Goal: Task Accomplishment & Management: Manage account settings

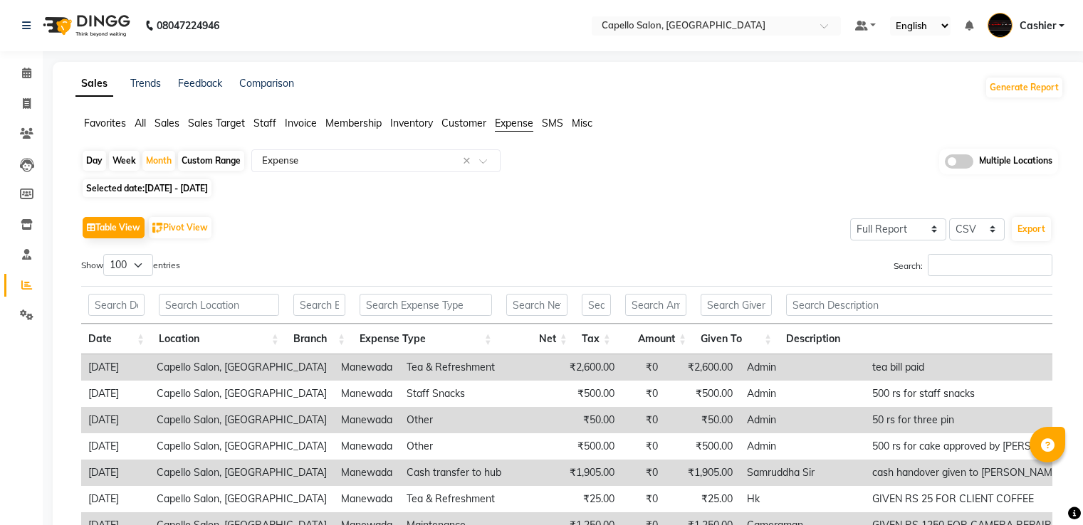
select select "full_report"
select select "csv"
select select "100"
click at [632, 25] on input "text" at bounding box center [702, 27] width 206 height 14
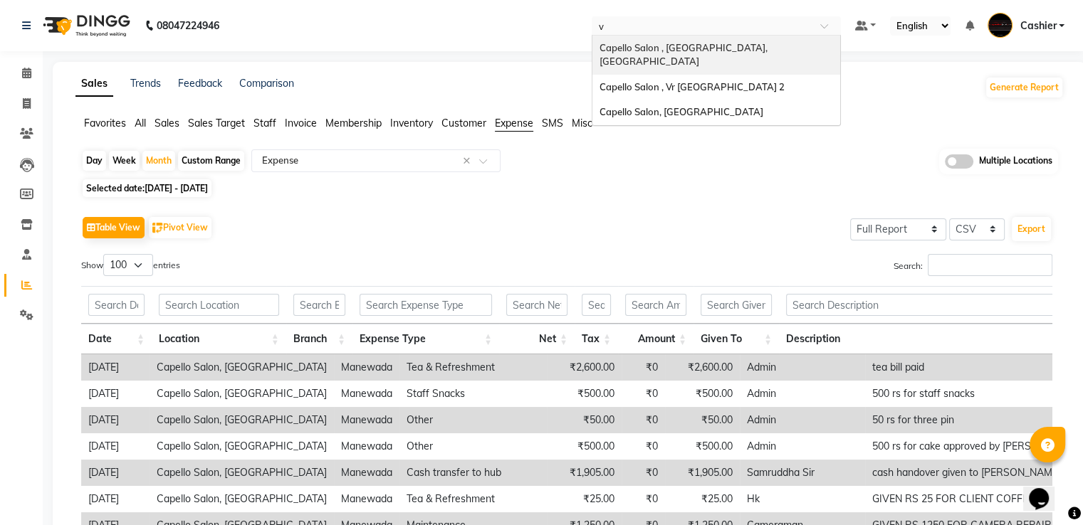
type input "vr"
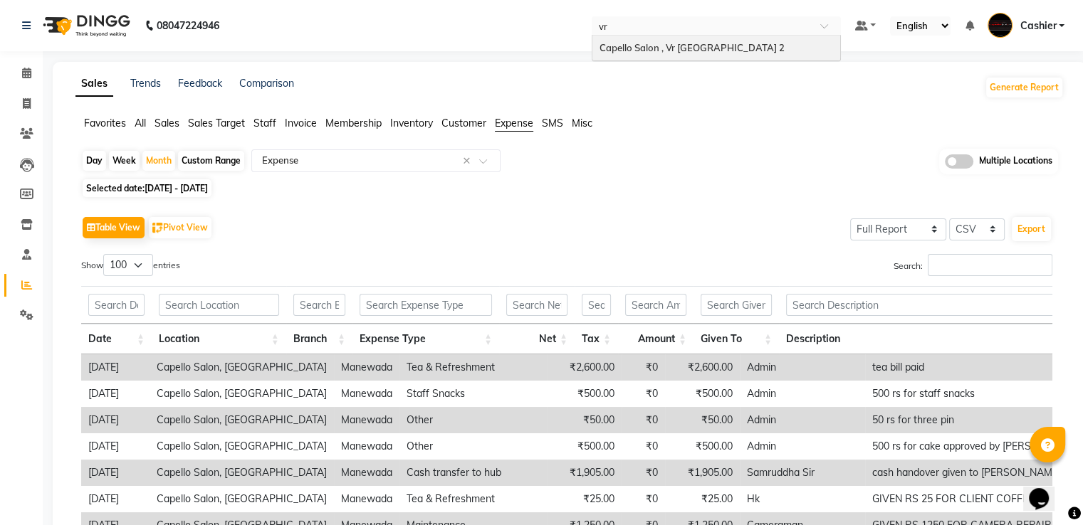
click at [641, 46] on span "Capello Salon , Vr Nagpur 2" at bounding box center [691, 47] width 185 height 11
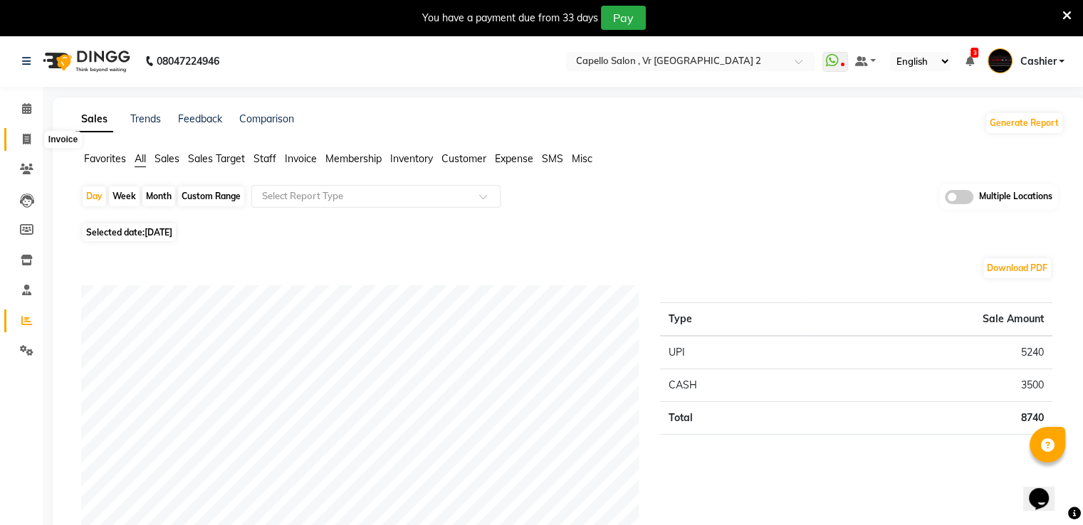
click at [30, 138] on icon at bounding box center [27, 139] width 8 height 11
select select "848"
select select "service"
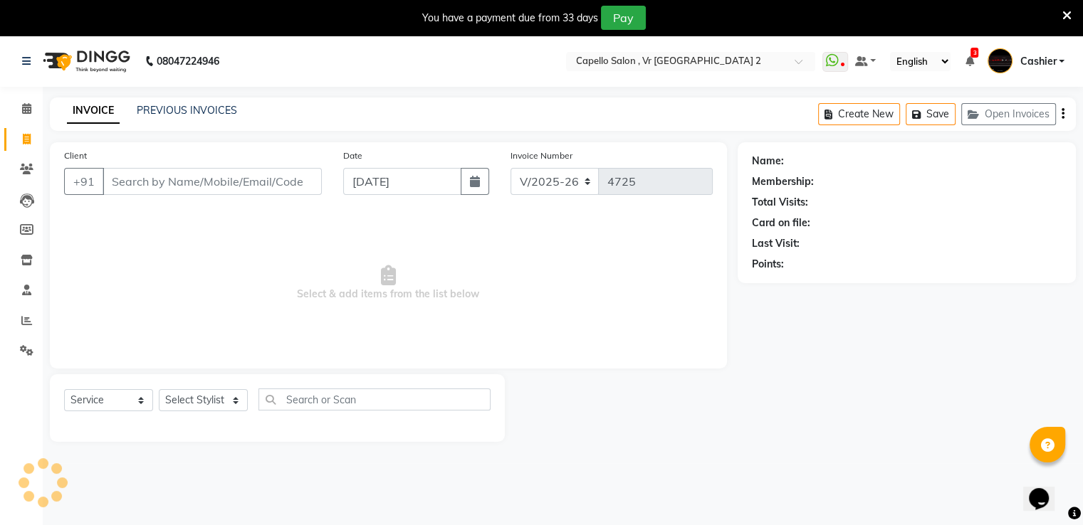
scroll to position [36, 0]
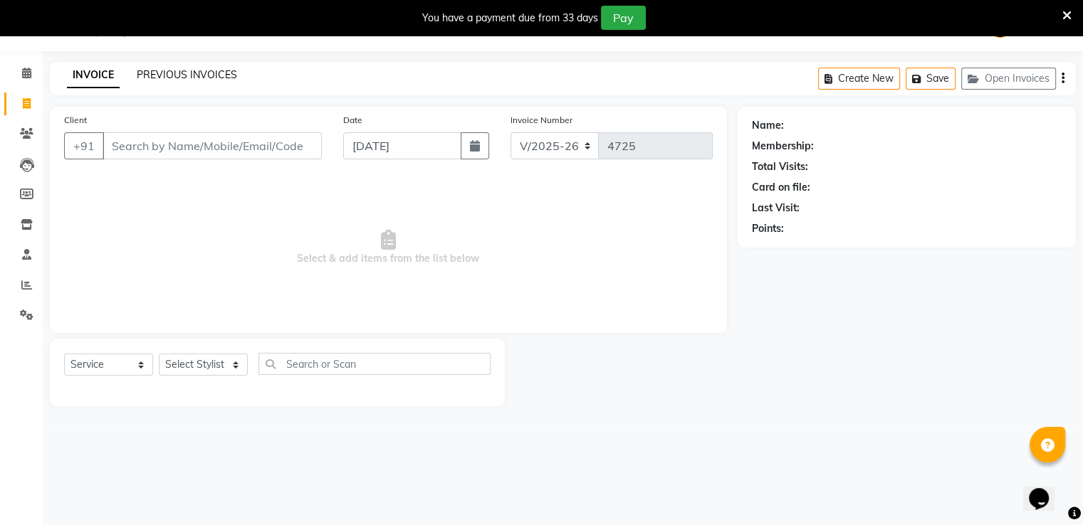
click at [209, 72] on link "PREVIOUS INVOICES" at bounding box center [187, 74] width 100 height 13
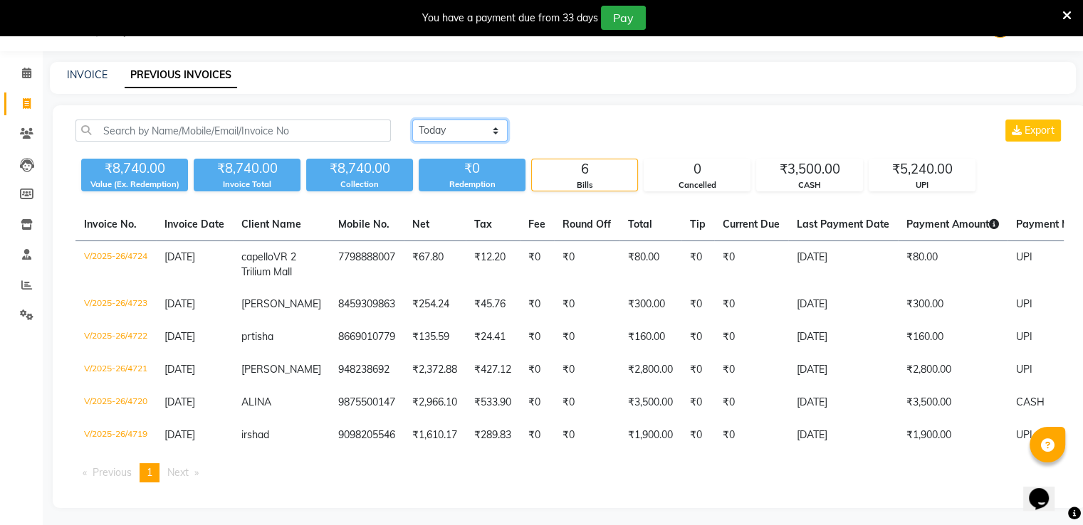
click at [444, 125] on select "Today Yesterday Custom Range" at bounding box center [459, 131] width 95 height 22
select select "range"
click at [412, 120] on select "Today Yesterday Custom Range" at bounding box center [459, 131] width 95 height 22
click at [575, 132] on input "[DATE]" at bounding box center [576, 131] width 100 height 20
select select "9"
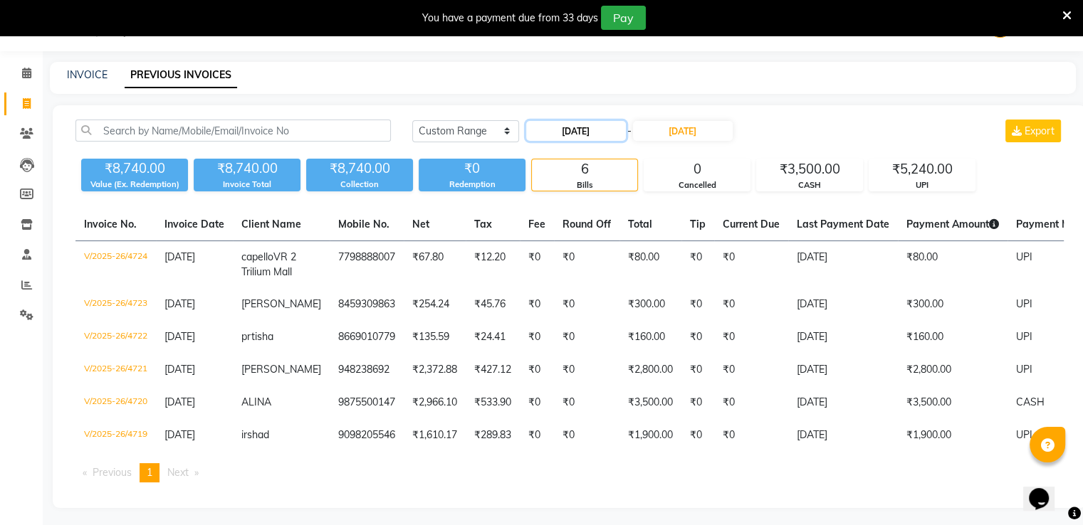
select select "2025"
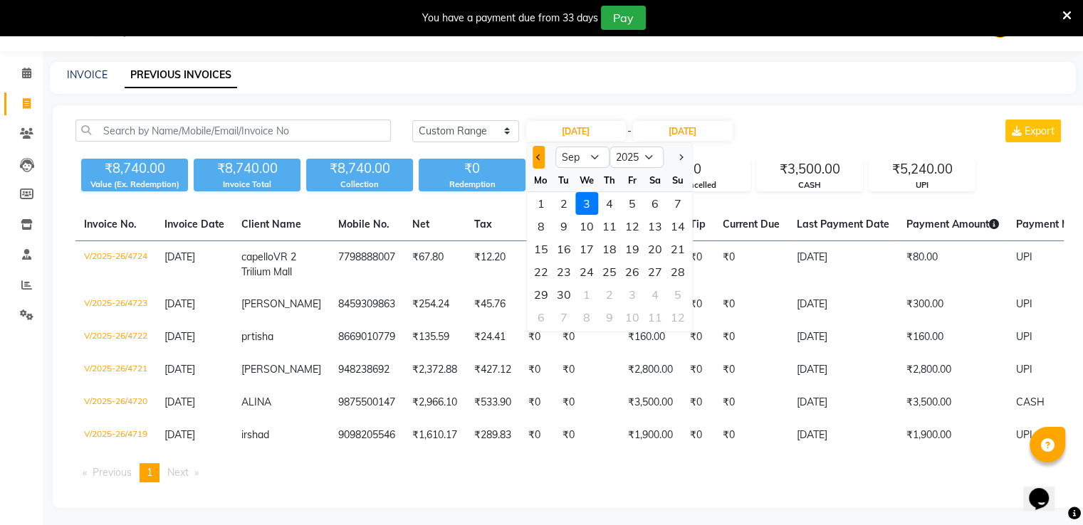
click at [537, 157] on span "Previous month" at bounding box center [539, 157] width 6 height 6
select select "8"
click at [609, 294] on div "28" at bounding box center [609, 294] width 23 height 23
type input "28-08-2025"
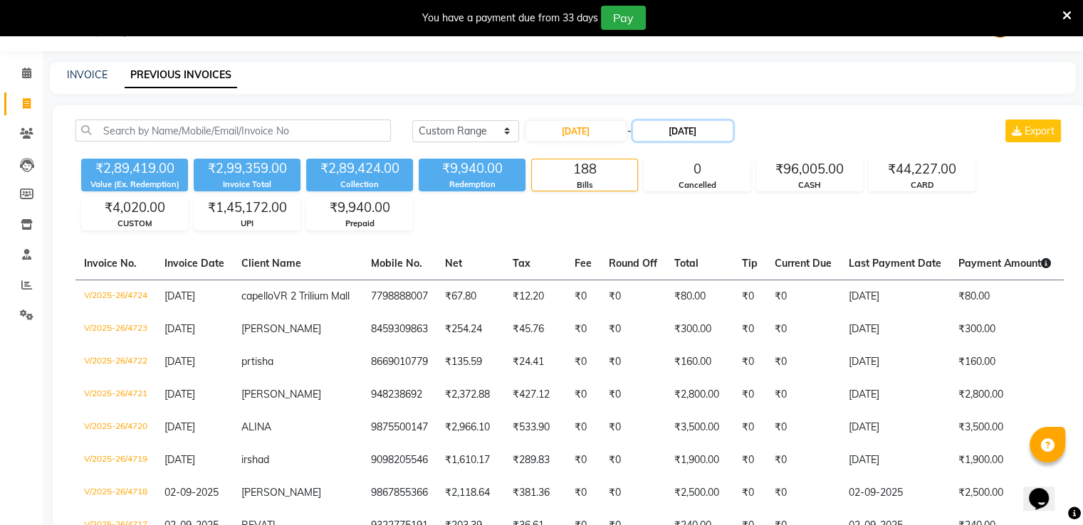
click at [678, 133] on input "[DATE]" at bounding box center [683, 131] width 100 height 20
select select "9"
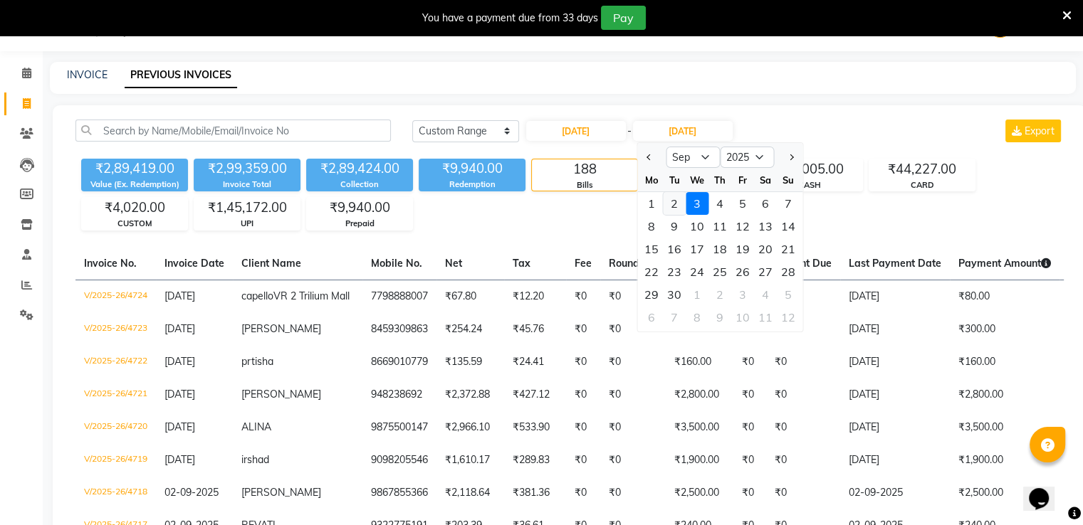
click at [679, 204] on div "2" at bounding box center [674, 203] width 23 height 23
type input "02-09-2025"
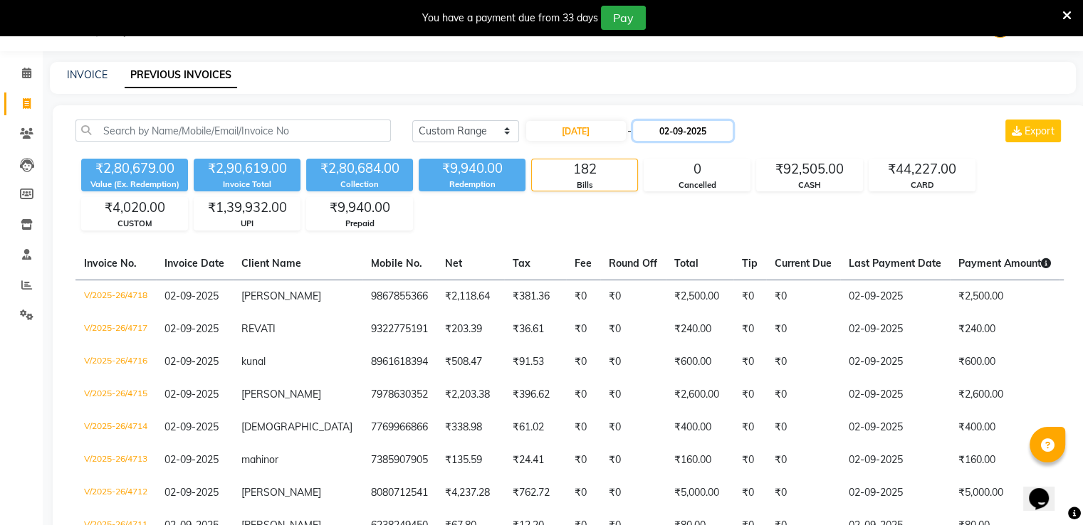
click at [665, 135] on input "02-09-2025" at bounding box center [683, 131] width 100 height 20
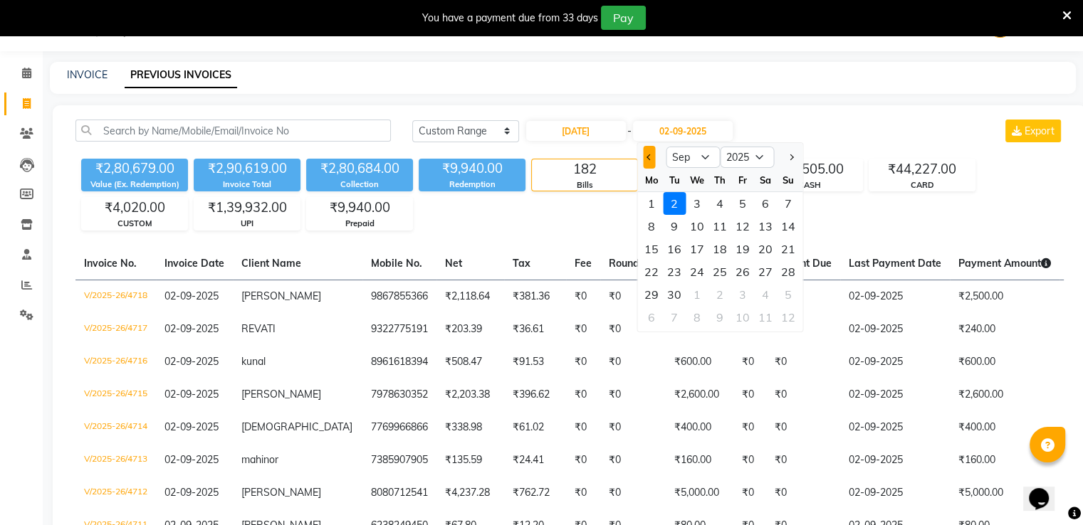
click at [650, 159] on button "Previous month" at bounding box center [649, 157] width 12 height 23
select select "8"
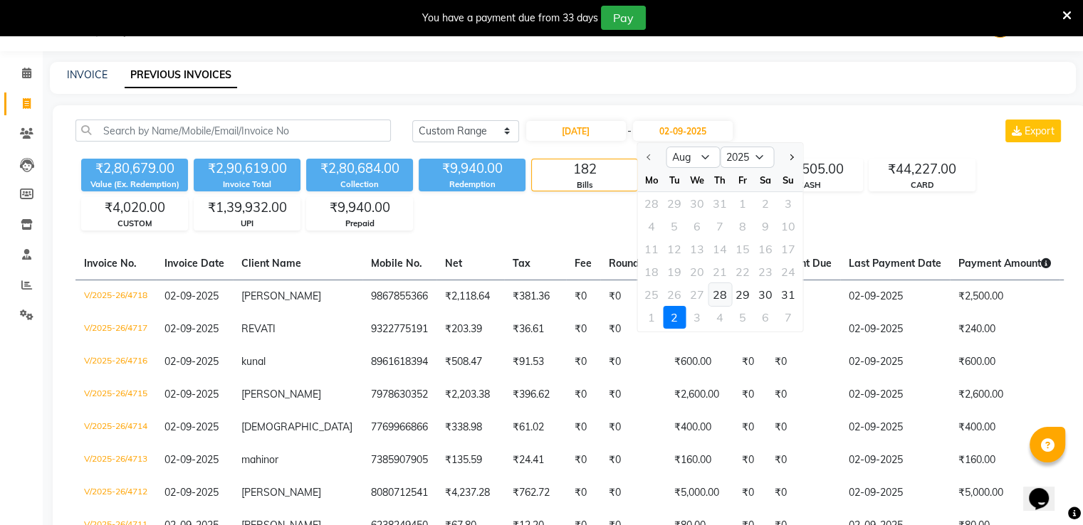
click at [721, 294] on div "28" at bounding box center [719, 294] width 23 height 23
type input "28-08-2025"
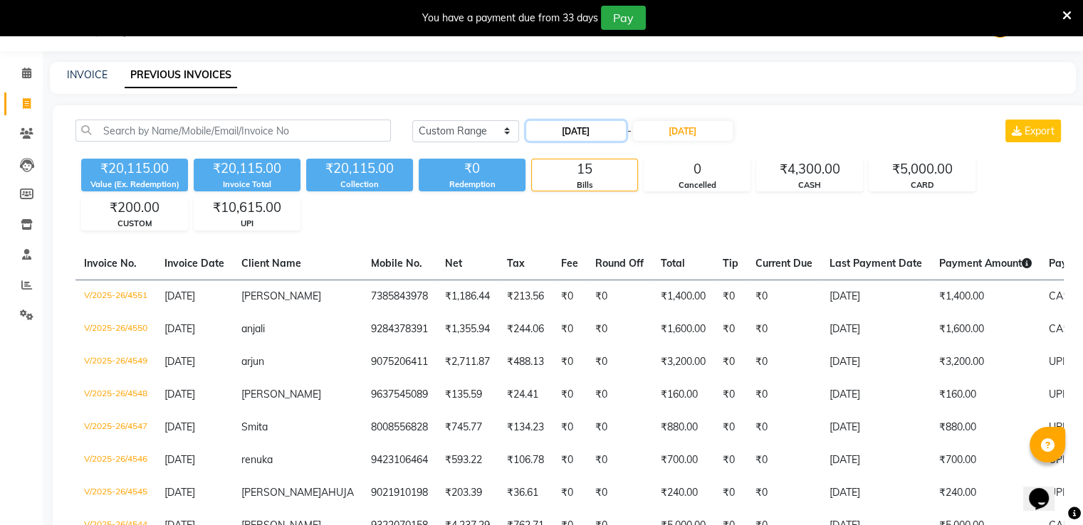
click at [607, 129] on input "28-08-2025" at bounding box center [576, 131] width 100 height 20
select select "8"
select select "2025"
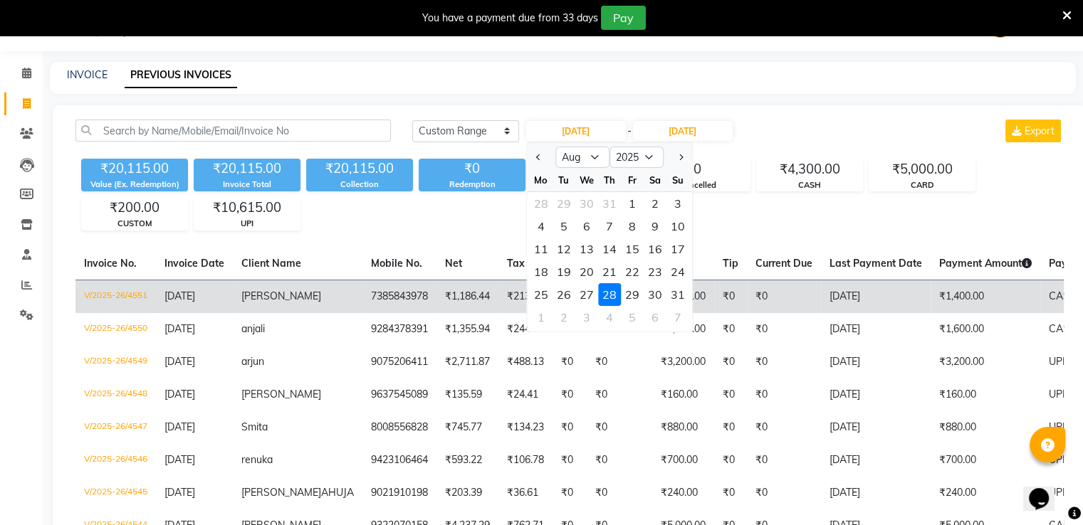
click at [633, 294] on div "29" at bounding box center [632, 294] width 23 height 23
type input "29-08-2025"
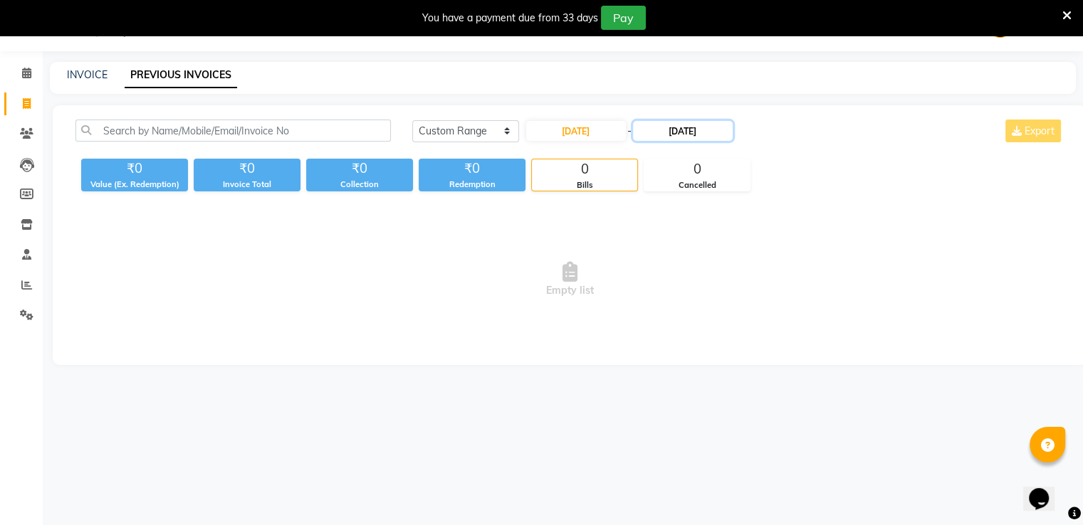
click at [680, 136] on input "28-08-2025" at bounding box center [683, 131] width 100 height 20
click at [740, 290] on div "29" at bounding box center [742, 294] width 23 height 23
type input "29-08-2025"
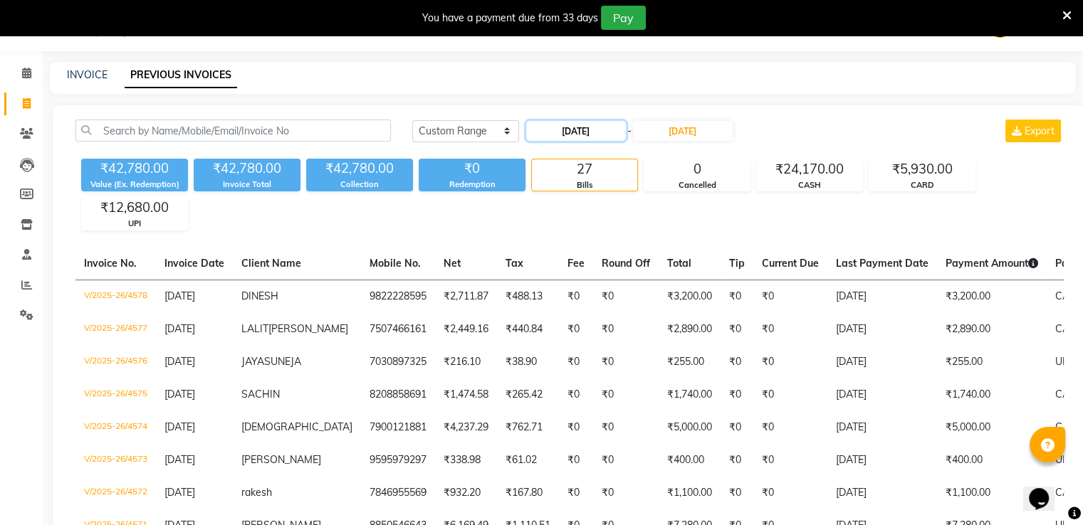
click at [598, 135] on input "29-08-2025" at bounding box center [576, 131] width 100 height 20
select select "8"
select select "2025"
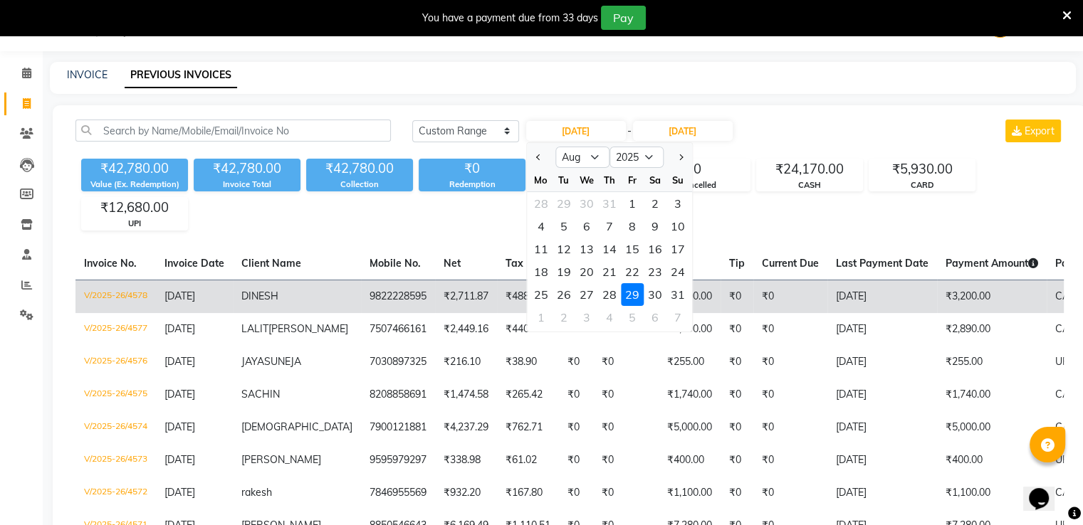
click at [655, 295] on div "30" at bounding box center [655, 294] width 23 height 23
type input "30-08-2025"
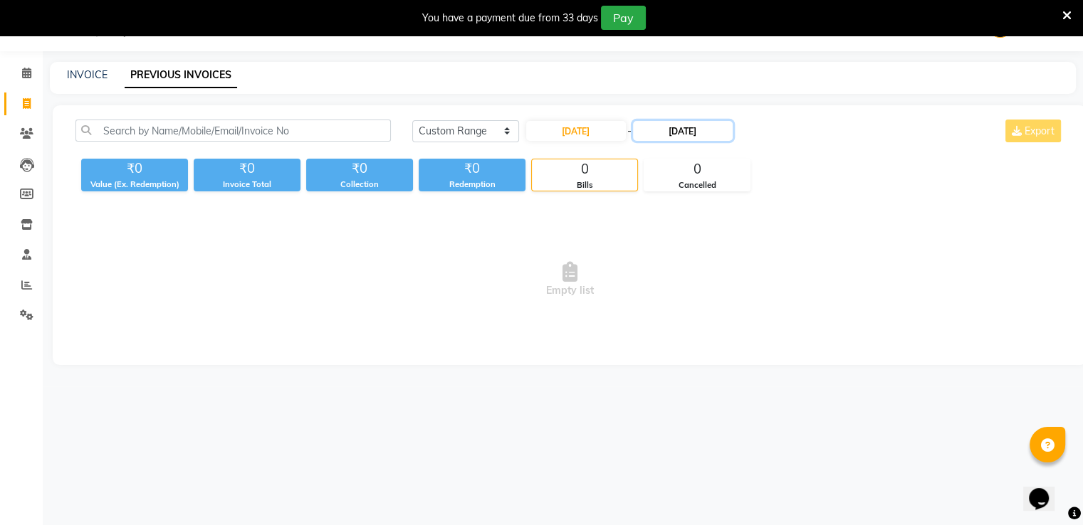
click at [701, 132] on input "29-08-2025" at bounding box center [683, 131] width 100 height 20
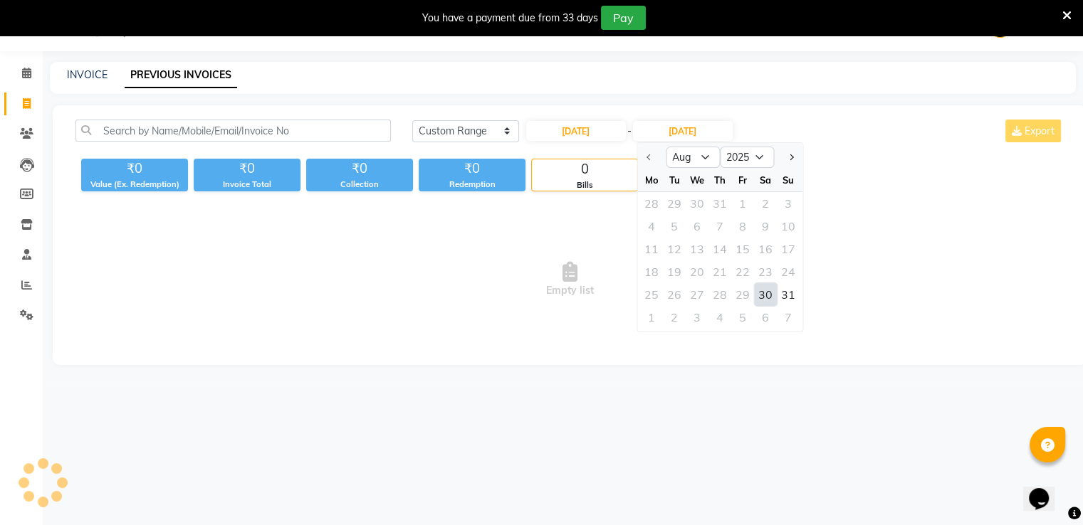
click at [765, 299] on div "30" at bounding box center [765, 294] width 23 height 23
type input "30-08-2025"
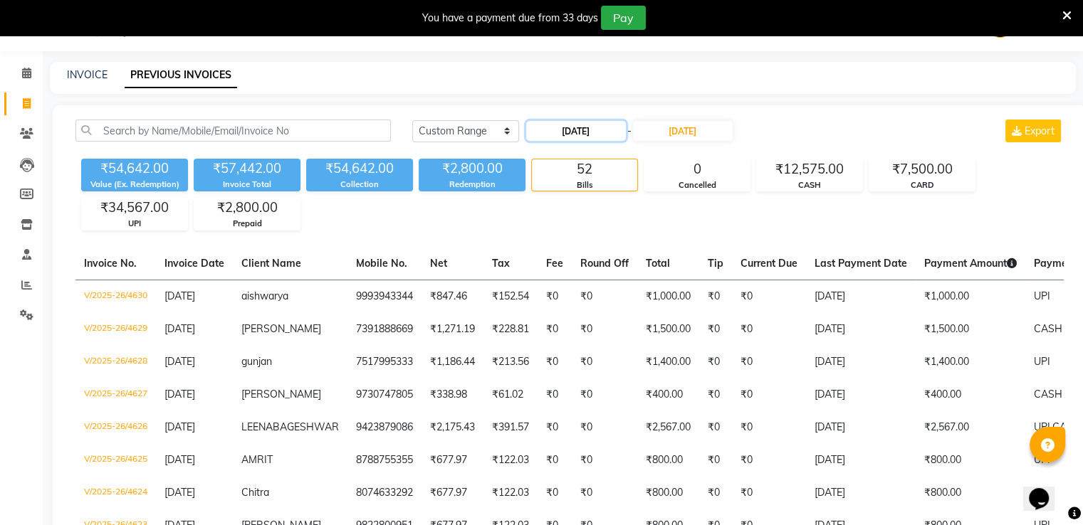
click at [604, 131] on input "30-08-2025" at bounding box center [576, 131] width 100 height 20
select select "8"
select select "2025"
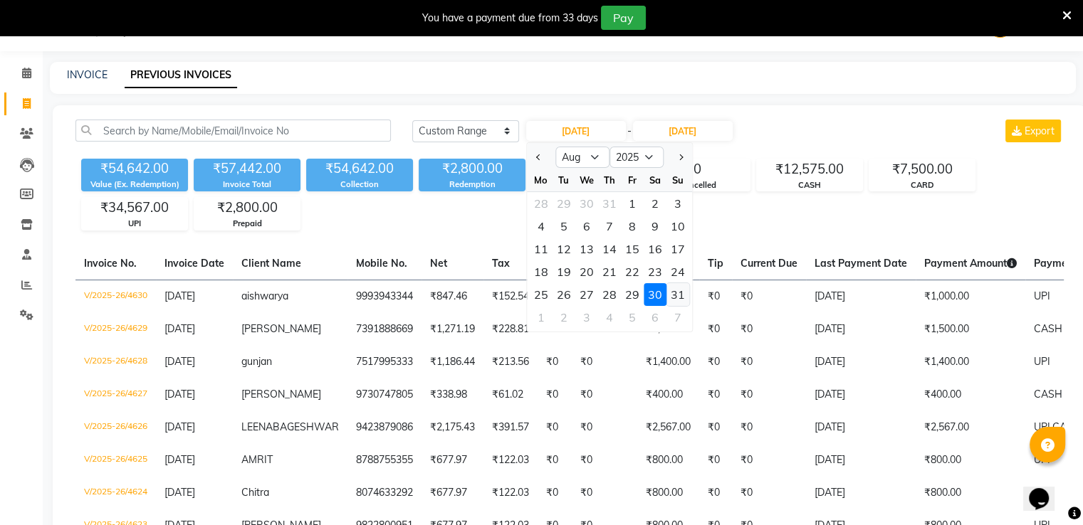
click at [680, 294] on div "31" at bounding box center [677, 294] width 23 height 23
type input "31-08-2025"
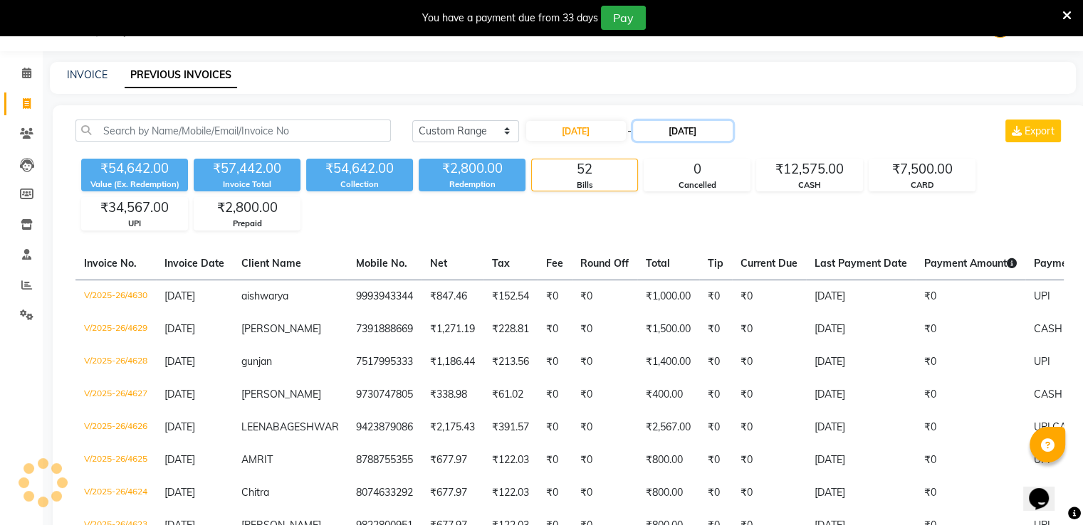
click at [690, 135] on input "30-08-2025" at bounding box center [683, 131] width 100 height 20
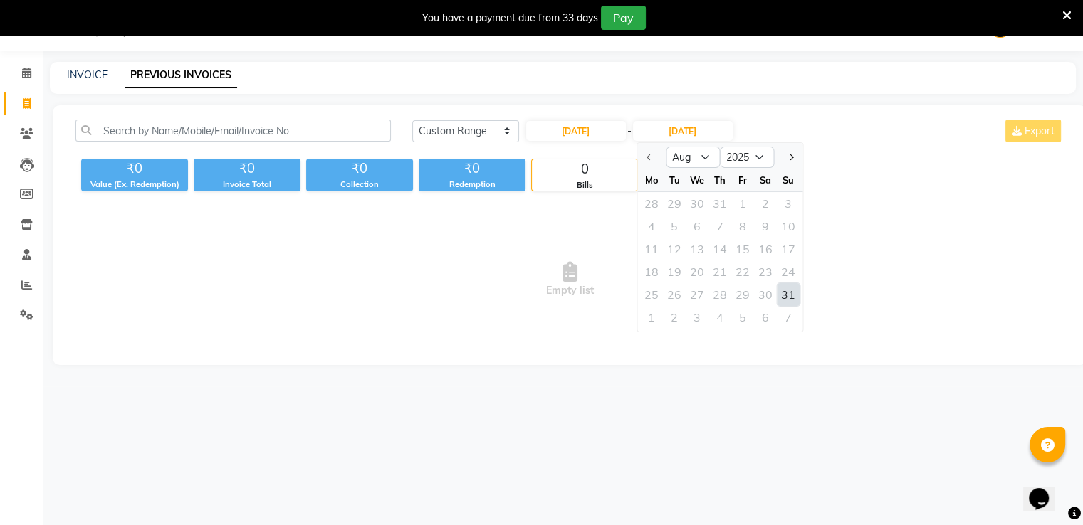
click at [780, 300] on div "31" at bounding box center [788, 294] width 23 height 23
type input "31-08-2025"
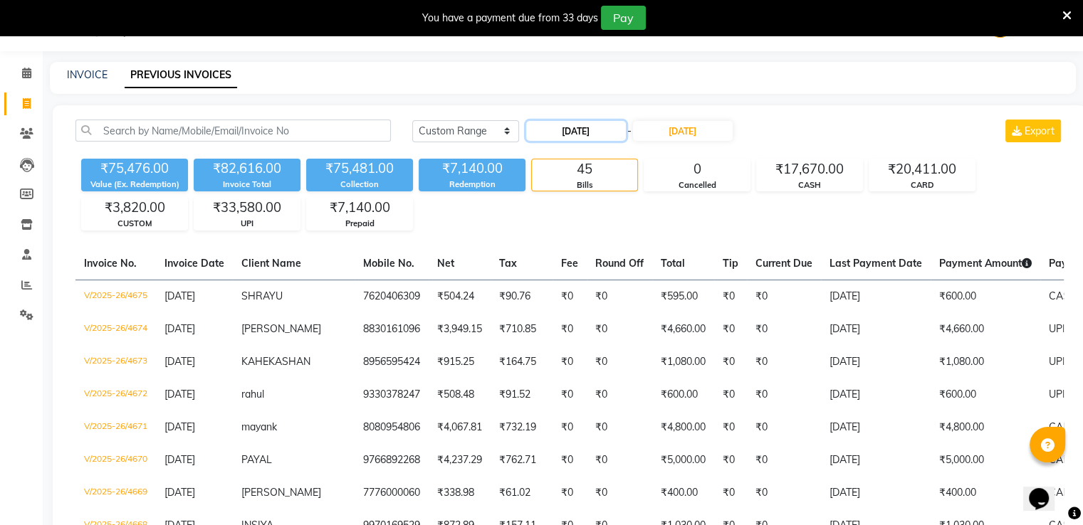
click at [618, 130] on input "31-08-2025" at bounding box center [576, 131] width 100 height 20
select select "8"
select select "2025"
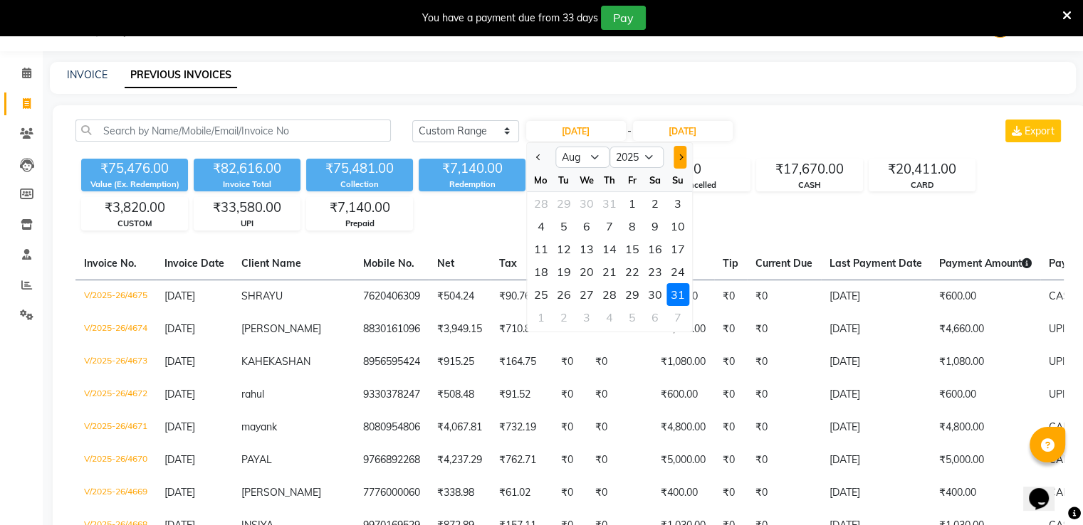
click at [680, 154] on span "Next month" at bounding box center [680, 157] width 6 height 6
select select "9"
click at [535, 205] on div "1" at bounding box center [541, 203] width 23 height 23
type input "01-09-2025"
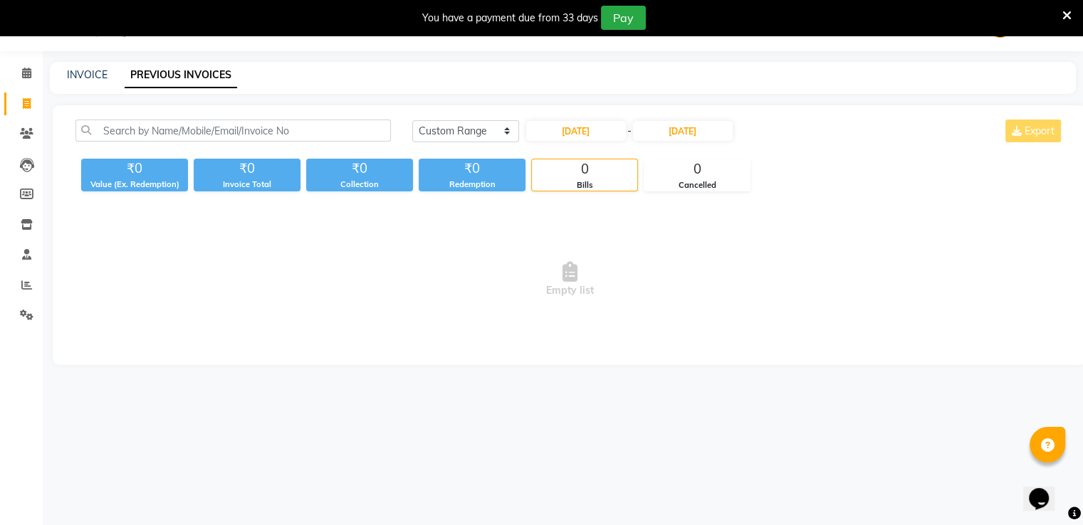
click at [693, 120] on div "01-09-2025 - 31-08-2025" at bounding box center [629, 131] width 209 height 23
click at [701, 135] on input "31-08-2025" at bounding box center [683, 131] width 100 height 20
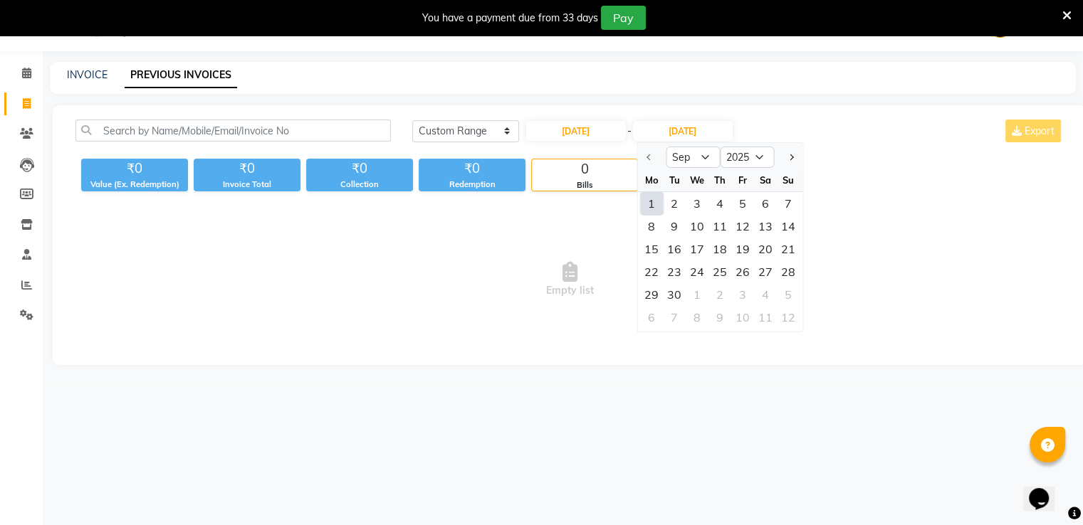
click at [656, 205] on div "1" at bounding box center [651, 203] width 23 height 23
type input "01-09-2025"
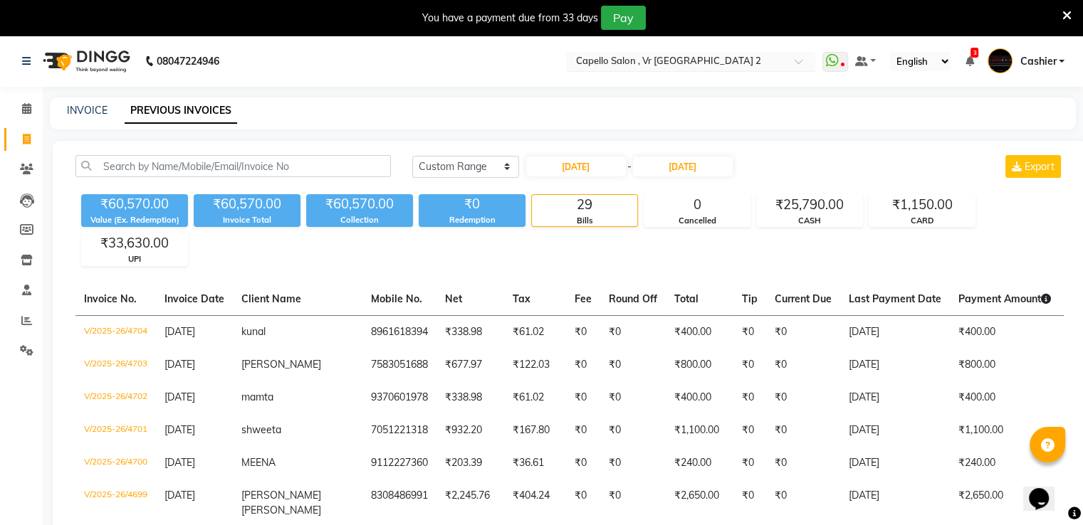
click at [644, 64] on input "text" at bounding box center [676, 63] width 206 height 14
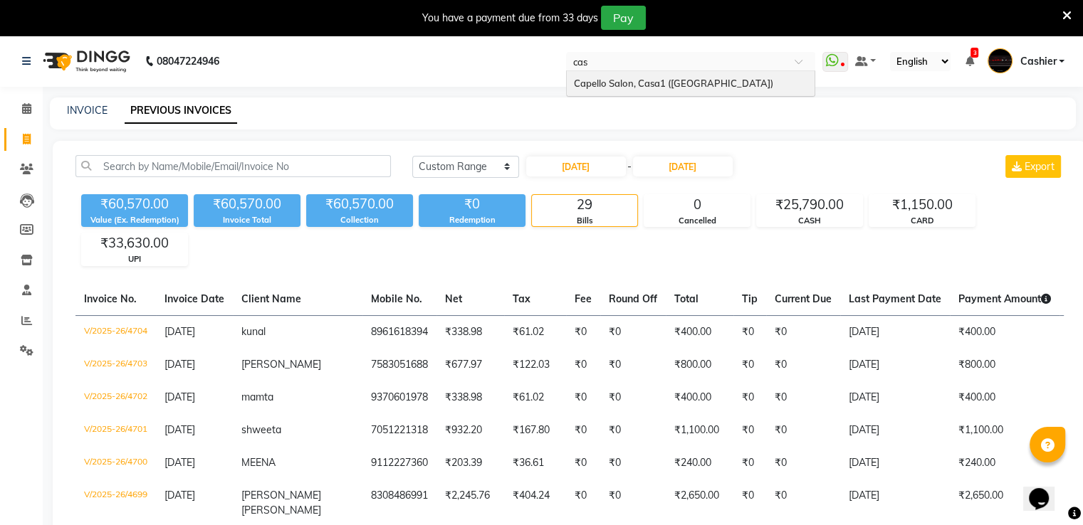
type input "casa"
click at [637, 79] on span "Capello Salon, Casa1 ([GEOGRAPHIC_DATA])" at bounding box center [673, 83] width 199 height 11
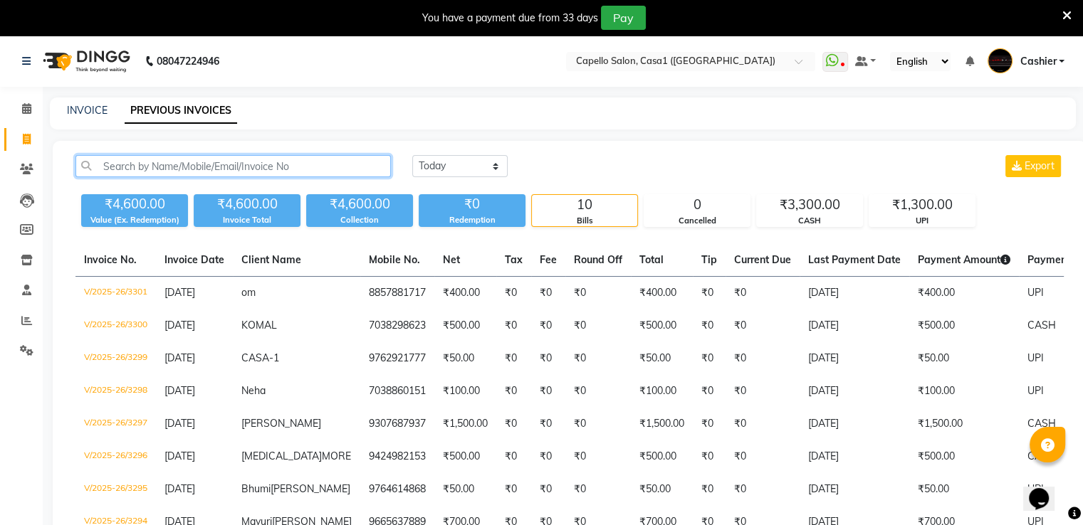
click at [205, 157] on input "text" at bounding box center [232, 166] width 315 height 22
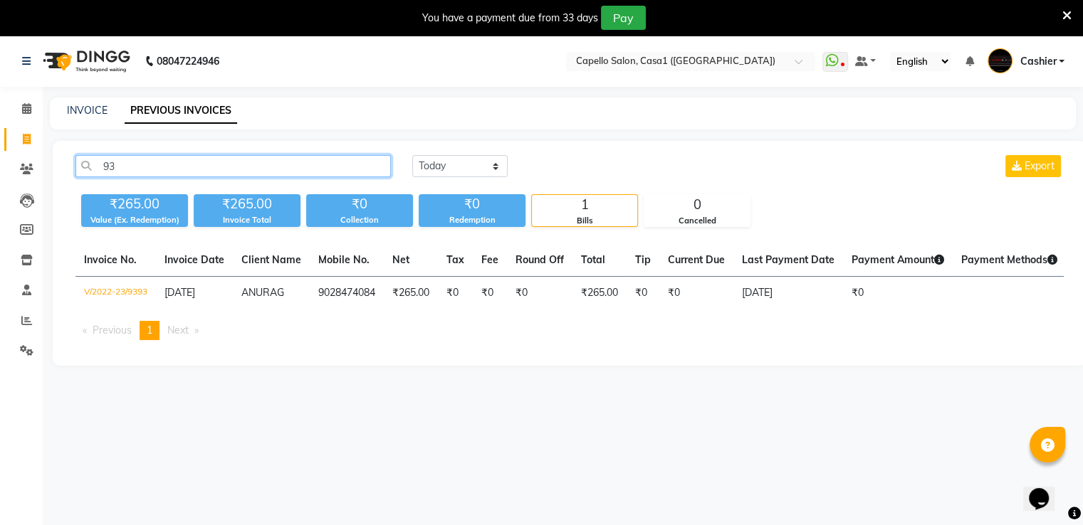
type input "9"
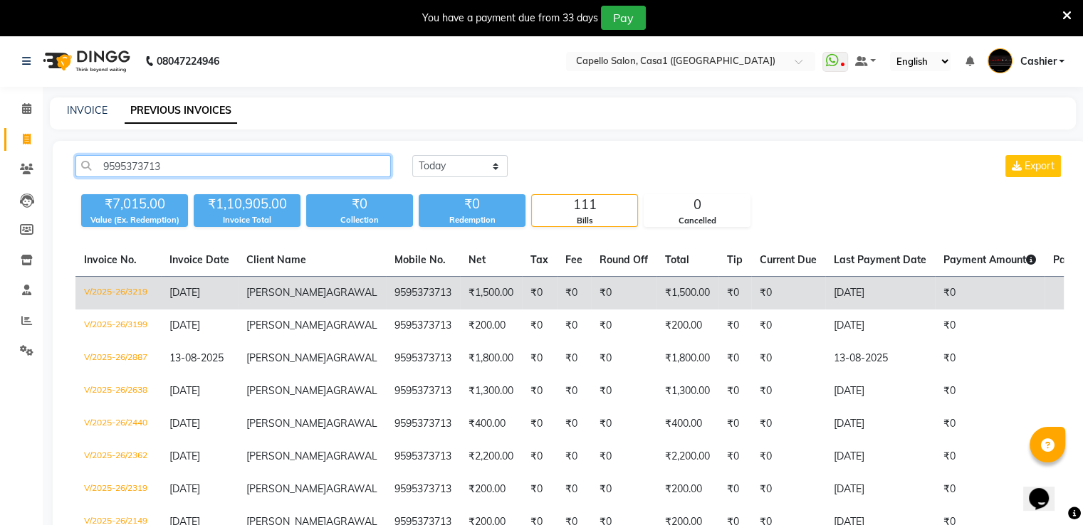
type input "9595373713"
click at [326, 299] on span "AGRAWAL" at bounding box center [351, 292] width 51 height 13
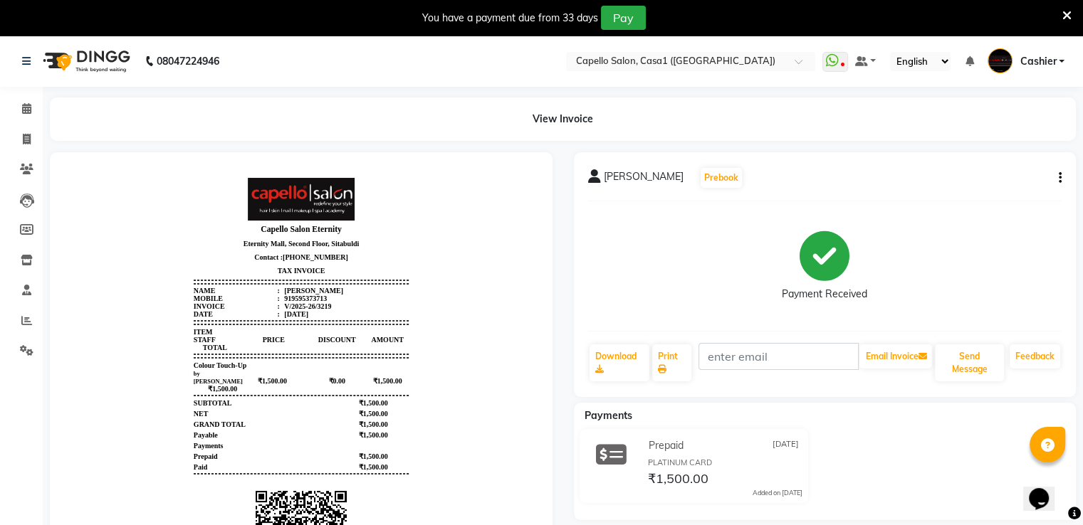
click at [1062, 177] on div "[PERSON_NAME] Prebook Payment Received Download Print Email Invoice Send Messag…" at bounding box center [825, 274] width 503 height 245
click at [1059, 179] on icon "button" at bounding box center [1060, 178] width 3 height 1
click at [683, 179] on span "[PERSON_NAME]" at bounding box center [644, 179] width 80 height 20
click at [604, 180] on span "[PERSON_NAME]" at bounding box center [644, 179] width 80 height 20
click at [567, 178] on div "ABHISHEKH AGRAWAL Prebook Payment Received Download Print Email Invoice Send Me…" at bounding box center [825, 427] width 524 height 551
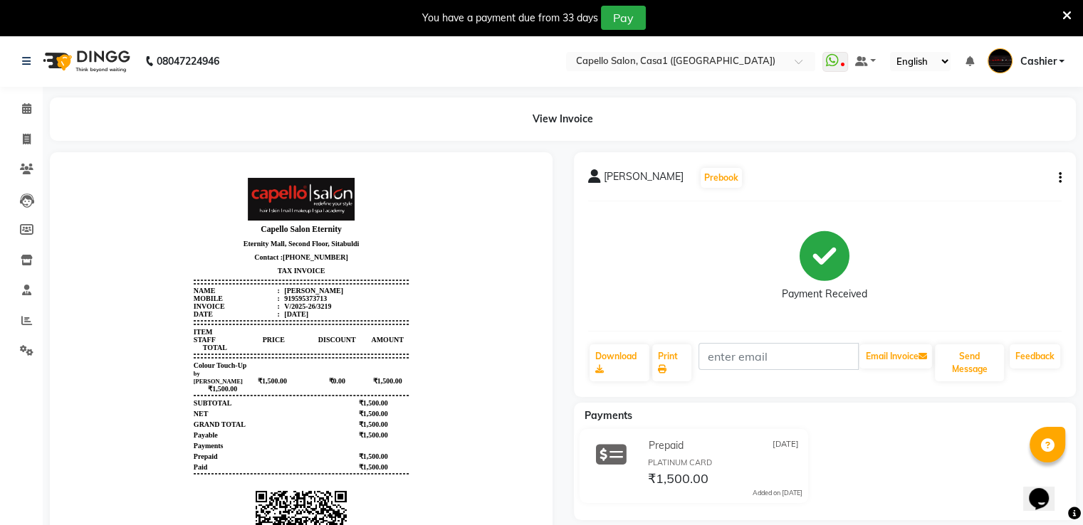
click at [595, 179] on icon at bounding box center [594, 176] width 13 height 14
drag, startPoint x: 319, startPoint y: 301, endPoint x: 274, endPoint y: 302, distance: 44.9
click at [274, 302] on li "Mobile : 919595373713" at bounding box center [301, 299] width 215 height 8
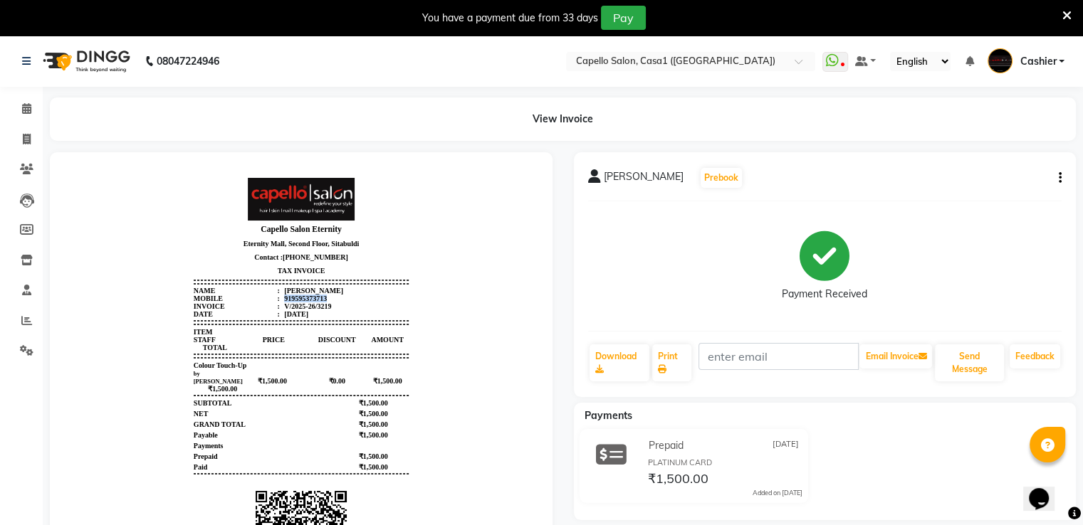
copy div "919595373713"
click at [26, 209] on link "Leads" at bounding box center [21, 200] width 34 height 23
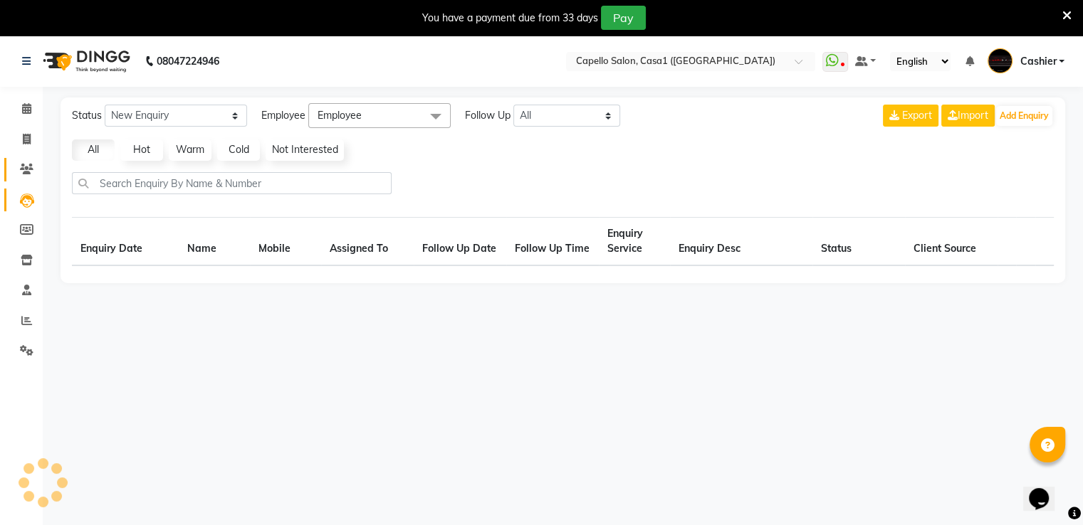
select select "10"
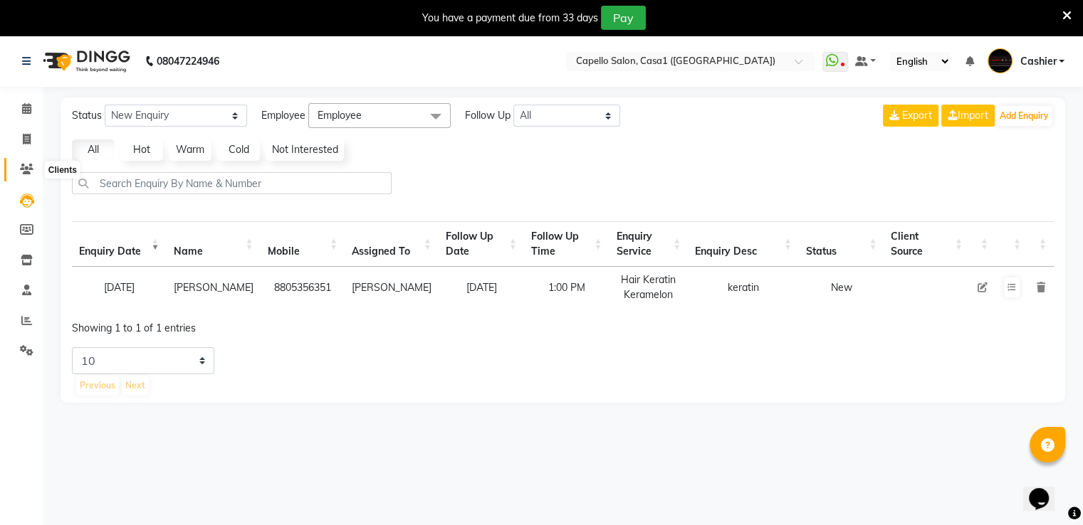
click at [24, 173] on icon at bounding box center [27, 169] width 14 height 11
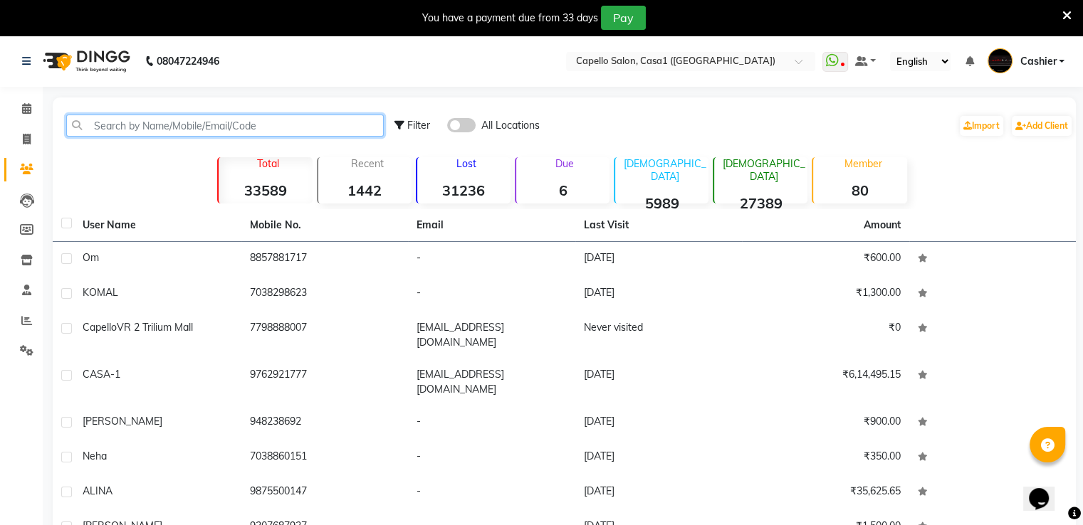
paste input "919595373713"
click at [104, 130] on input "919595373713" at bounding box center [225, 126] width 318 height 22
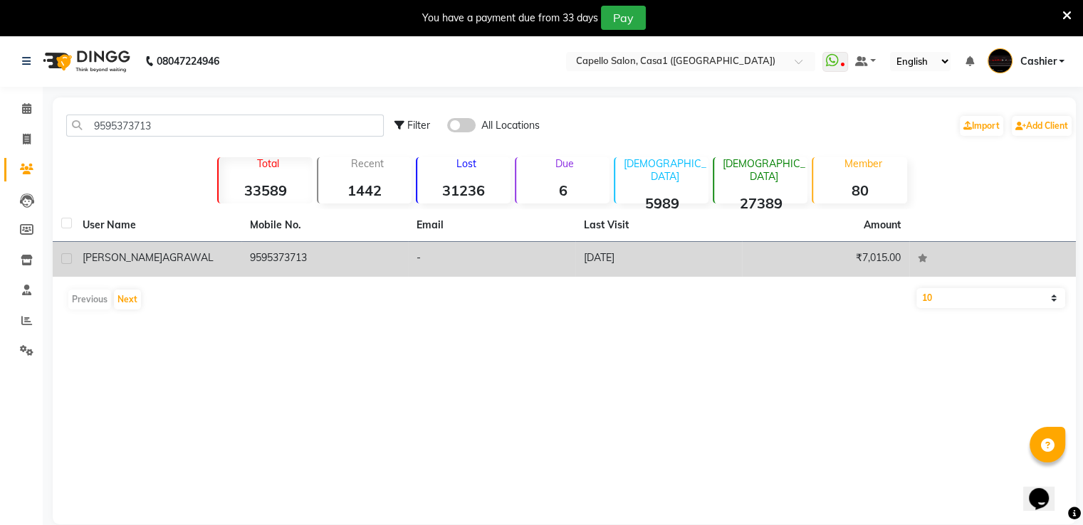
click at [263, 260] on td "9595373713" at bounding box center [324, 259] width 167 height 35
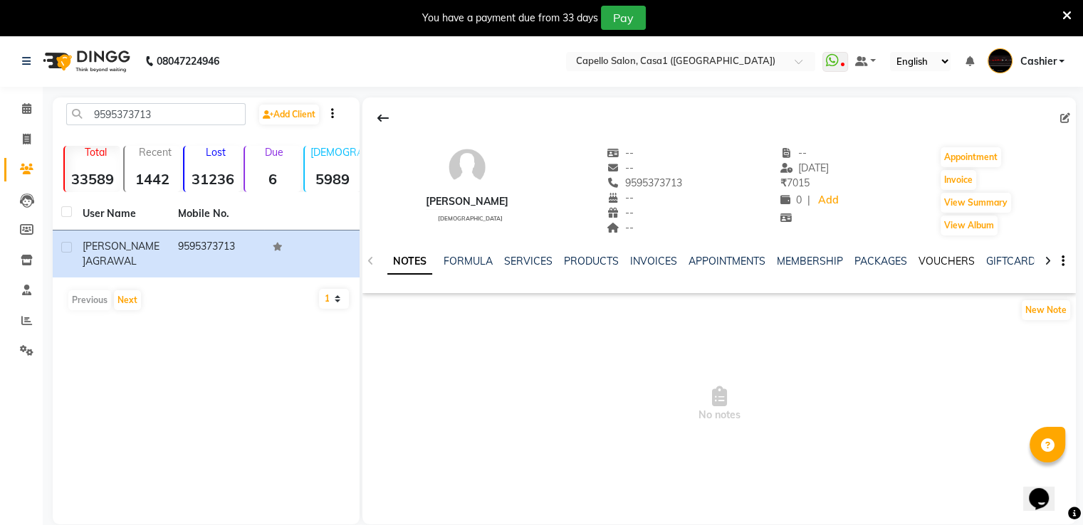
click at [943, 264] on link "VOUCHERS" at bounding box center [946, 261] width 56 height 13
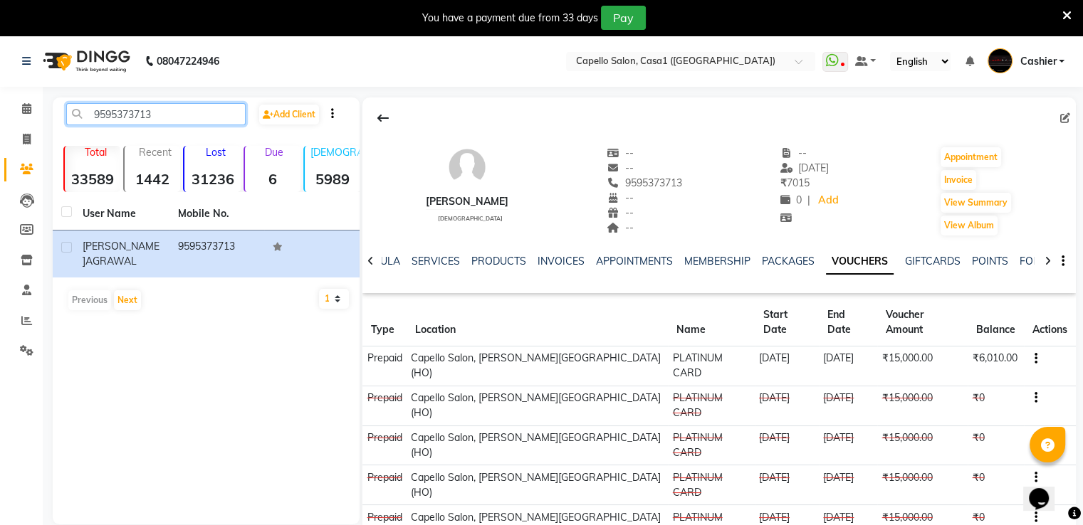
drag, startPoint x: 157, startPoint y: 106, endPoint x: 167, endPoint y: 121, distance: 18.4
click at [157, 107] on input "9595373713" at bounding box center [155, 114] width 179 height 22
drag, startPoint x: 17, startPoint y: 121, endPoint x: 4, endPoint y: 121, distance: 13.5
click at [4, 121] on app-home "08047224946 Select Location × Capello Salon, Casa1 (Eternity Mall) WhatsApp Sta…" at bounding box center [541, 325] width 1083 height 579
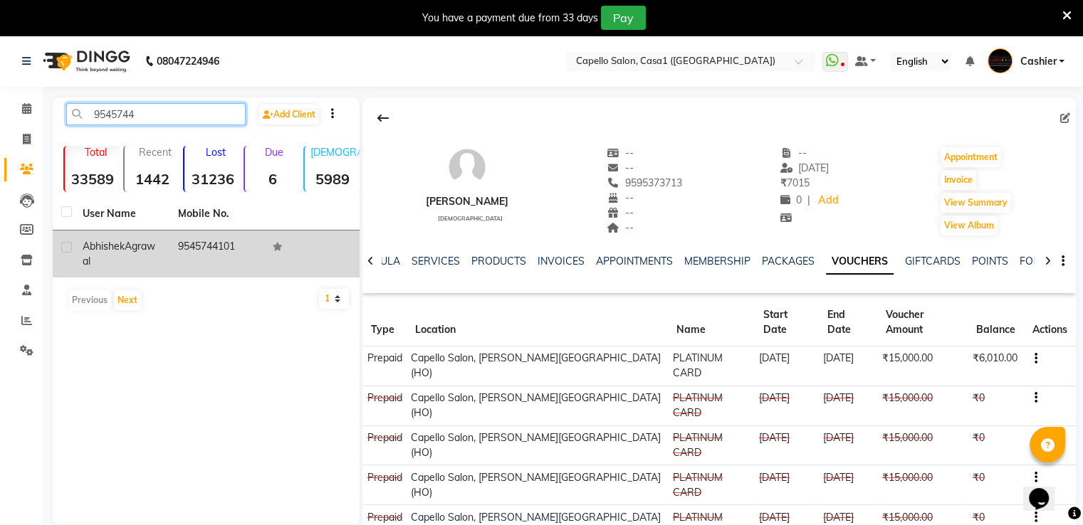
type input "9545744"
click at [214, 253] on td "9545744101" at bounding box center [216, 254] width 95 height 47
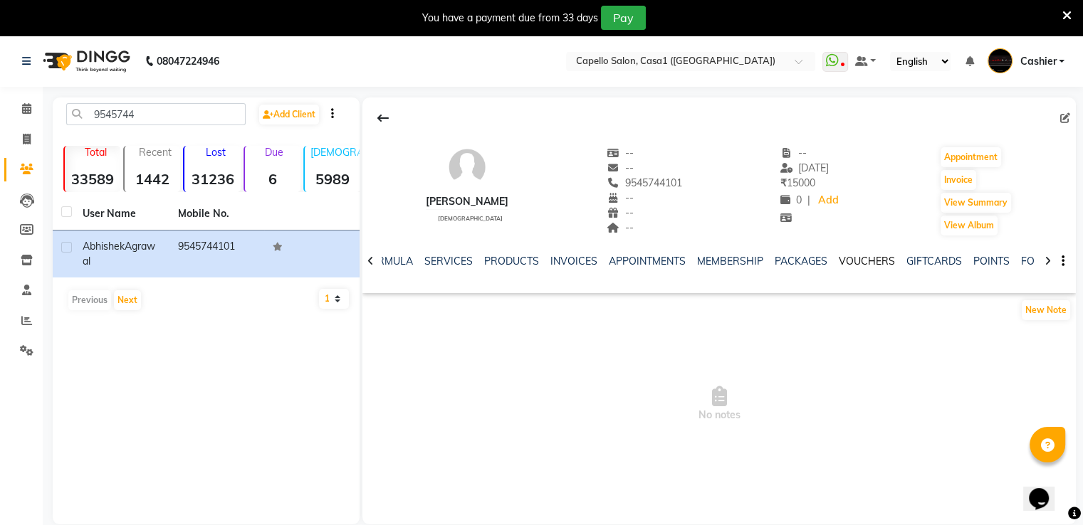
click at [879, 263] on link "VOUCHERS" at bounding box center [867, 261] width 56 height 13
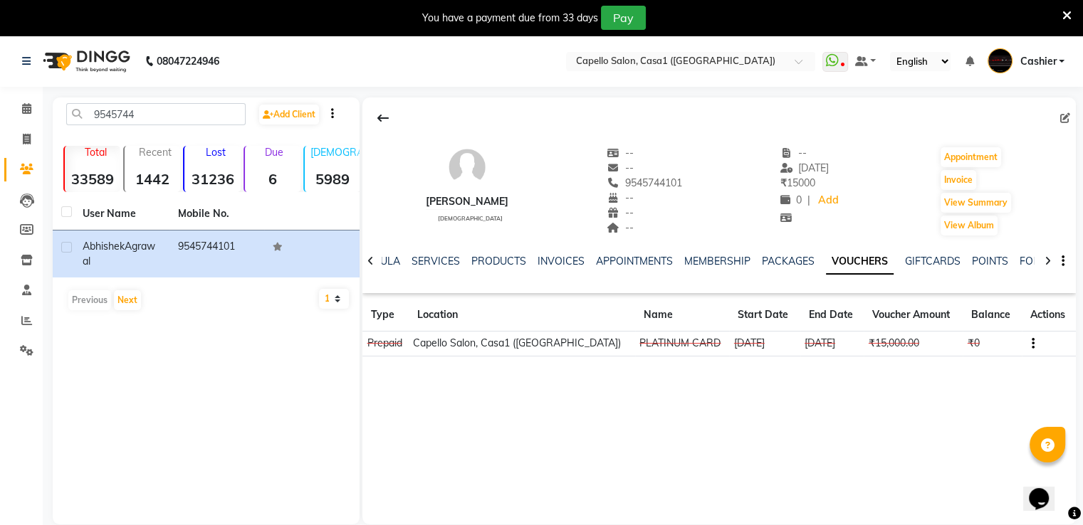
click at [879, 343] on td "₹15,000.00" at bounding box center [913, 344] width 99 height 25
drag, startPoint x: 860, startPoint y: 344, endPoint x: 916, endPoint y: 344, distance: 56.2
click at [916, 344] on td "₹15,000.00" at bounding box center [913, 344] width 99 height 25
click at [1032, 344] on icon "button" at bounding box center [1033, 344] width 3 height 1
click at [821, 346] on td "[DATE]" at bounding box center [832, 344] width 64 height 25
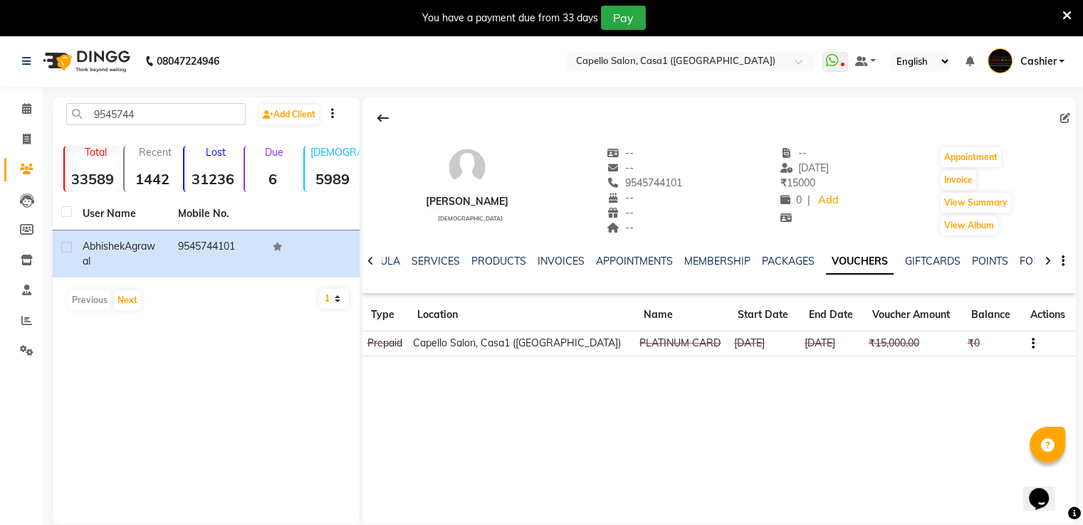
click at [1030, 344] on button "button" at bounding box center [1030, 343] width 9 height 15
click at [990, 337] on td "Redemption History" at bounding box center [962, 335] width 89 height 16
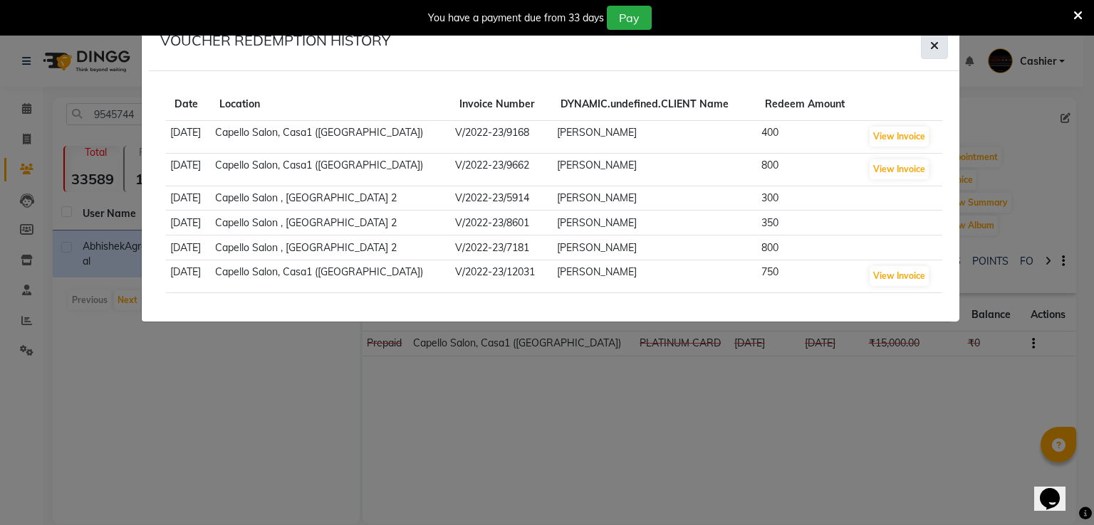
click at [931, 47] on icon "button" at bounding box center [934, 45] width 9 height 11
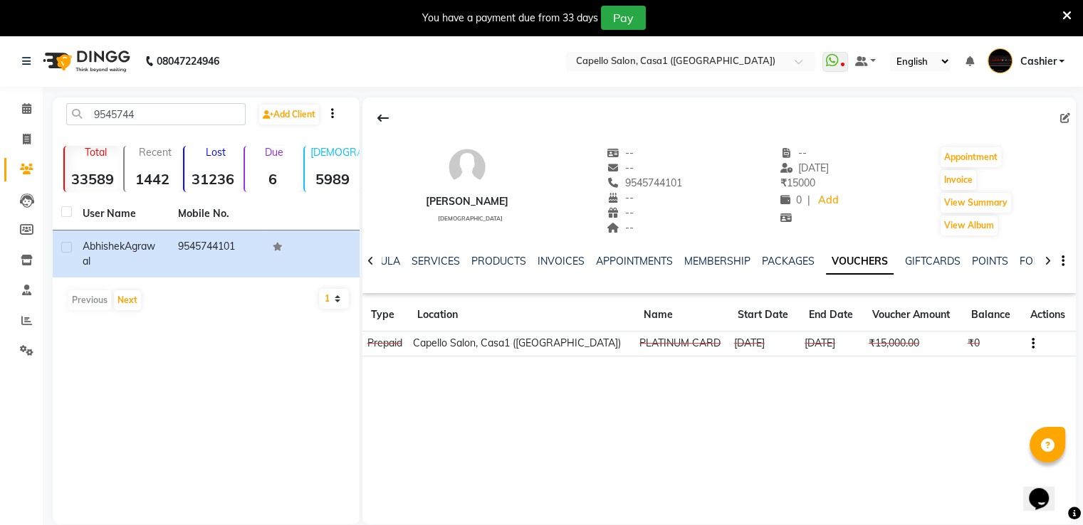
click at [700, 352] on td "PLATINUM CARD" at bounding box center [682, 344] width 94 height 25
click at [639, 344] on td "PLATINUM CARD" at bounding box center [682, 344] width 94 height 25
click at [543, 345] on td "Capello Salon, Casa1 ([GEOGRAPHIC_DATA])" at bounding box center [522, 344] width 226 height 25
click at [376, 345] on td "Prepaid" at bounding box center [385, 344] width 46 height 25
click at [1027, 346] on button "button" at bounding box center [1030, 343] width 9 height 15
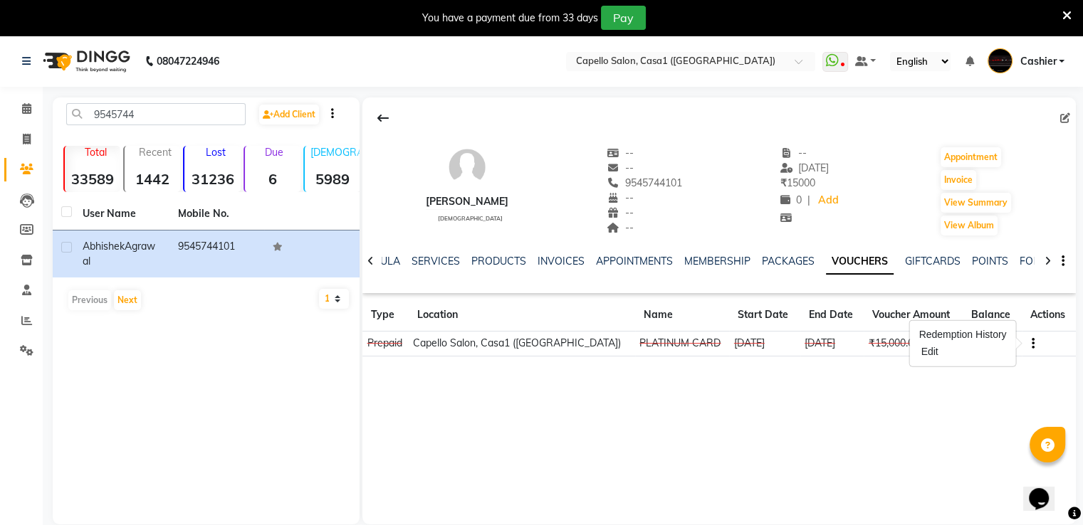
click at [916, 351] on div "Redemption History Edit" at bounding box center [962, 344] width 106 height 46
click at [1032, 344] on icon "button" at bounding box center [1033, 344] width 3 height 1
click at [933, 352] on div "Edit" at bounding box center [962, 352] width 89 height 18
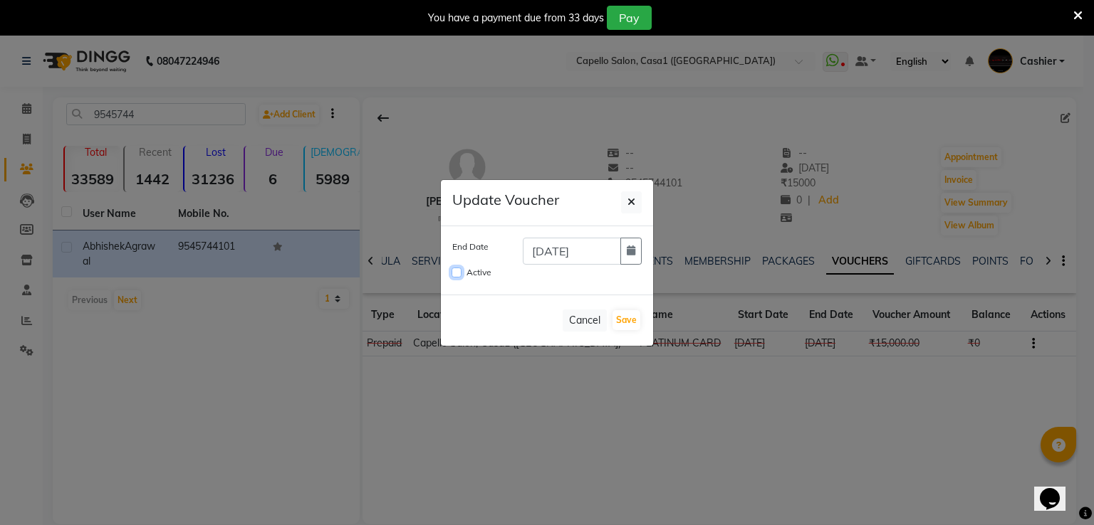
click at [453, 274] on input "Active" at bounding box center [456, 273] width 10 height 10
checkbox input "true"
click at [624, 321] on button "Save" at bounding box center [626, 320] width 28 height 20
checkbox input "false"
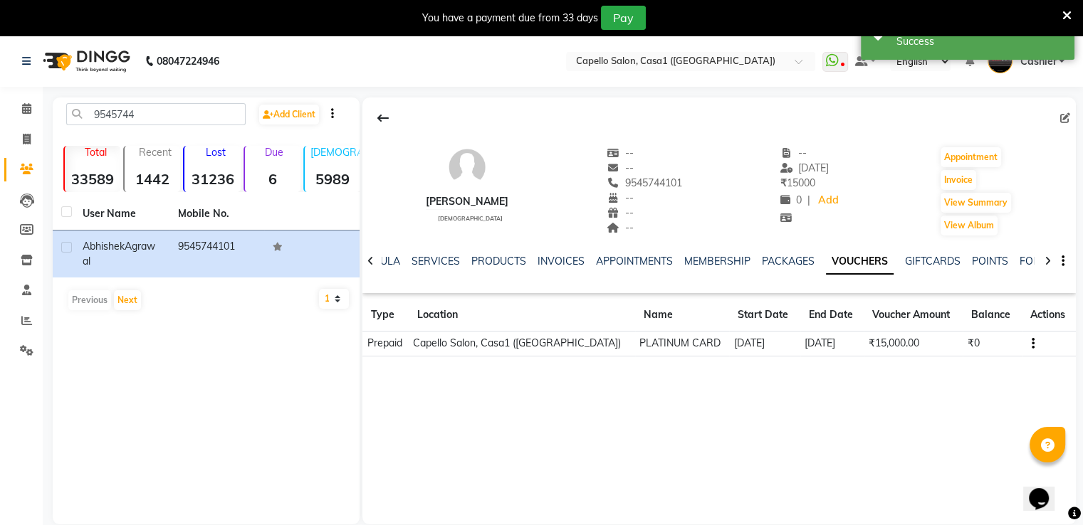
click at [898, 348] on td "₹15,000.00" at bounding box center [913, 344] width 99 height 25
click at [1032, 345] on icon "button" at bounding box center [1033, 344] width 3 height 1
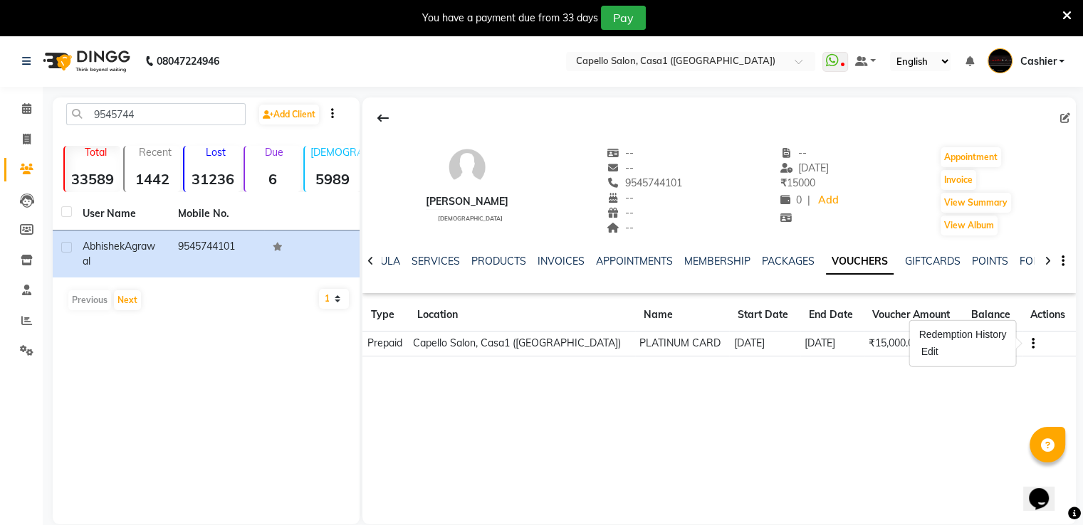
drag, startPoint x: 926, startPoint y: 352, endPoint x: 843, endPoint y: 399, distance: 95.6
click at [831, 378] on div "Abhishek Agrawal male -- -- 9545744101 -- -- -- -- 20-12-2022 ₹ 15000 0 | Add A…" at bounding box center [718, 311] width 713 height 427
drag, startPoint x: 877, startPoint y: 351, endPoint x: 906, endPoint y: 351, distance: 28.5
click at [906, 351] on td "₹15,000.00" at bounding box center [913, 344] width 99 height 25
click at [928, 380] on div "Abhishek Agrawal male -- -- 9545744101 -- -- -- -- 20-12-2022 ₹ 15000 0 | Add A…" at bounding box center [718, 311] width 713 height 427
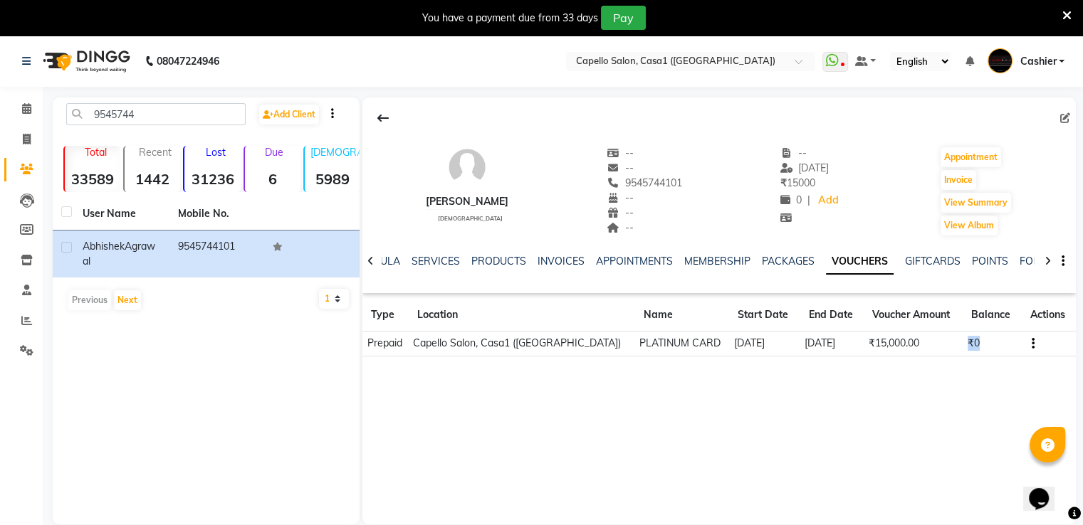
drag, startPoint x: 955, startPoint y: 344, endPoint x: 974, endPoint y: 345, distance: 19.2
click at [974, 345] on tr "Prepaid Capello Salon, Casa1 (Eternity Mall) PLATINUM CARD 20-07-2022 20-07-202…" at bounding box center [718, 344] width 713 height 25
click at [907, 387] on div "Abhishek Agrawal male -- -- 9545744101 -- -- -- -- 20-12-2022 ₹ 15000 0 | Add A…" at bounding box center [718, 311] width 713 height 427
click at [1032, 344] on icon "button" at bounding box center [1033, 344] width 3 height 1
click at [955, 336] on td "Redemption History" at bounding box center [962, 335] width 89 height 16
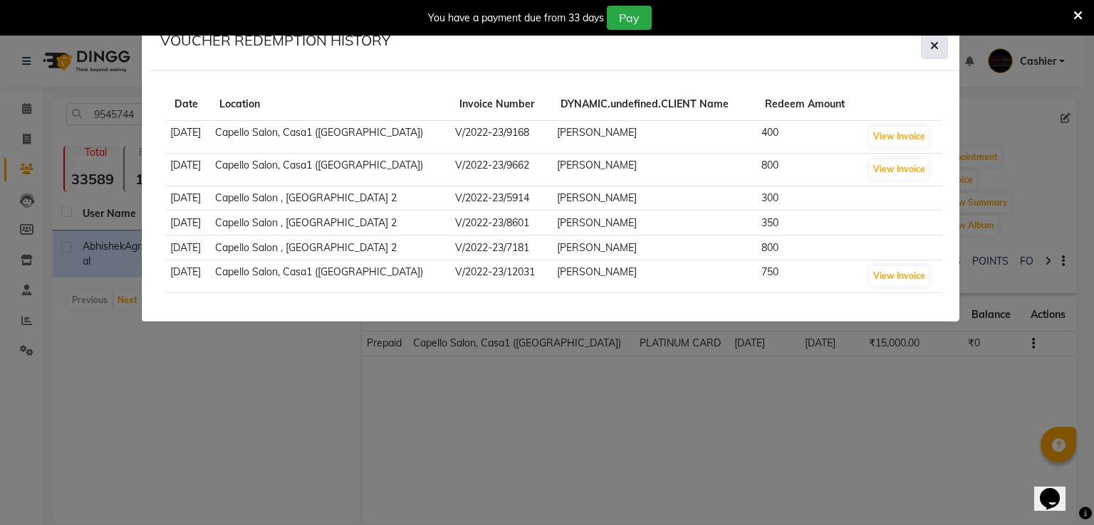
click at [937, 42] on icon "button" at bounding box center [934, 45] width 9 height 11
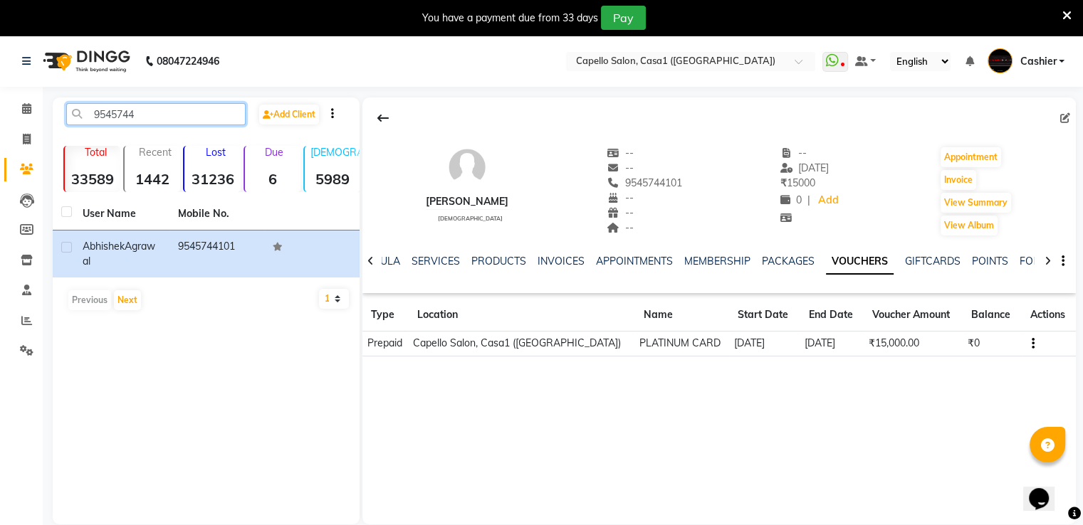
click at [171, 116] on input "9545744" at bounding box center [155, 114] width 179 height 22
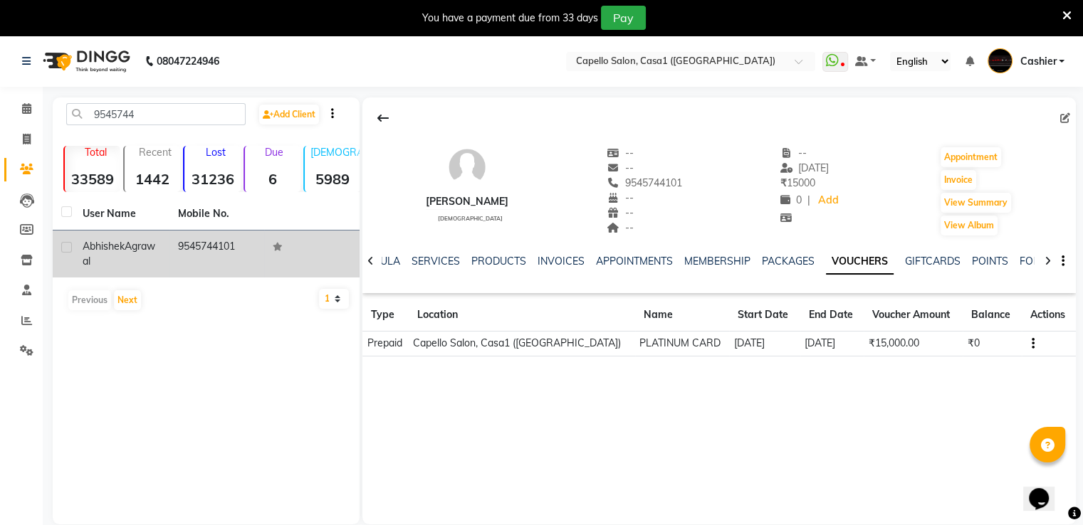
click at [66, 249] on label at bounding box center [66, 247] width 11 height 11
click at [66, 249] on input "checkbox" at bounding box center [65, 247] width 9 height 9
checkbox input "true"
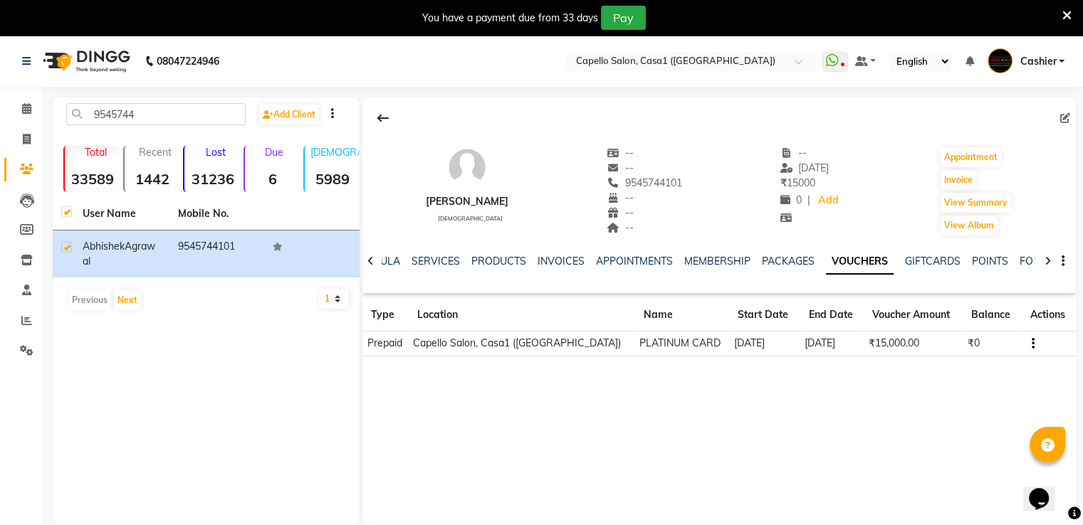
checkbox input "true"
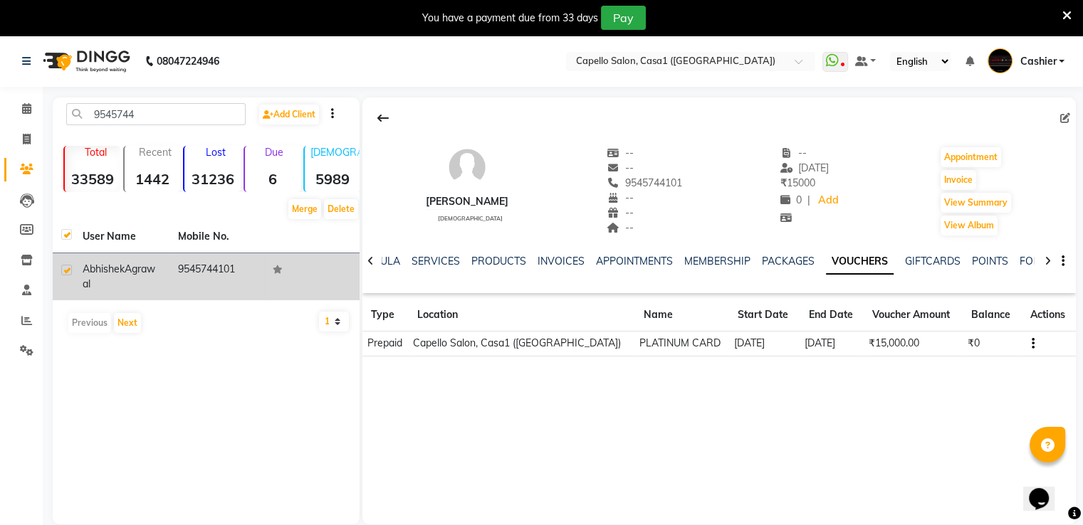
drag, startPoint x: 235, startPoint y: 274, endPoint x: 172, endPoint y: 273, distance: 62.7
click at [172, 273] on td "9545744101" at bounding box center [216, 276] width 95 height 47
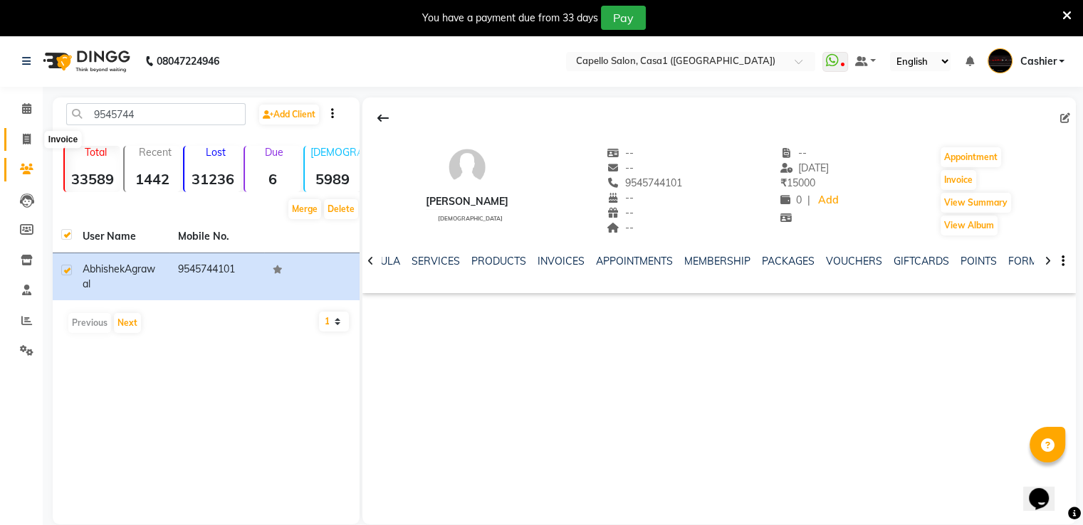
click at [24, 144] on icon at bounding box center [27, 139] width 8 height 11
select select "service"
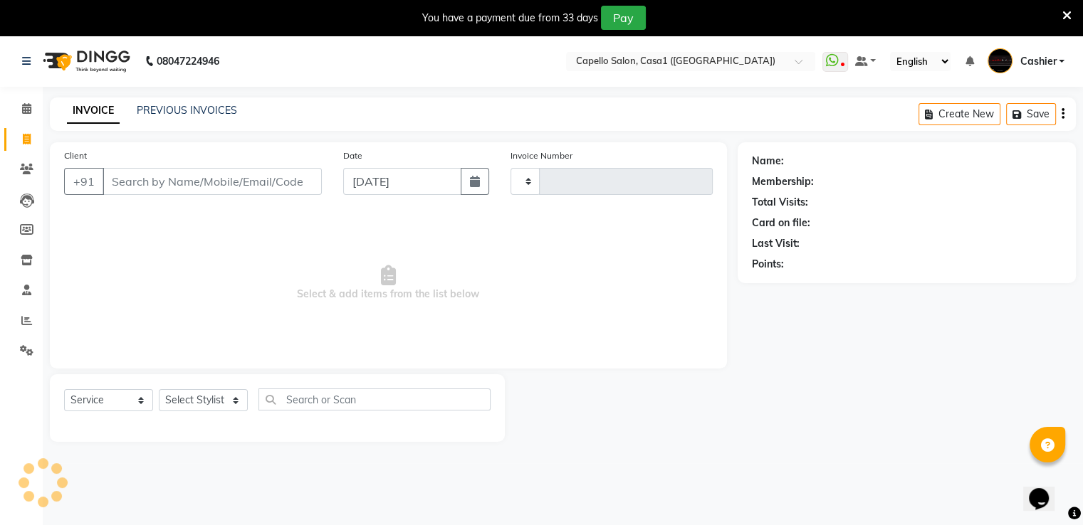
scroll to position [36, 0]
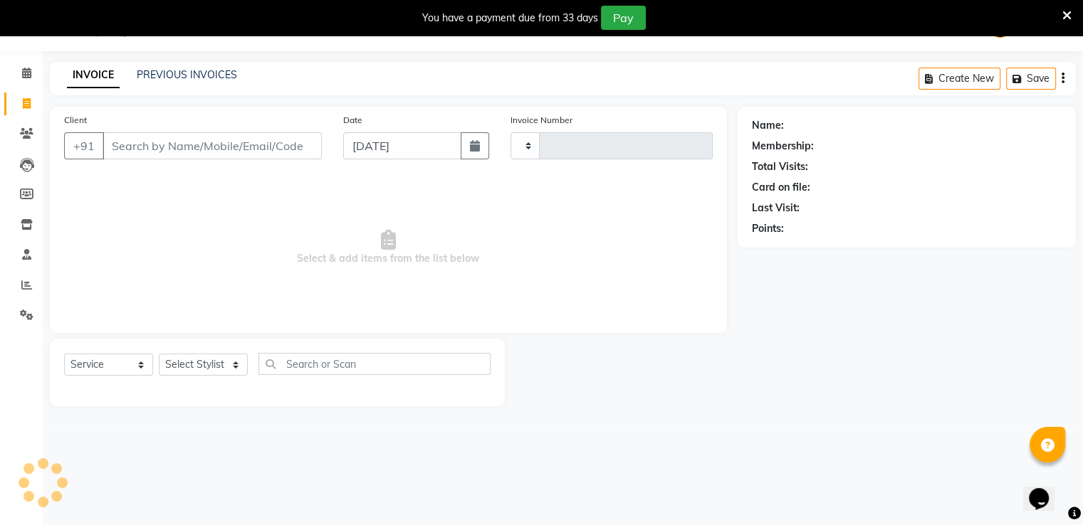
type input "3302"
select select "846"
click at [196, 143] on input "Client" at bounding box center [212, 145] width 219 height 27
type input "9545744101"
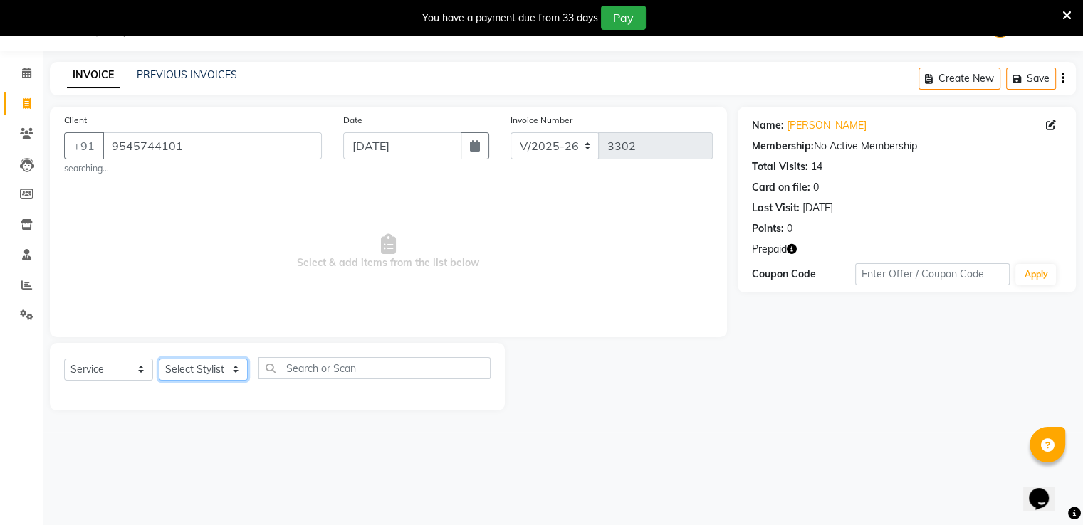
click at [208, 373] on select "Select Stylist aayush ADMIN Akash Chawale Capello casa 1 Harsh Nagture Nisha Ch…" at bounding box center [203, 370] width 89 height 22
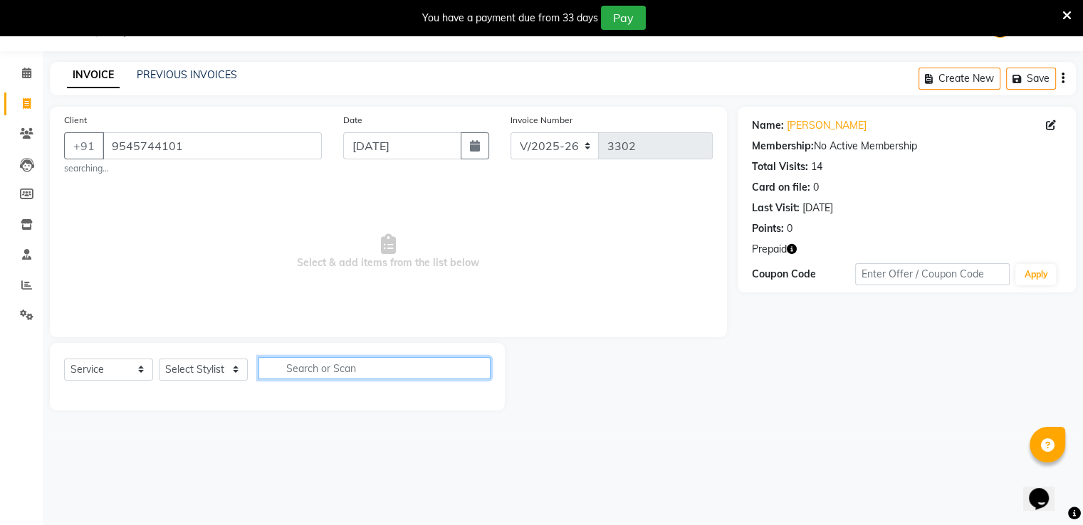
click at [336, 372] on input "text" at bounding box center [374, 368] width 232 height 22
click at [357, 379] on input "hair cut" at bounding box center [364, 368] width 212 height 22
drag, startPoint x: 342, startPoint y: 371, endPoint x: 257, endPoint y: 370, distance: 84.7
click at [257, 370] on div "Select Service Product Membership Package Voucher Prepaid Gift Card Select Styl…" at bounding box center [277, 373] width 426 height 33
type input "hair cut"
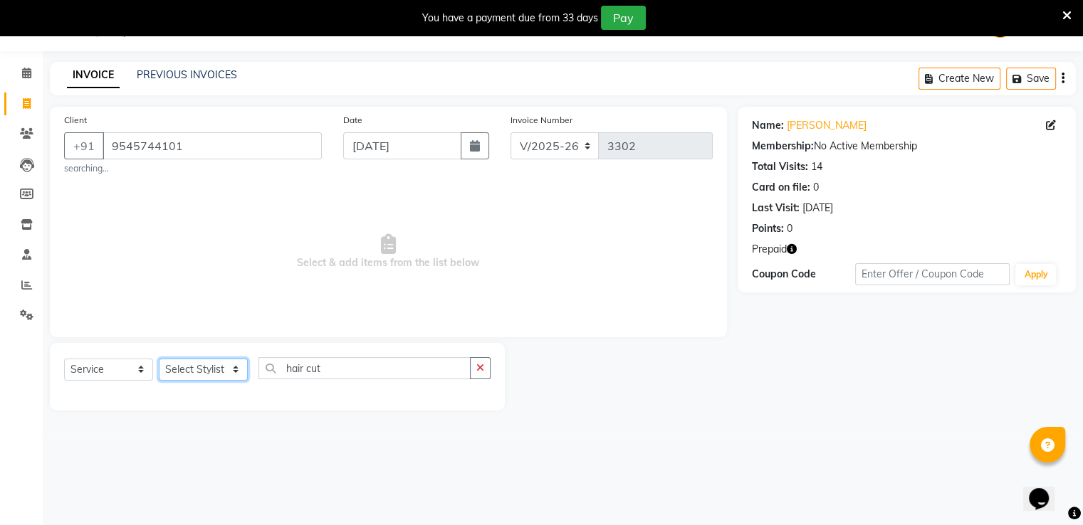
click at [204, 367] on select "Select Stylist aayush ADMIN Akash Chawale Capello casa 1 Harsh Nagture Nisha Ch…" at bounding box center [203, 370] width 89 height 22
select select "88366"
click at [159, 359] on select "Select Stylist aayush ADMIN Akash Chawale Capello casa 1 Harsh Nagture Nisha Ch…" at bounding box center [203, 370] width 89 height 22
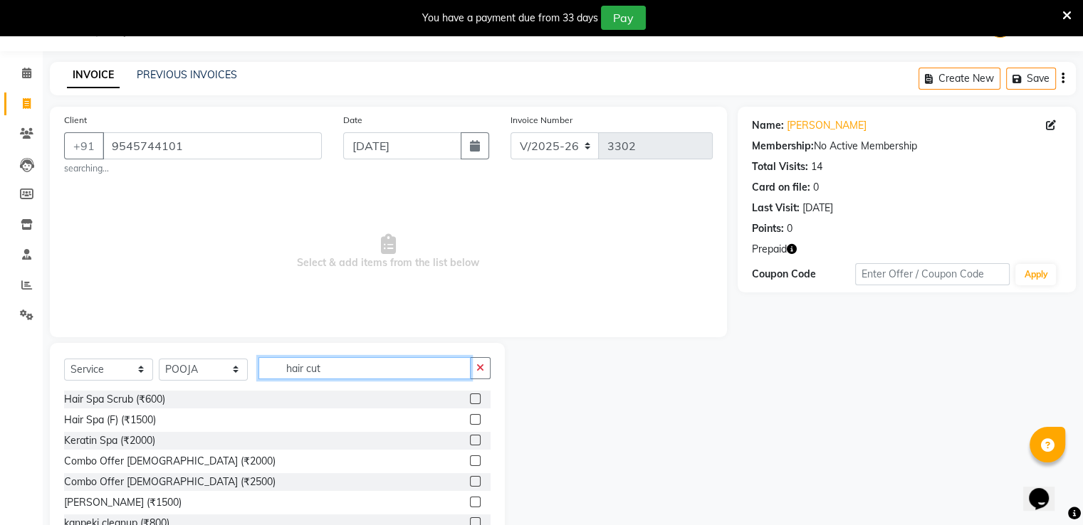
click at [345, 368] on input "hair cut" at bounding box center [364, 368] width 212 height 22
click at [470, 401] on label at bounding box center [475, 399] width 11 height 11
click at [470, 401] on input "checkbox" at bounding box center [474, 399] width 9 height 9
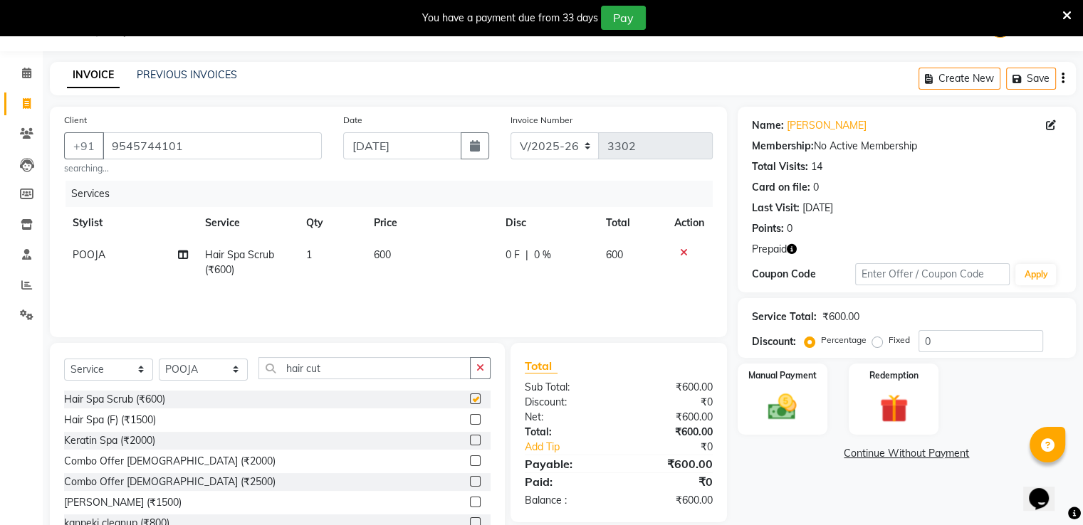
checkbox input "false"
click at [871, 399] on img at bounding box center [893, 409] width 48 height 36
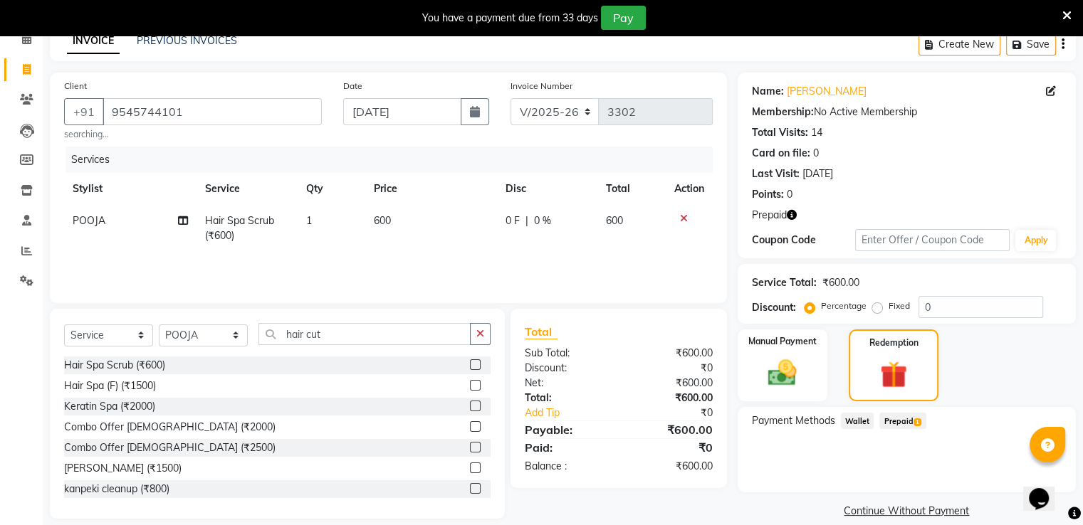
scroll to position [88, 0]
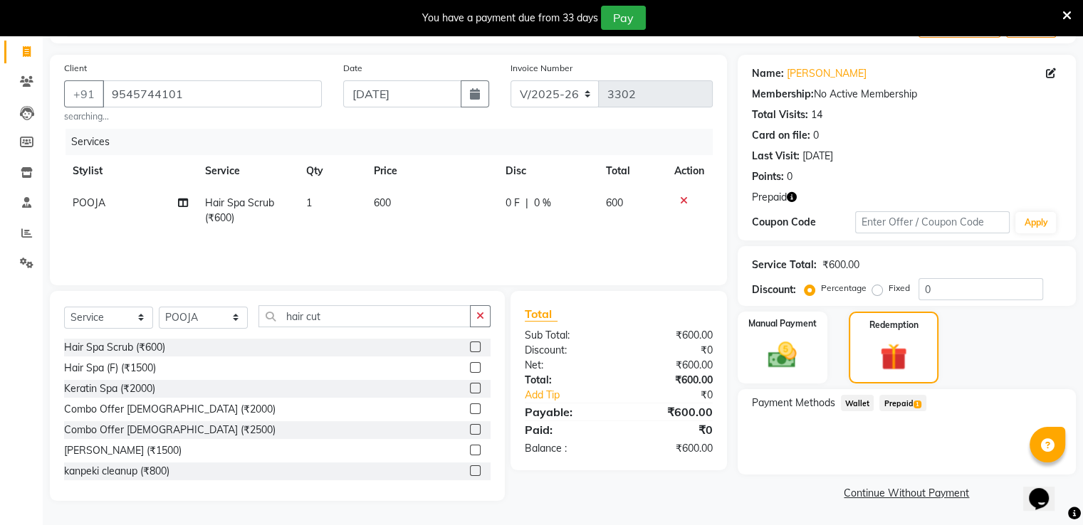
click at [908, 407] on span "Prepaid 1" at bounding box center [902, 403] width 46 height 16
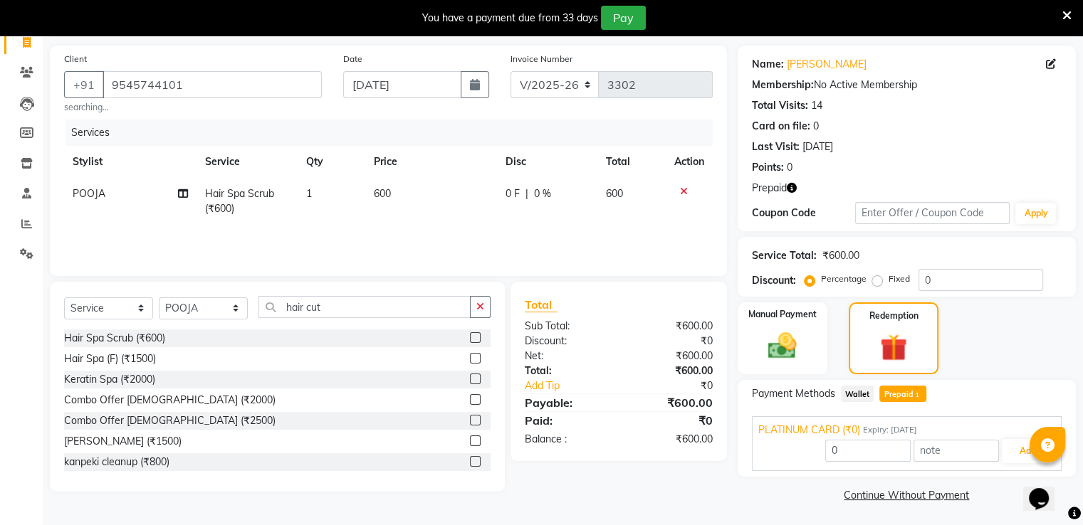
scroll to position [99, 0]
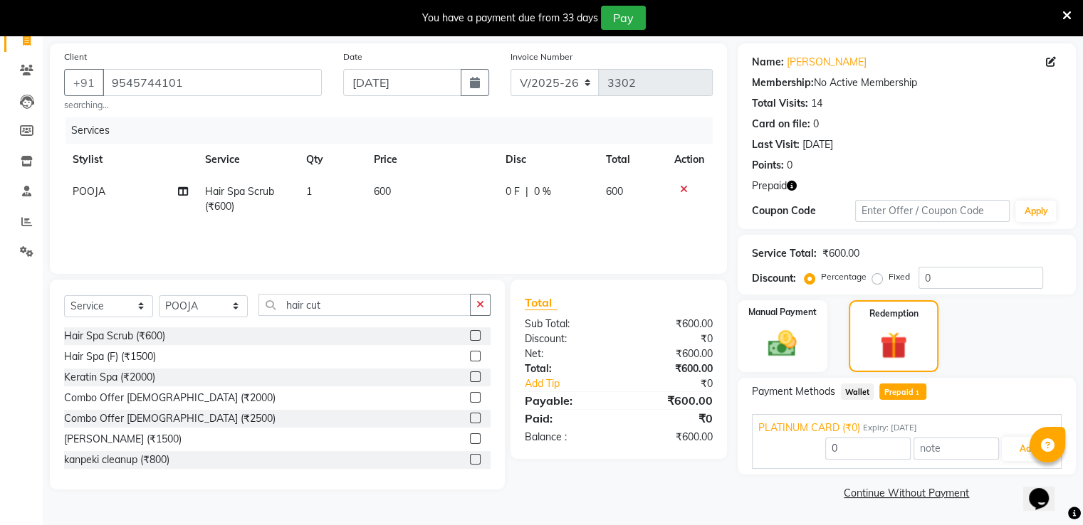
click at [991, 430] on div "PLATINUM CARD (₹0) Expiry: 20-07-2023" at bounding box center [906, 428] width 297 height 15
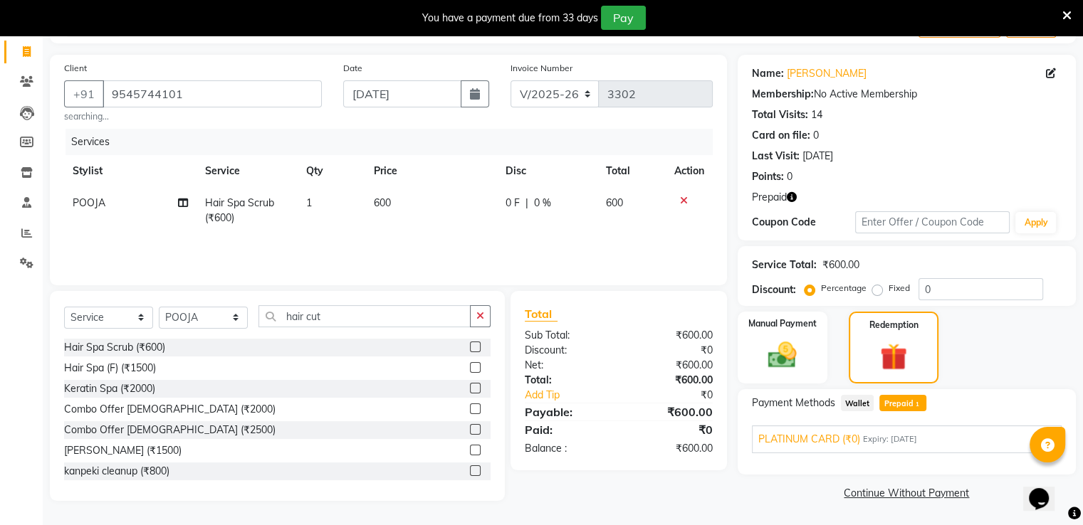
click at [881, 437] on span "Expiry: 20-07-2023" at bounding box center [890, 440] width 54 height 12
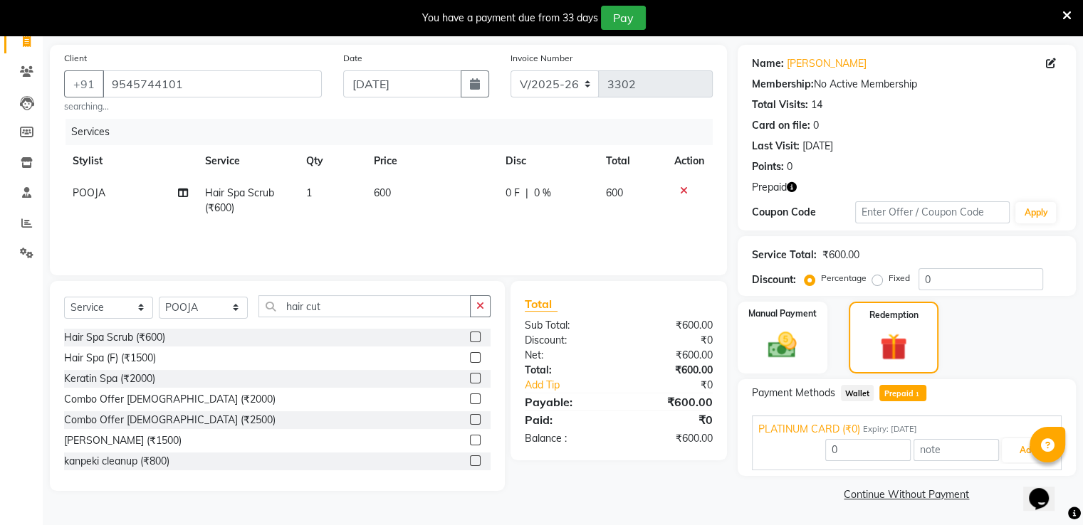
scroll to position [99, 0]
click at [849, 431] on span "PLATINUM CARD (₹0)" at bounding box center [809, 428] width 102 height 15
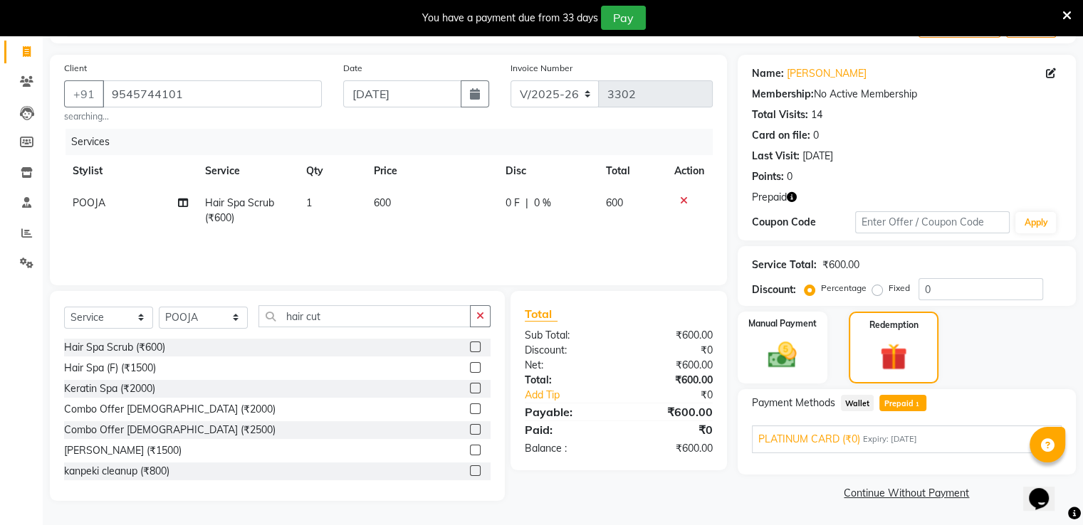
click at [827, 436] on span "PLATINUM CARD (₹0)" at bounding box center [809, 439] width 102 height 15
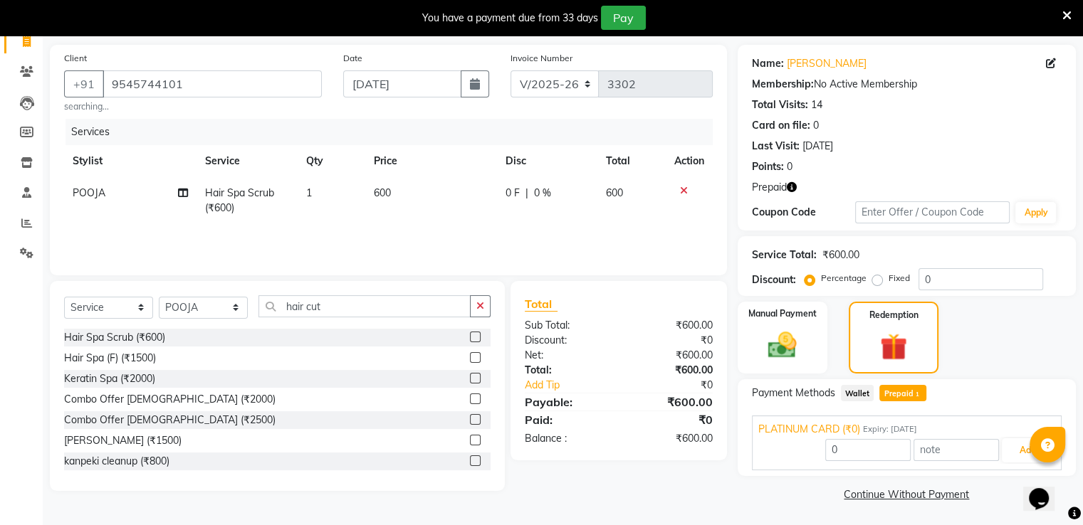
scroll to position [99, 0]
click at [813, 68] on link "Abhishek Agrawal" at bounding box center [827, 62] width 80 height 15
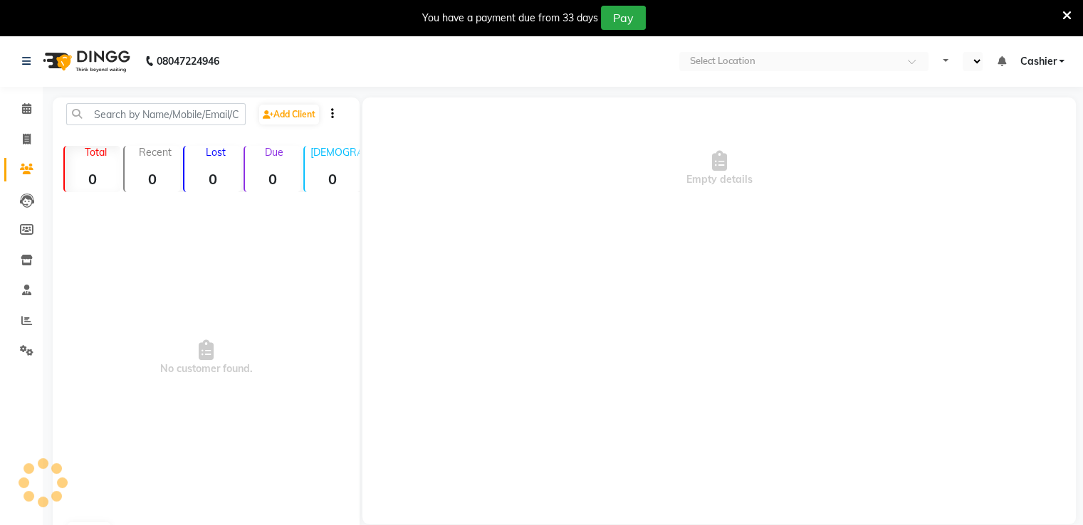
select select "en"
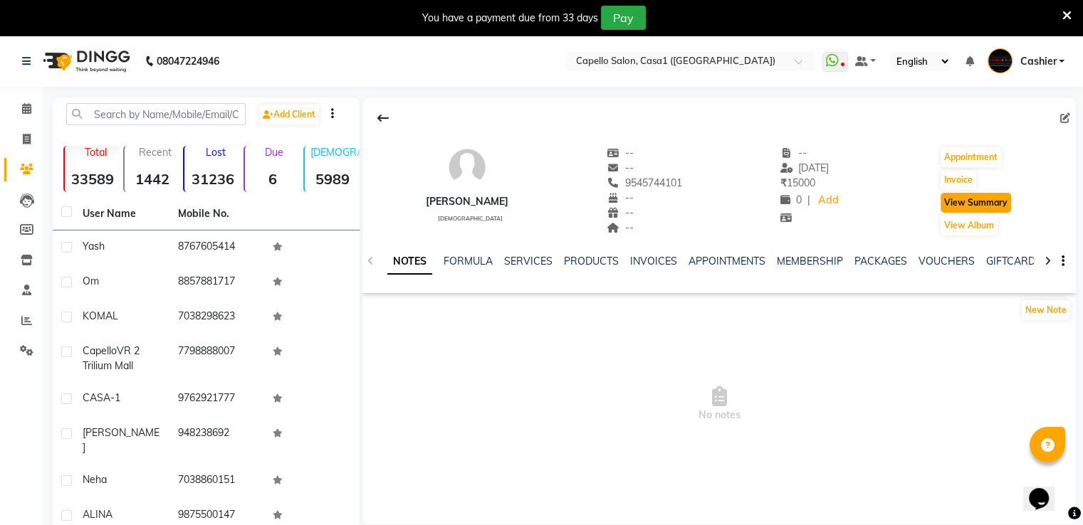
click at [987, 206] on button "View Summary" at bounding box center [976, 203] width 70 height 20
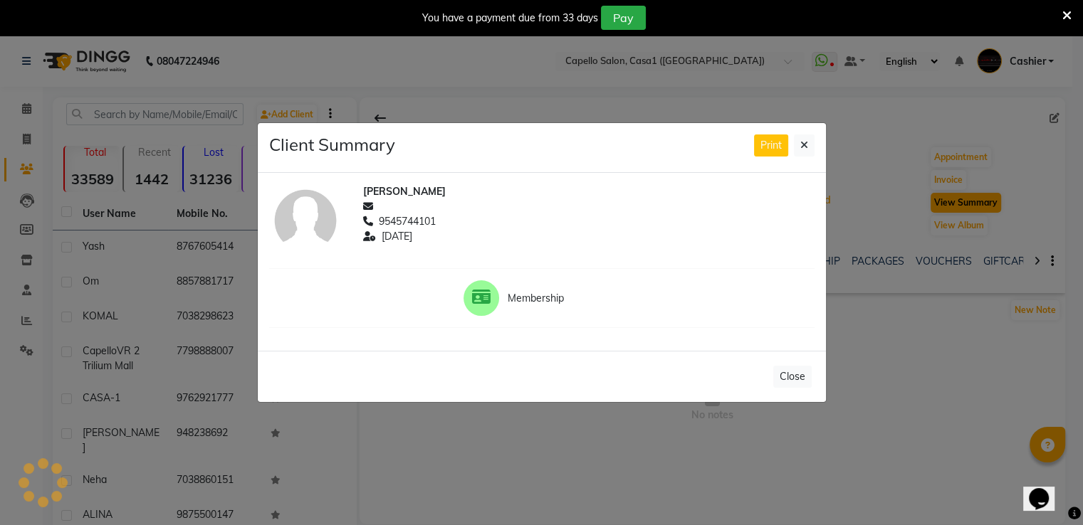
click at [987, 206] on body "08047224946 Select Location × [GEOGRAPHIC_DATA], Casa1 (Eternity Mall) WhatsApp…" at bounding box center [541, 298] width 1083 height 525
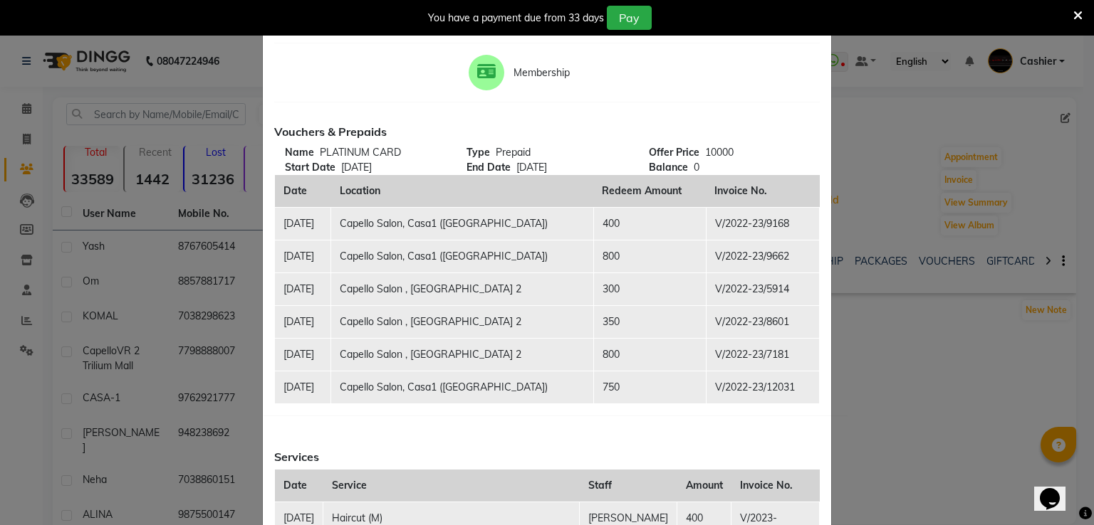
scroll to position [93, 0]
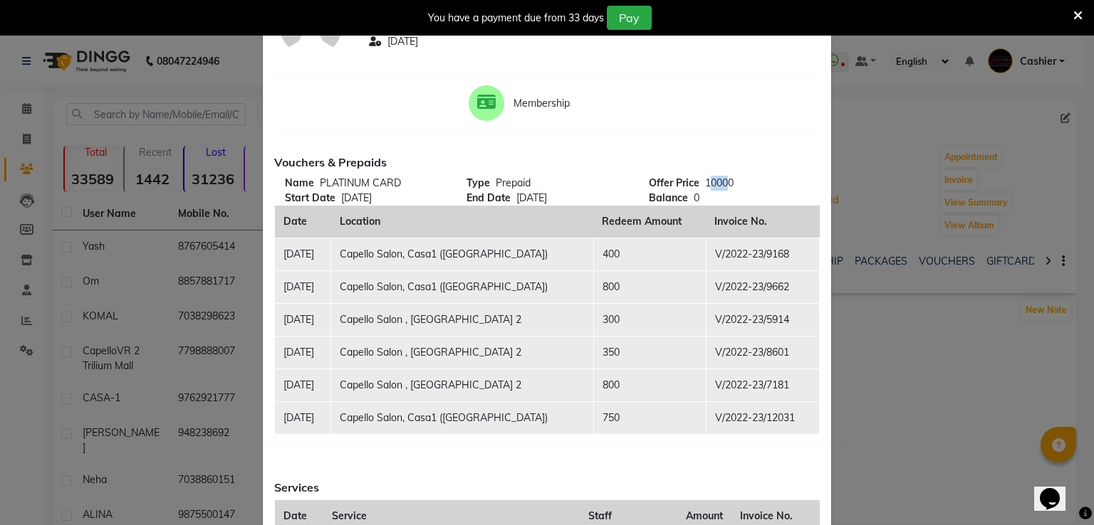
drag, startPoint x: 706, startPoint y: 180, endPoint x: 723, endPoint y: 184, distance: 17.6
click at [723, 184] on span "10000" at bounding box center [719, 183] width 28 height 13
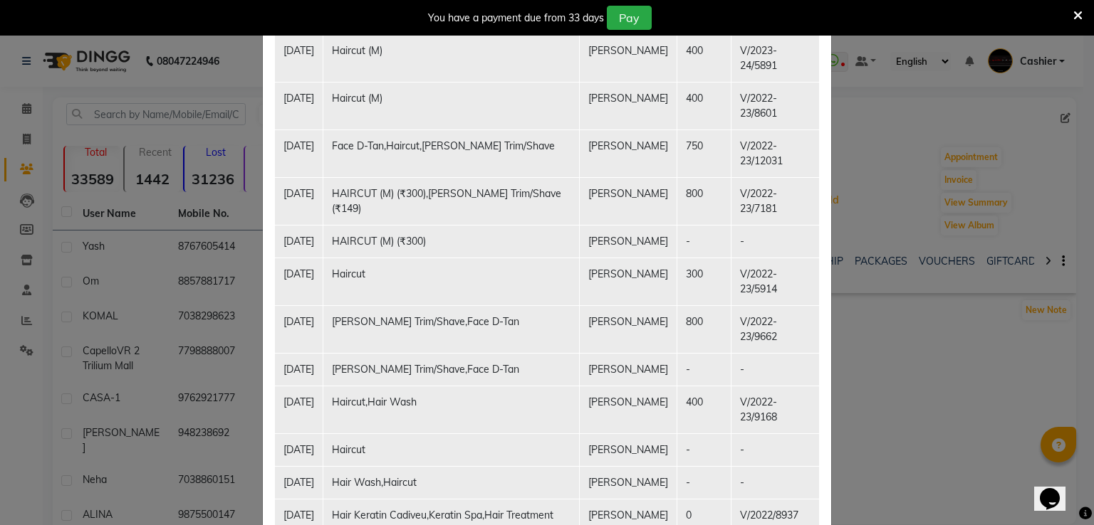
scroll to position [520, 0]
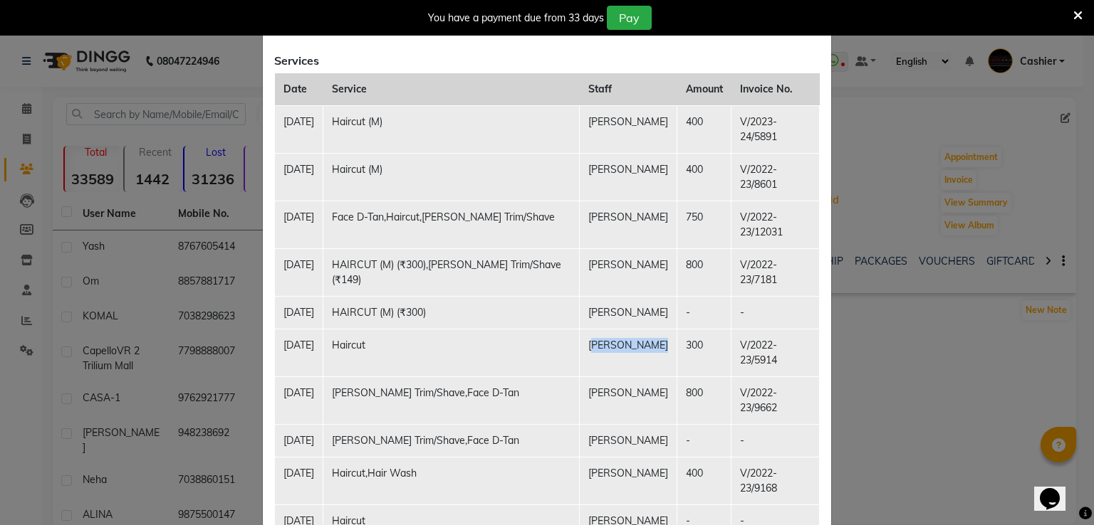
drag, startPoint x: 592, startPoint y: 362, endPoint x: 655, endPoint y: 367, distance: 62.8
click at [655, 367] on td "[PERSON_NAME]" at bounding box center [629, 353] width 98 height 48
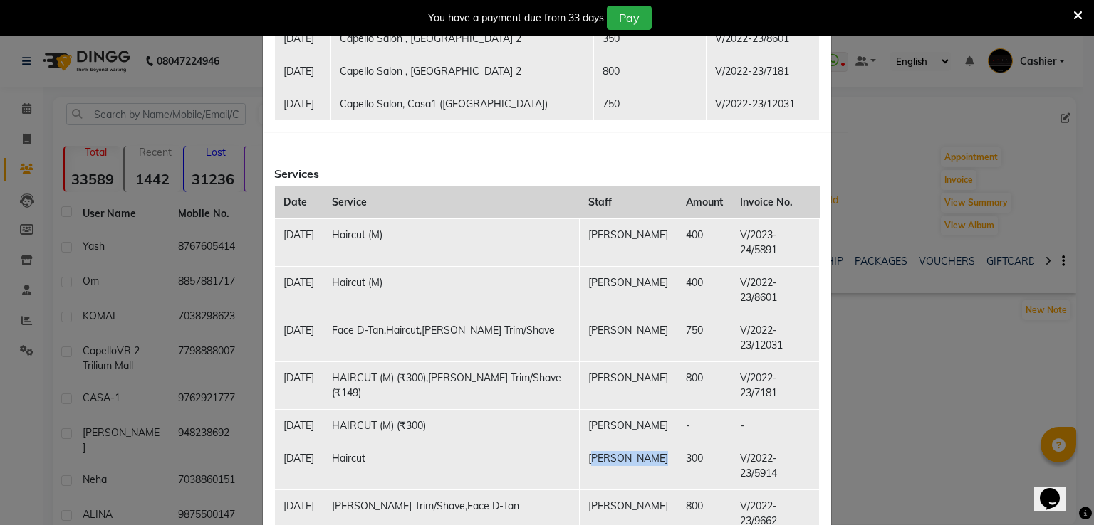
scroll to position [449, 0]
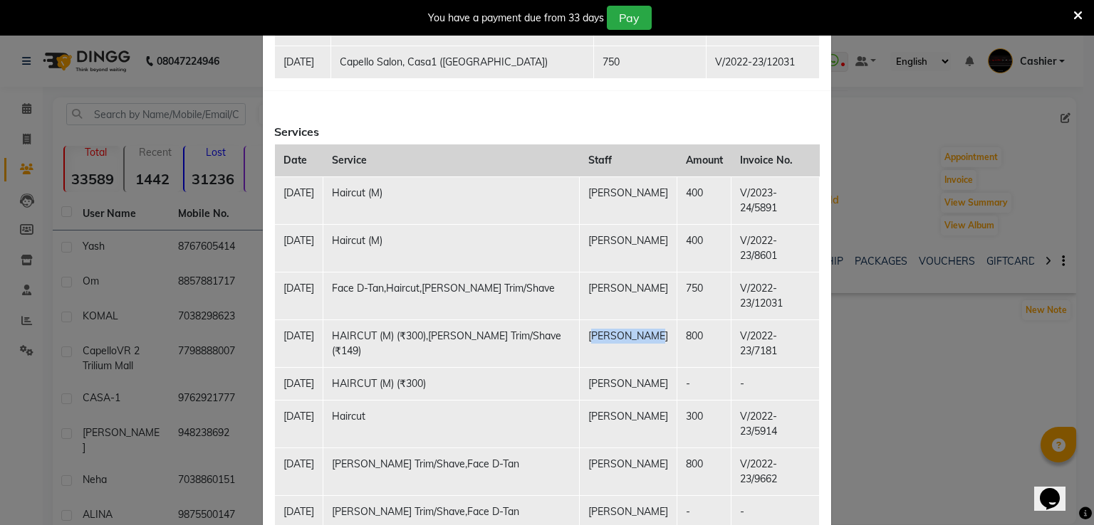
drag, startPoint x: 590, startPoint y: 332, endPoint x: 643, endPoint y: 340, distance: 53.3
click at [643, 340] on td "[PERSON_NAME]" at bounding box center [629, 344] width 98 height 48
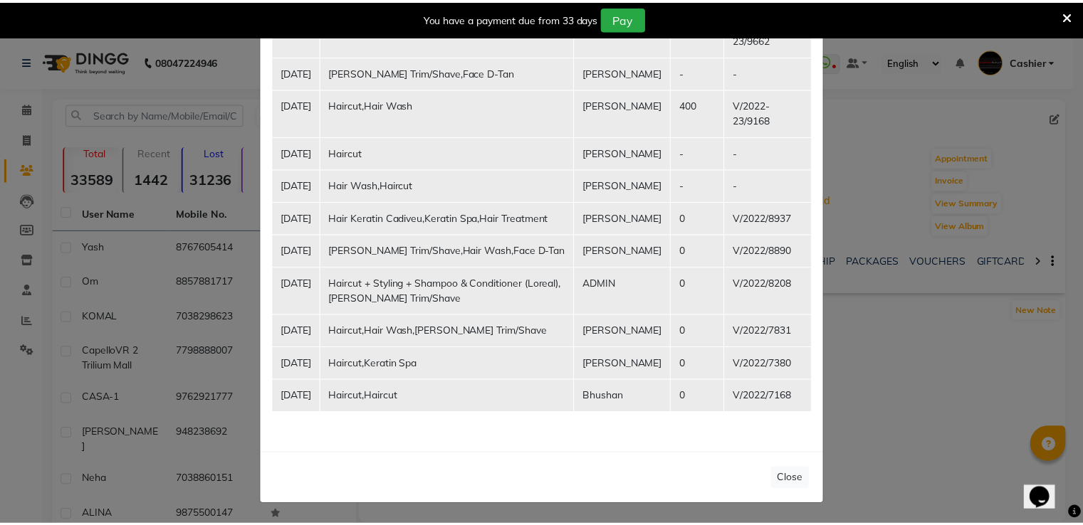
scroll to position [1018, 0]
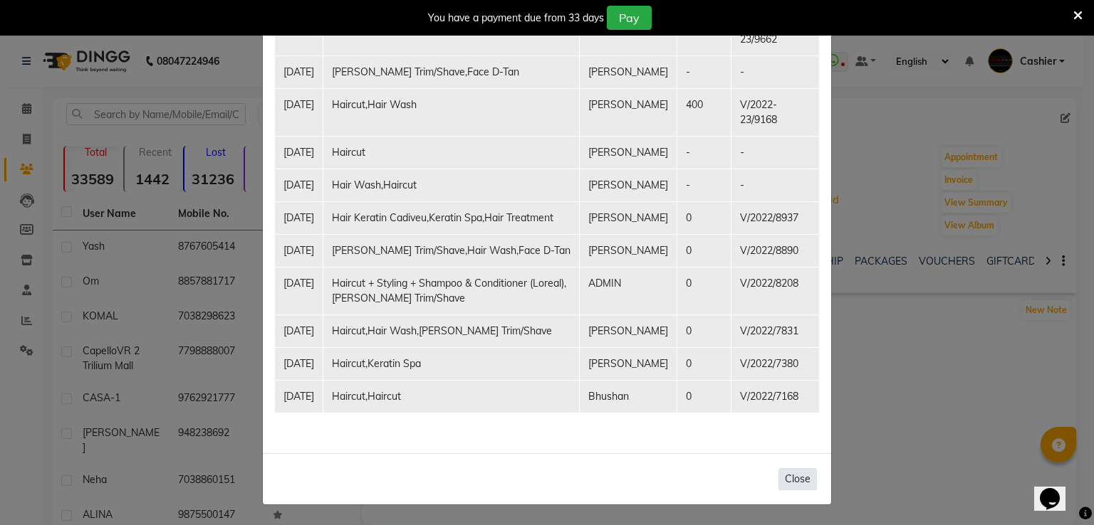
click at [793, 482] on button "Close" at bounding box center [797, 479] width 38 height 22
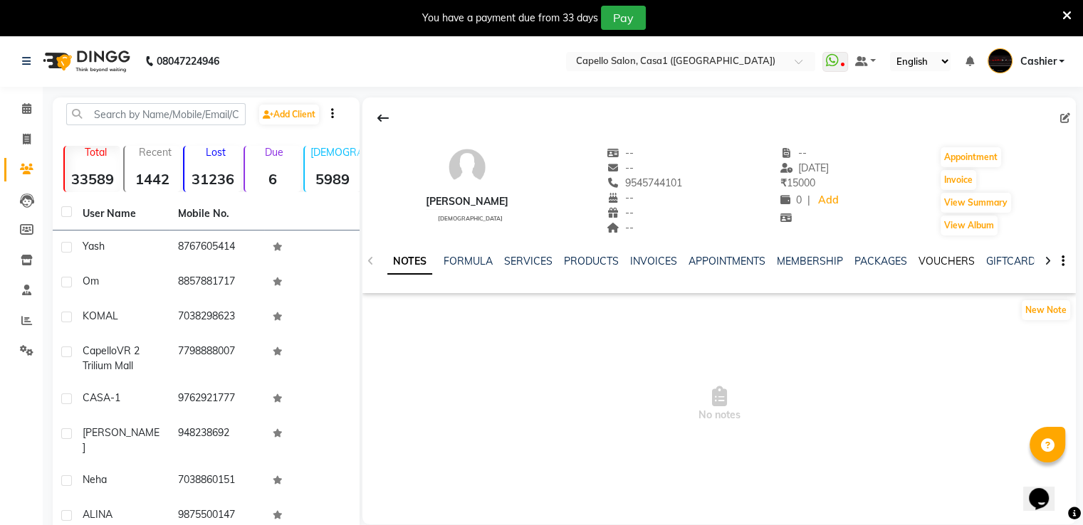
click at [921, 263] on link "VOUCHERS" at bounding box center [946, 261] width 56 height 13
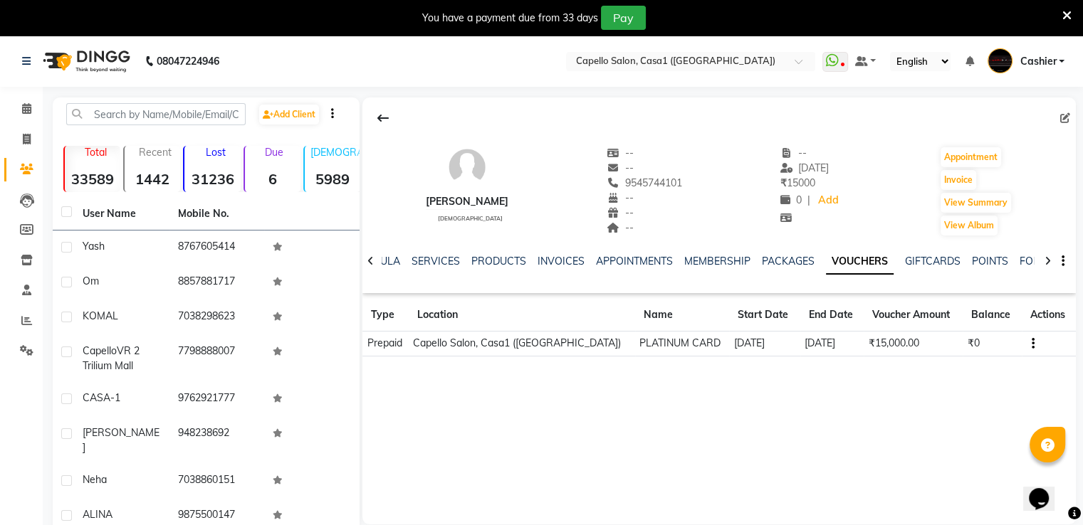
drag, startPoint x: 975, startPoint y: 223, endPoint x: 730, endPoint y: 232, distance: 245.1
drag, startPoint x: 730, startPoint y: 232, endPoint x: 982, endPoint y: 224, distance: 251.4
click at [982, 224] on button "View Album" at bounding box center [969, 226] width 57 height 20
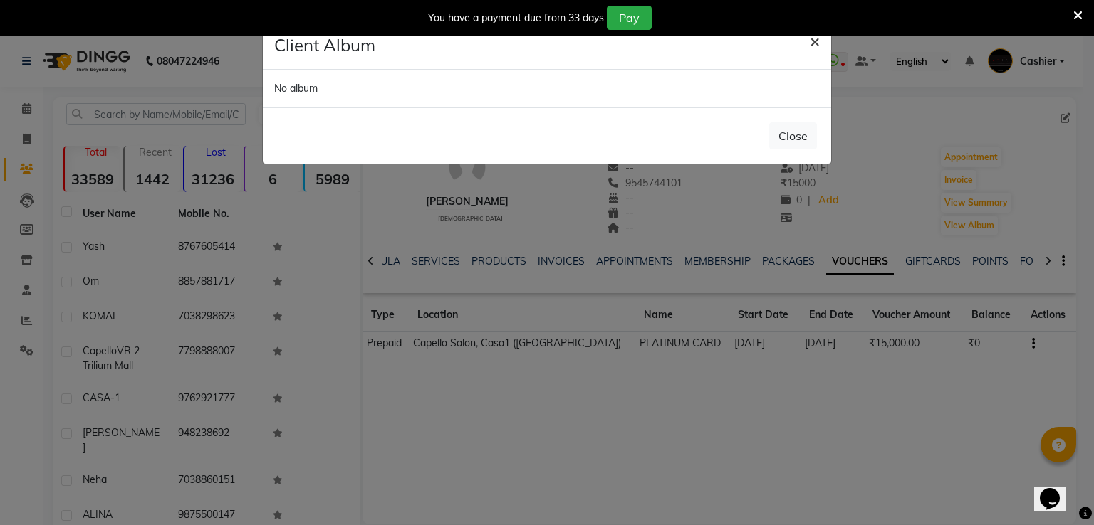
drag, startPoint x: 800, startPoint y: 137, endPoint x: 812, endPoint y: 40, distance: 98.4
click at [812, 40] on span "×" at bounding box center [815, 40] width 10 height 21
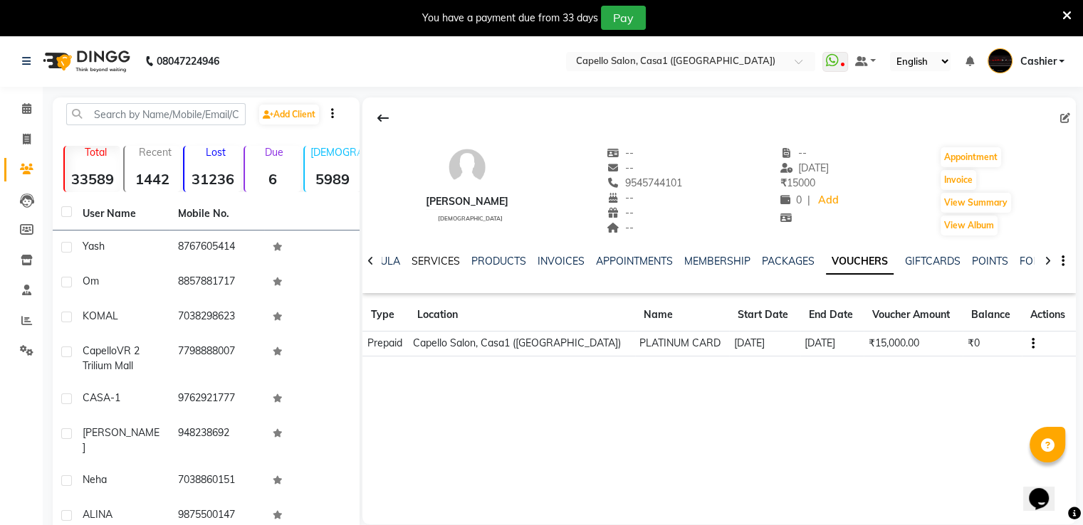
click at [443, 262] on link "SERVICES" at bounding box center [436, 261] width 48 height 13
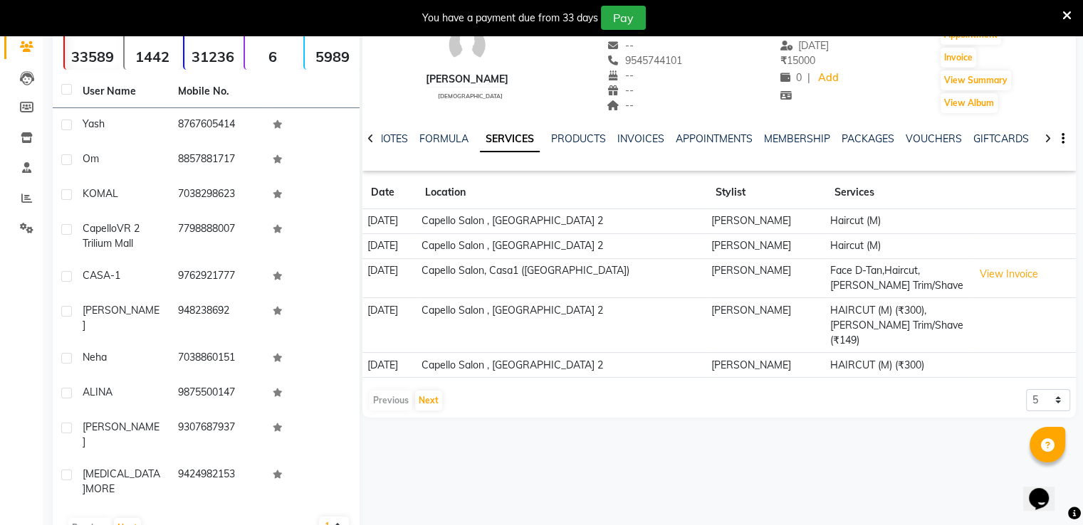
scroll to position [127, 0]
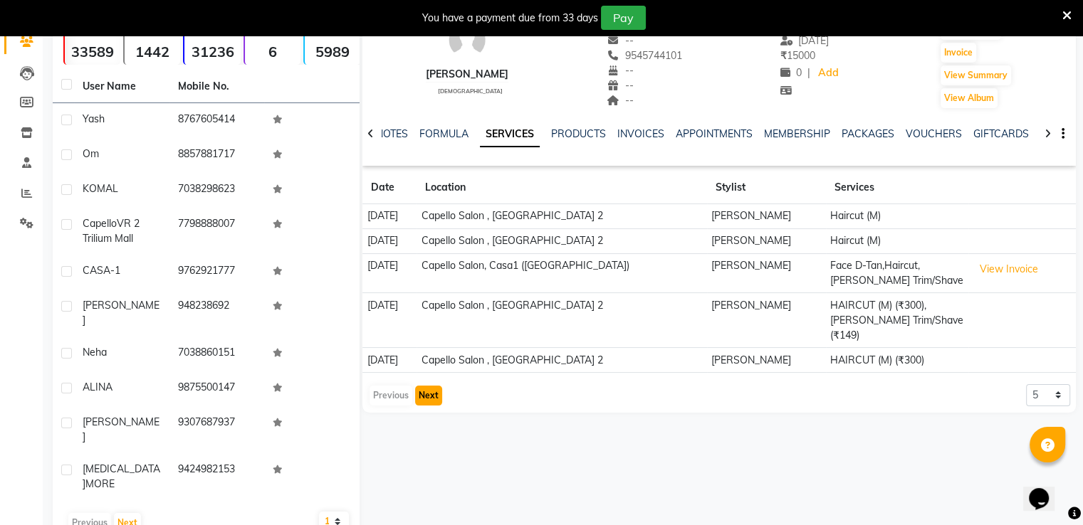
click at [439, 386] on button "Next" at bounding box center [428, 396] width 27 height 20
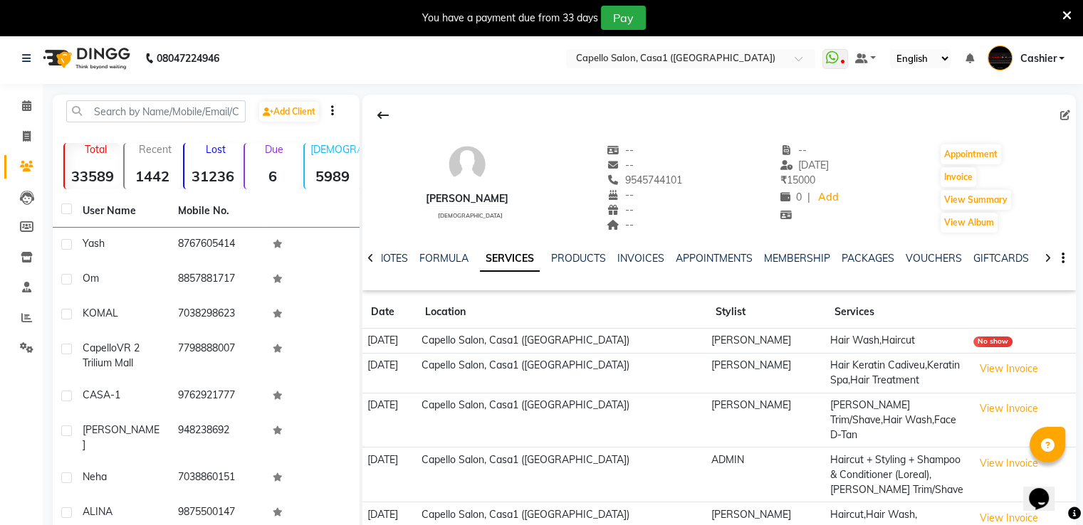
scroll to position [0, 0]
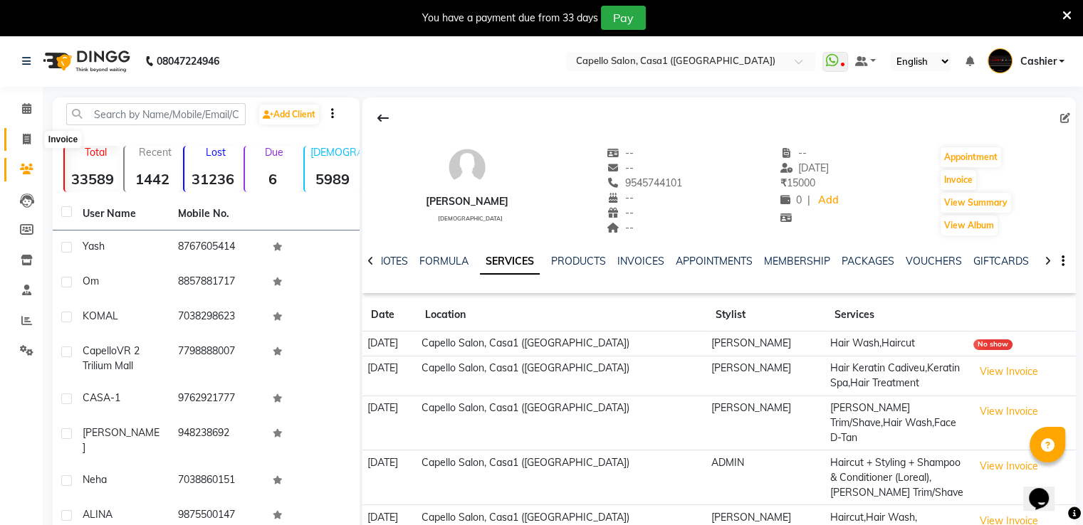
click at [28, 137] on icon at bounding box center [27, 139] width 8 height 11
select select "service"
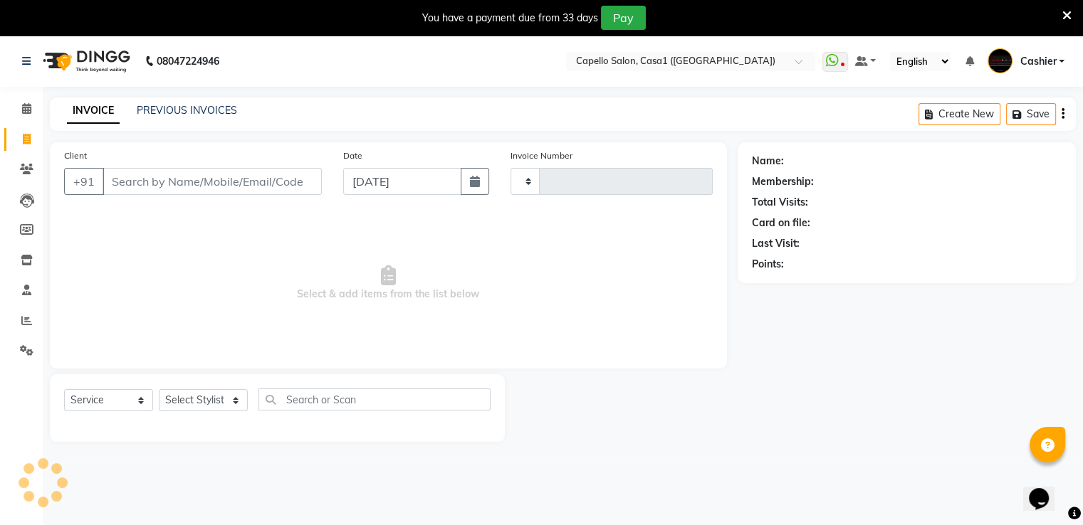
scroll to position [36, 0]
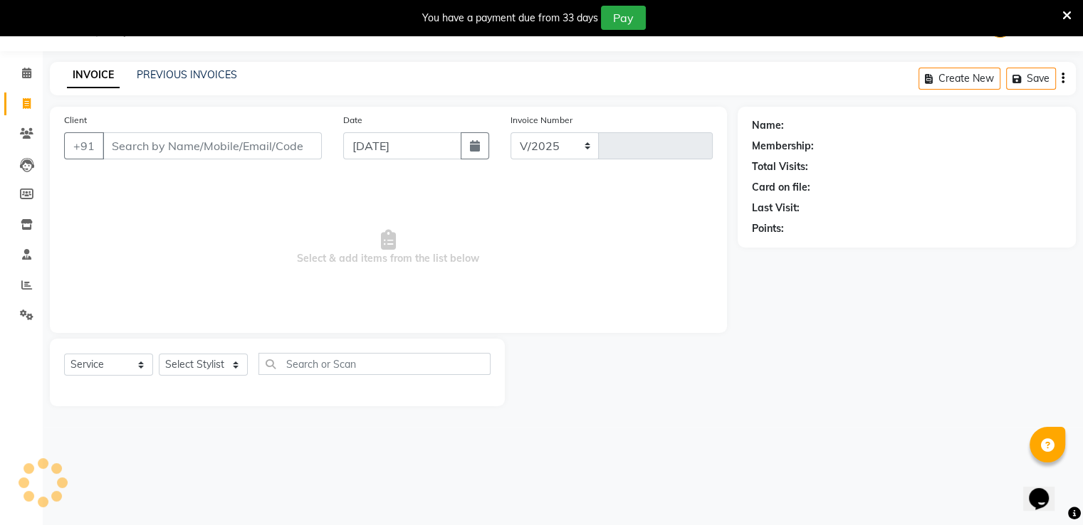
select select "846"
type input "3302"
drag, startPoint x: 209, startPoint y: 75, endPoint x: 189, endPoint y: 78, distance: 19.4
click at [189, 78] on link "PREVIOUS INVOICES" at bounding box center [187, 74] width 100 height 13
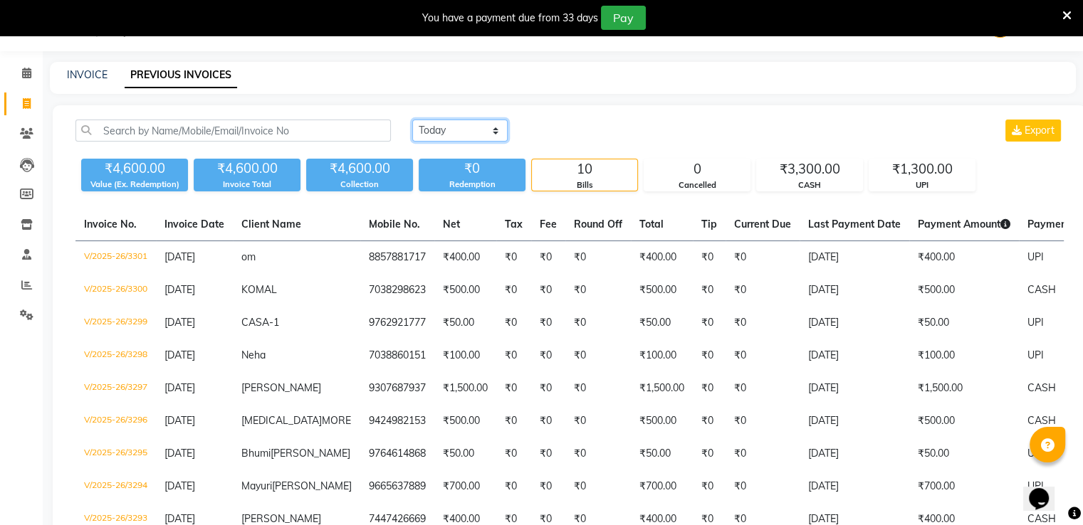
click at [449, 120] on select "Today Yesterday Custom Range" at bounding box center [459, 131] width 95 height 22
select select "range"
click at [412, 120] on select "Today Yesterday Custom Range" at bounding box center [459, 131] width 95 height 22
drag, startPoint x: 574, startPoint y: 132, endPoint x: 563, endPoint y: 125, distance: 12.8
click at [563, 125] on input "[DATE]" at bounding box center [576, 131] width 100 height 20
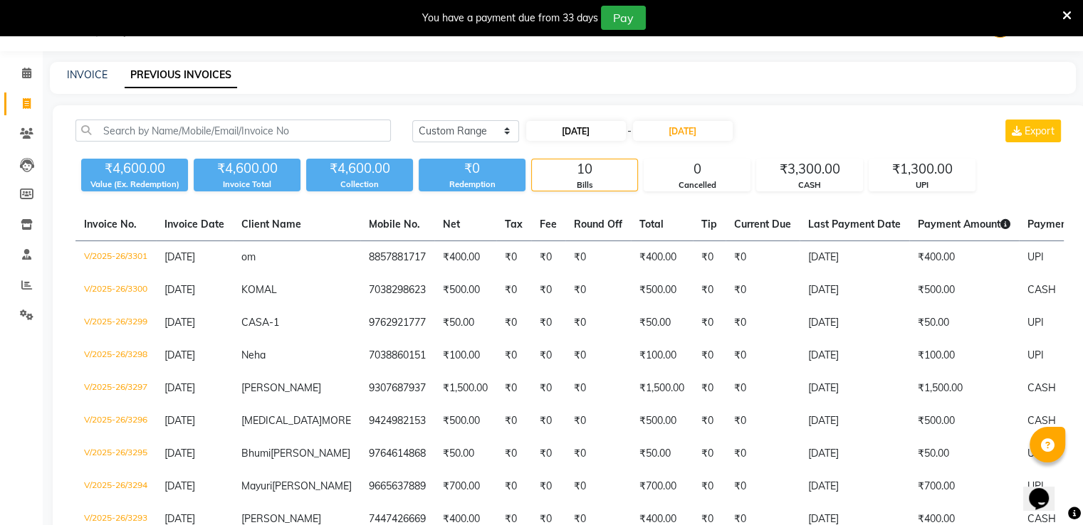
select select "9"
select select "2025"
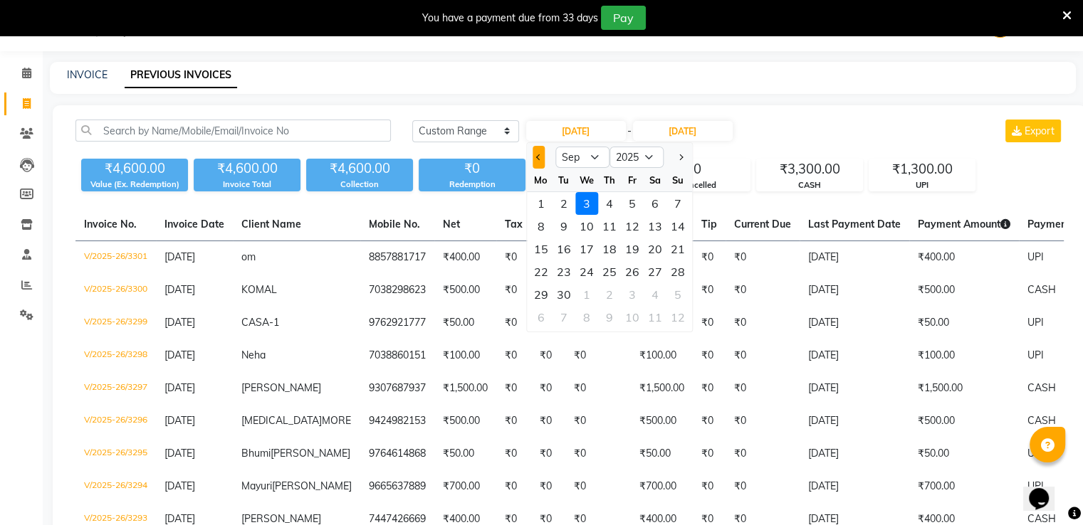
click at [539, 159] on span "Previous month" at bounding box center [539, 157] width 6 height 6
select select "8"
click at [612, 298] on div "28" at bounding box center [609, 294] width 23 height 23
type input "28-08-2025"
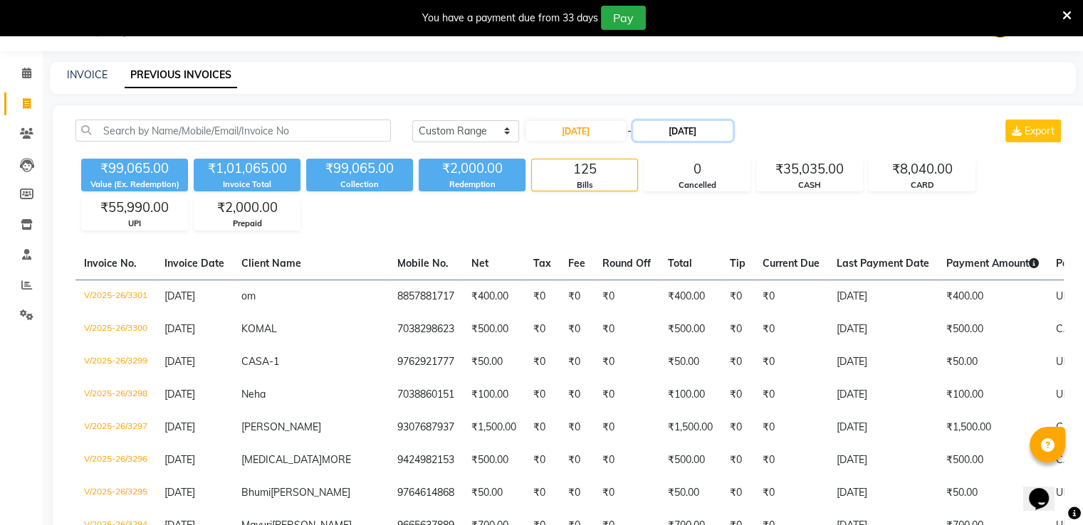
click at [689, 123] on input "[DATE]" at bounding box center [683, 131] width 100 height 20
select select "9"
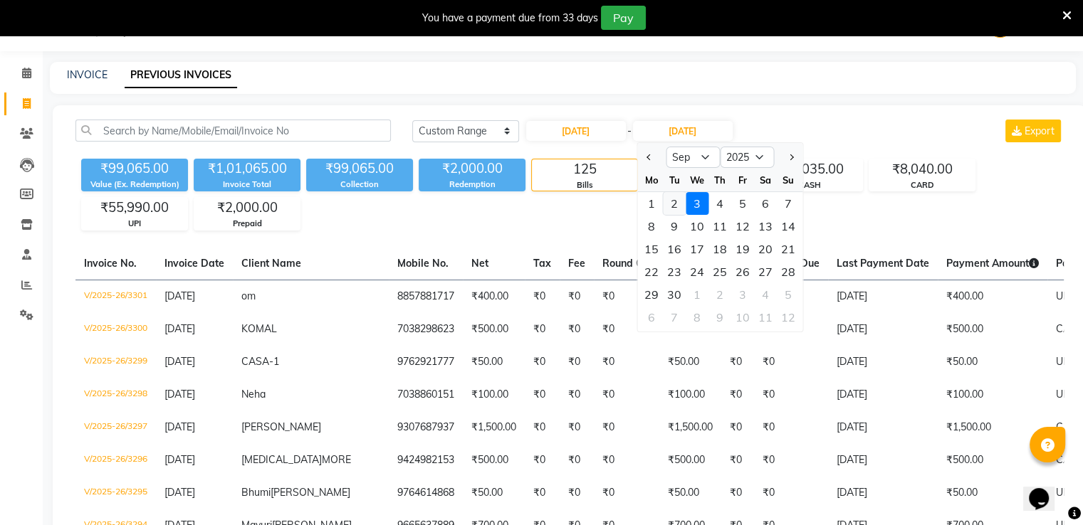
click at [677, 208] on div "2" at bounding box center [674, 203] width 23 height 23
type input "02-09-2025"
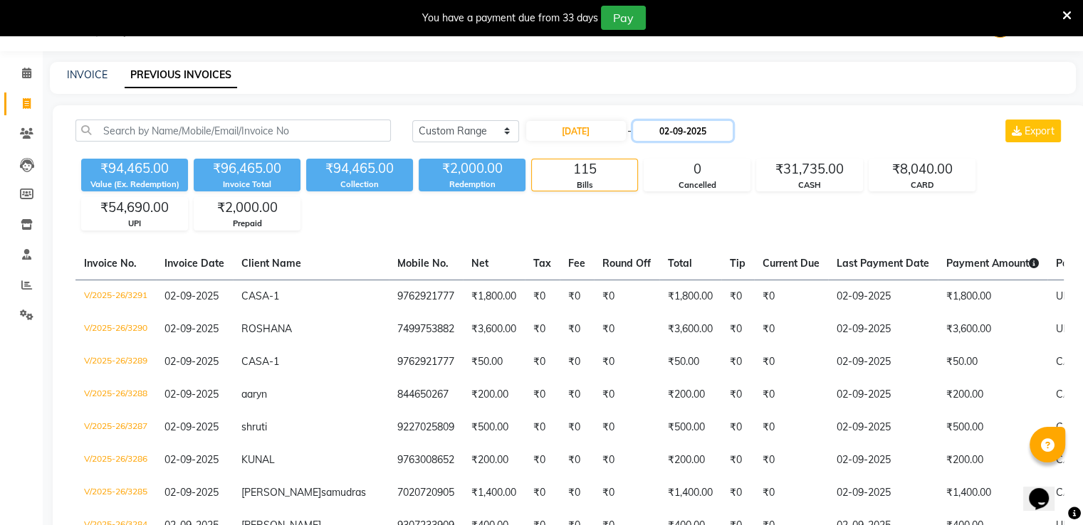
click at [675, 137] on input "02-09-2025" at bounding box center [683, 131] width 100 height 20
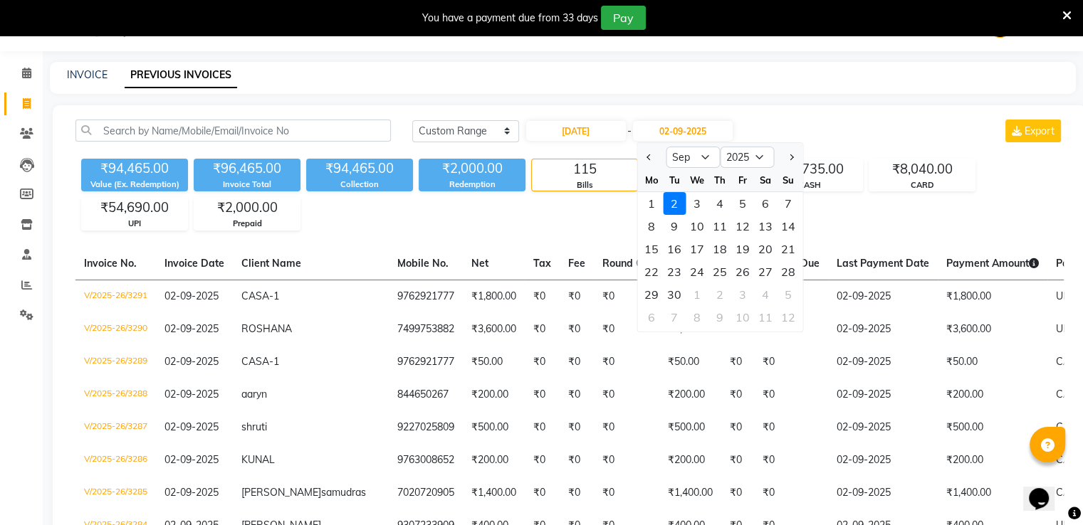
click at [641, 159] on div at bounding box center [651, 157] width 28 height 23
click at [646, 158] on button "Previous month" at bounding box center [649, 157] width 12 height 23
select select "8"
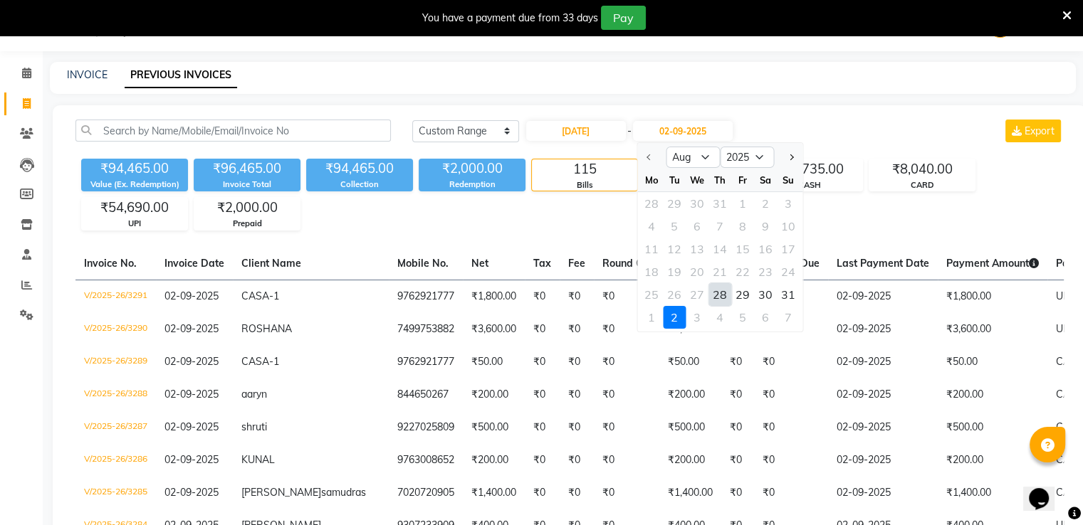
click at [722, 299] on div "28" at bounding box center [719, 294] width 23 height 23
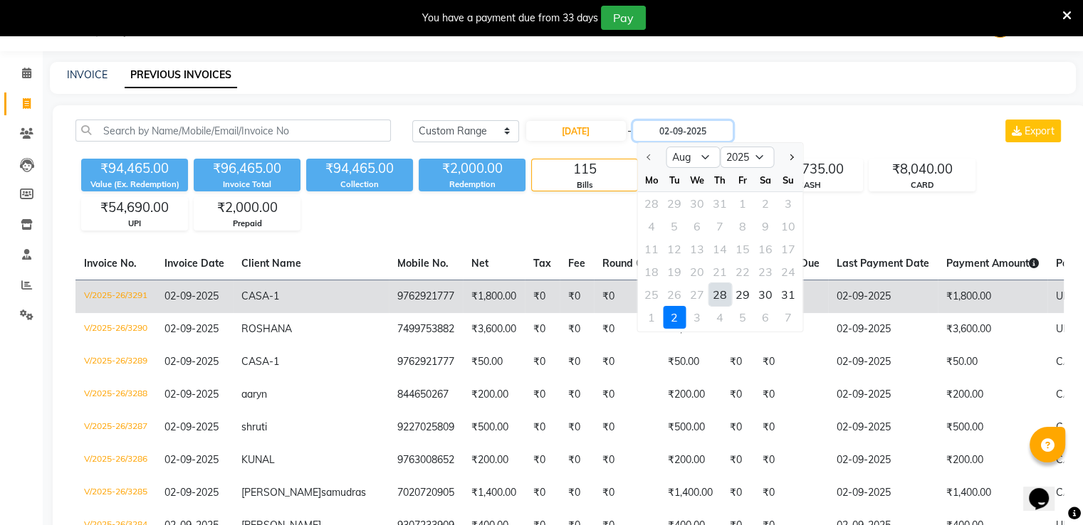
type input "28-08-2025"
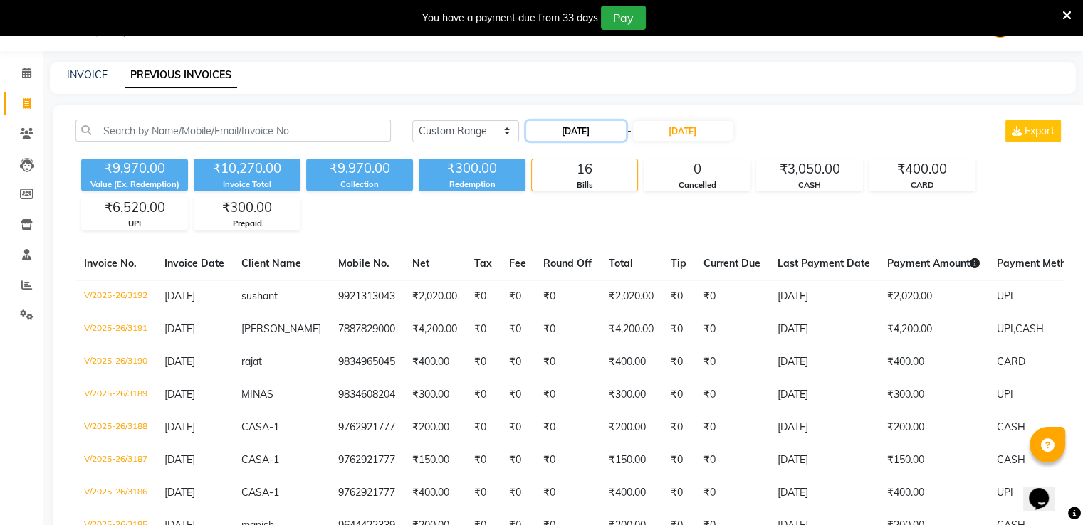
click at [604, 132] on input "28-08-2025" at bounding box center [576, 131] width 100 height 20
select select "8"
select select "2025"
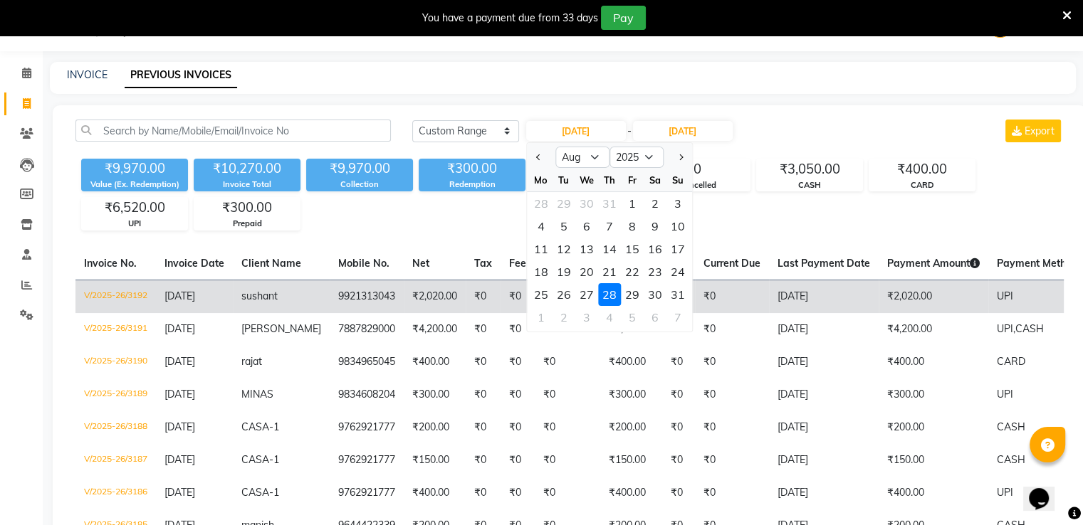
click at [634, 297] on div "29" at bounding box center [632, 294] width 23 height 23
type input "29-08-2025"
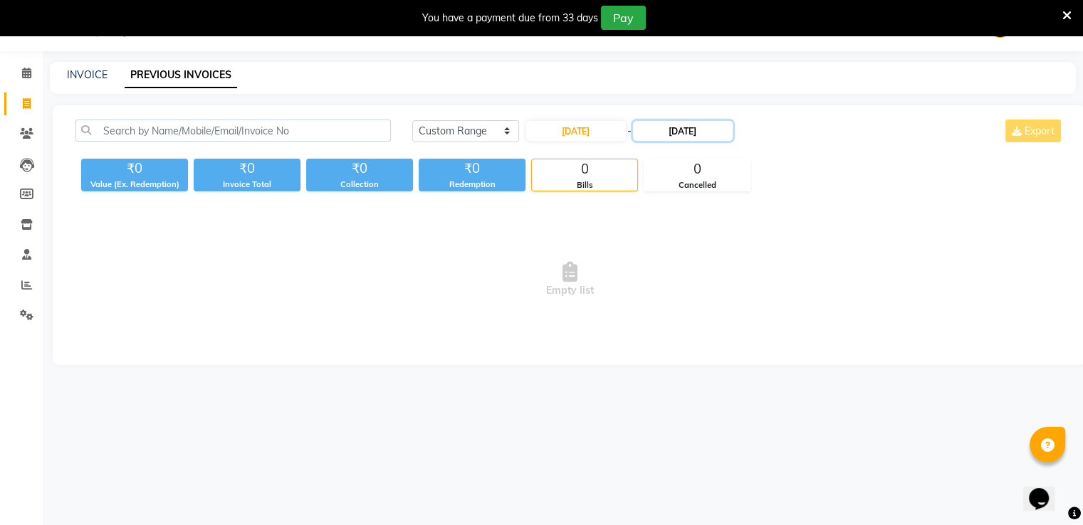
click at [658, 136] on input "28-08-2025" at bounding box center [683, 131] width 100 height 20
click at [731, 292] on div "29" at bounding box center [742, 294] width 23 height 23
type input "29-08-2025"
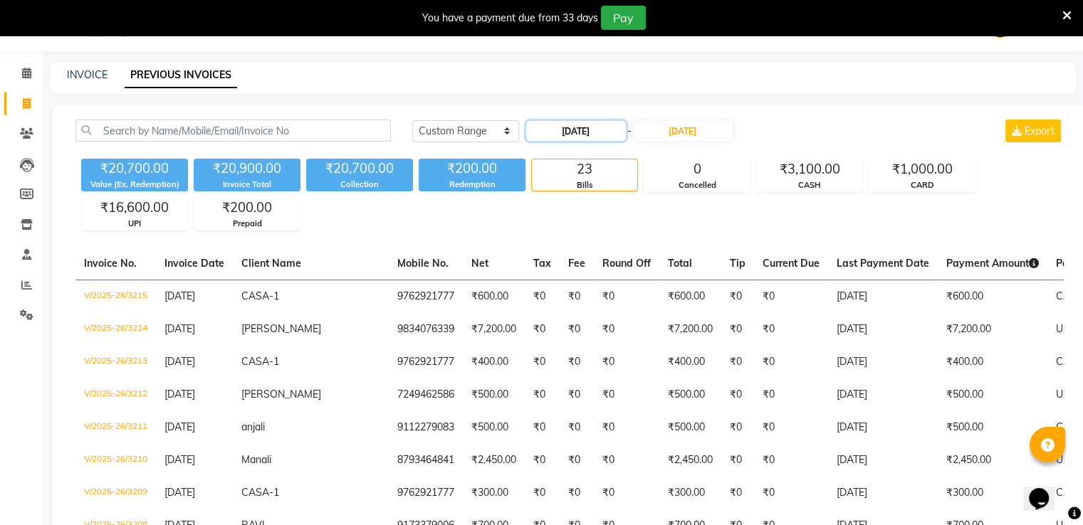
click at [582, 134] on input "29-08-2025" at bounding box center [576, 131] width 100 height 20
select select "8"
select select "2025"
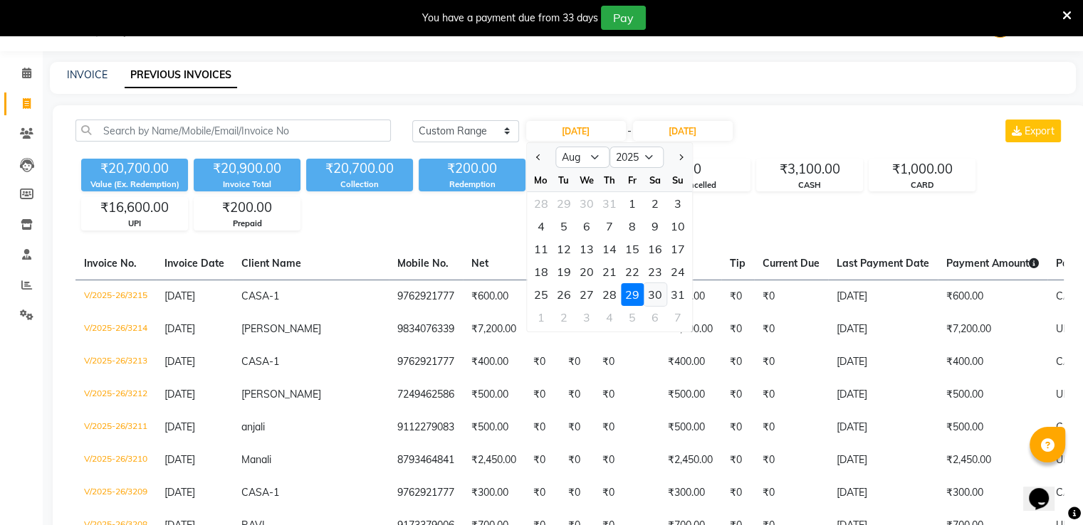
click at [656, 295] on div "30" at bounding box center [655, 294] width 23 height 23
type input "30-08-2025"
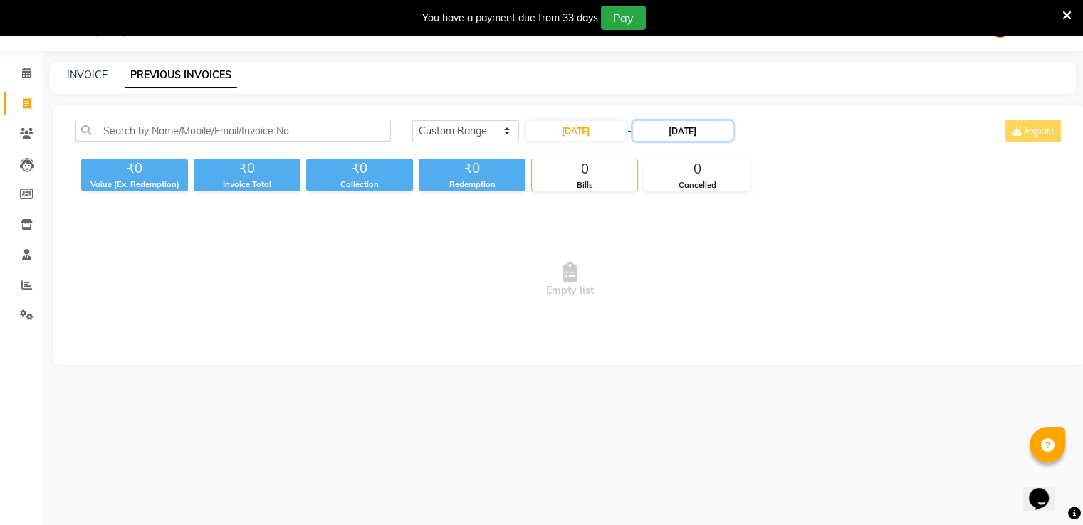
click at [679, 135] on input "29-08-2025" at bounding box center [683, 131] width 100 height 20
click at [766, 290] on div "30" at bounding box center [765, 294] width 23 height 23
type input "30-08-2025"
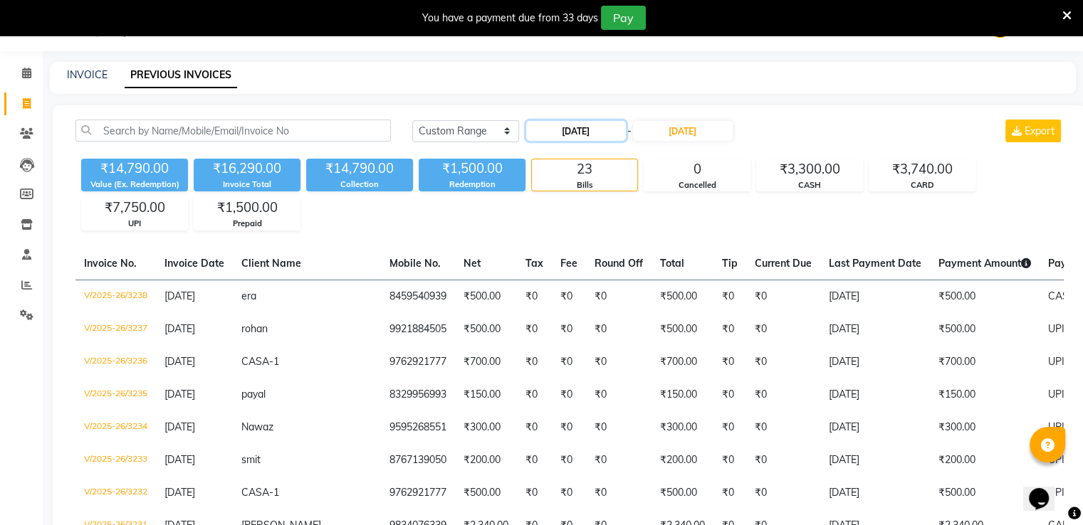
click at [581, 132] on input "30-08-2025" at bounding box center [576, 131] width 100 height 20
select select "8"
select select "2025"
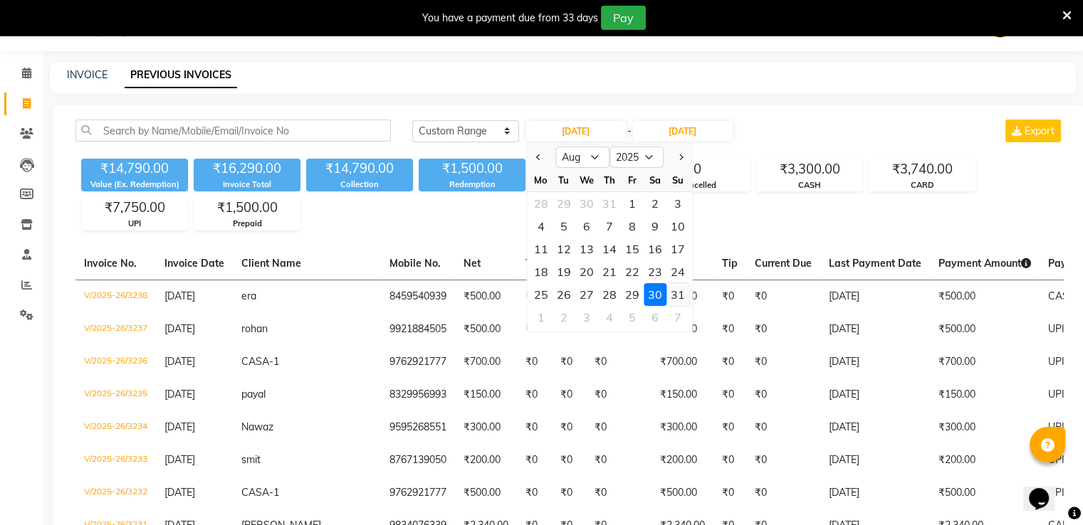
click at [680, 299] on div "31" at bounding box center [677, 294] width 23 height 23
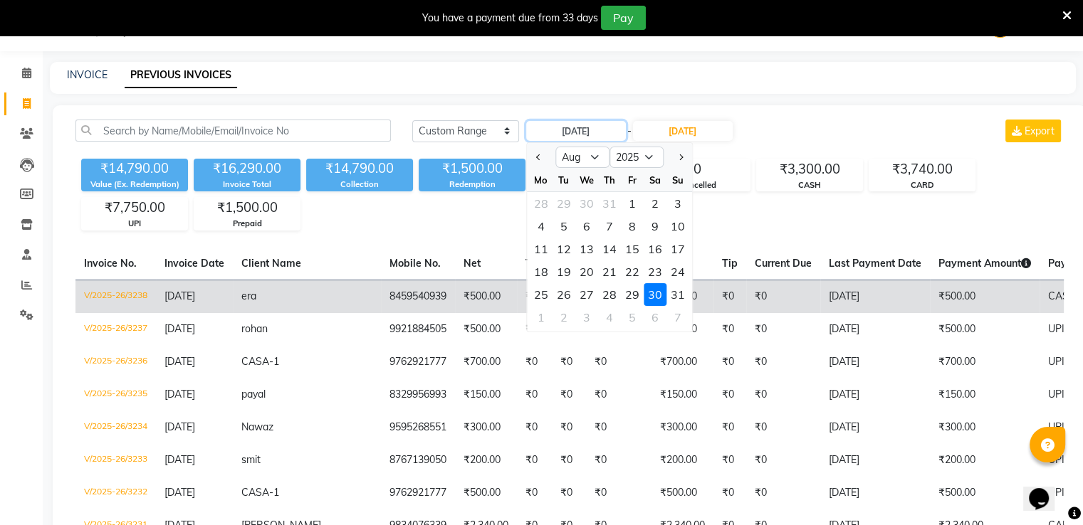
type input "31-08-2025"
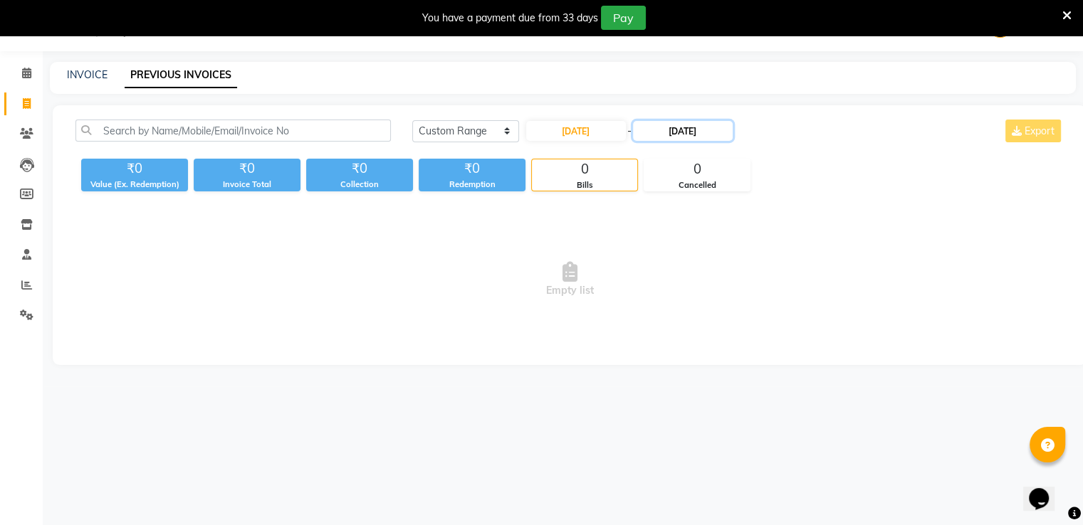
click at [686, 133] on input "30-08-2025" at bounding box center [683, 131] width 100 height 20
click at [788, 298] on div "31" at bounding box center [788, 294] width 23 height 23
type input "31-08-2025"
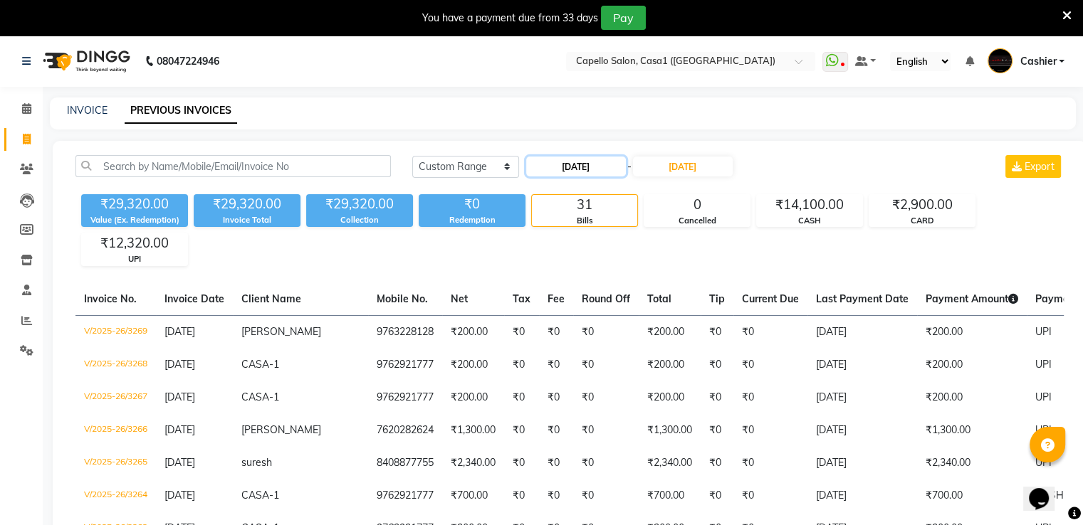
click at [618, 167] on input "31-08-2025" at bounding box center [576, 167] width 100 height 20
select select "8"
select select "2025"
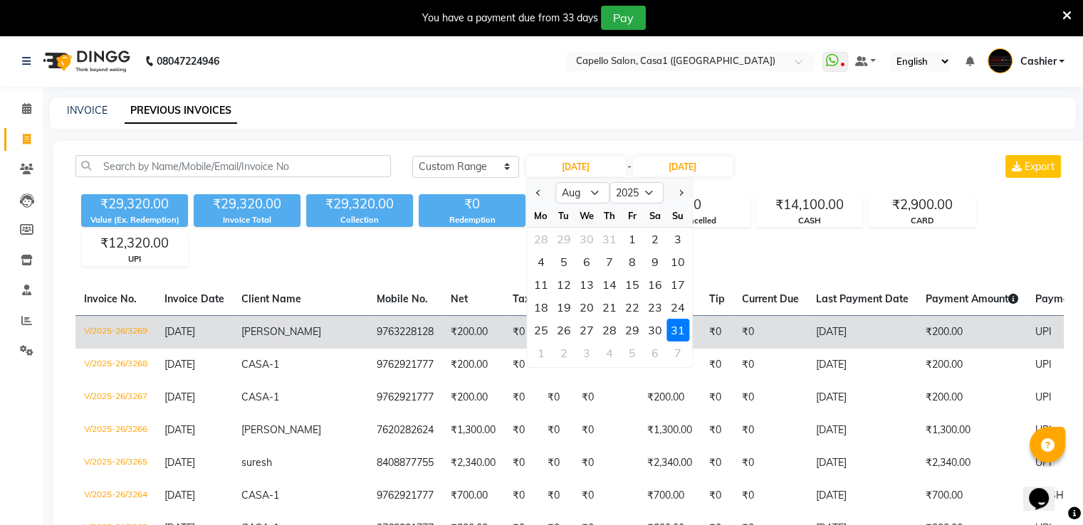
click at [610, 325] on div "28" at bounding box center [609, 330] width 23 height 23
type input "28-08-2025"
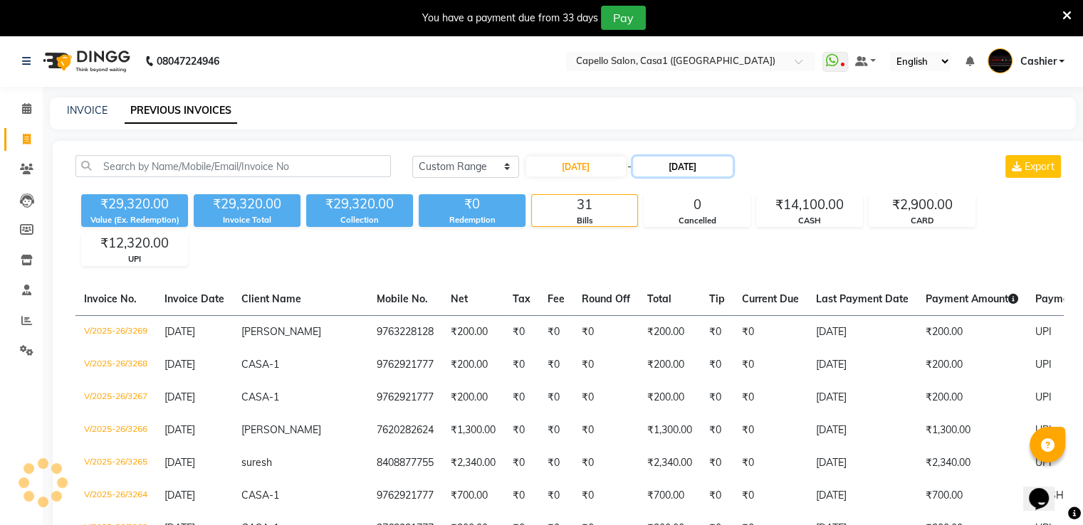
click at [672, 162] on input "31-08-2025" at bounding box center [683, 167] width 100 height 20
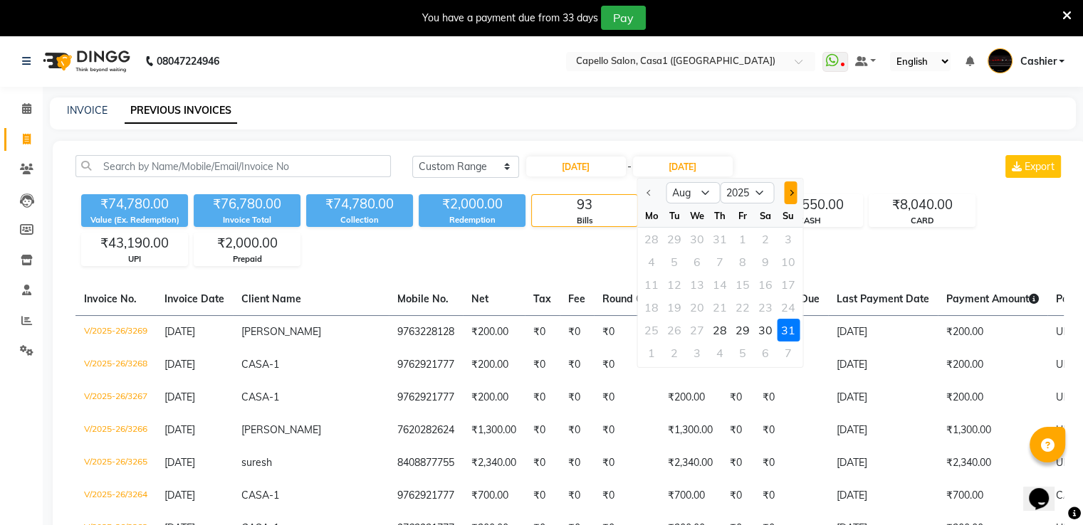
click at [787, 191] on button "Next month" at bounding box center [791, 193] width 12 height 23
select select "9"
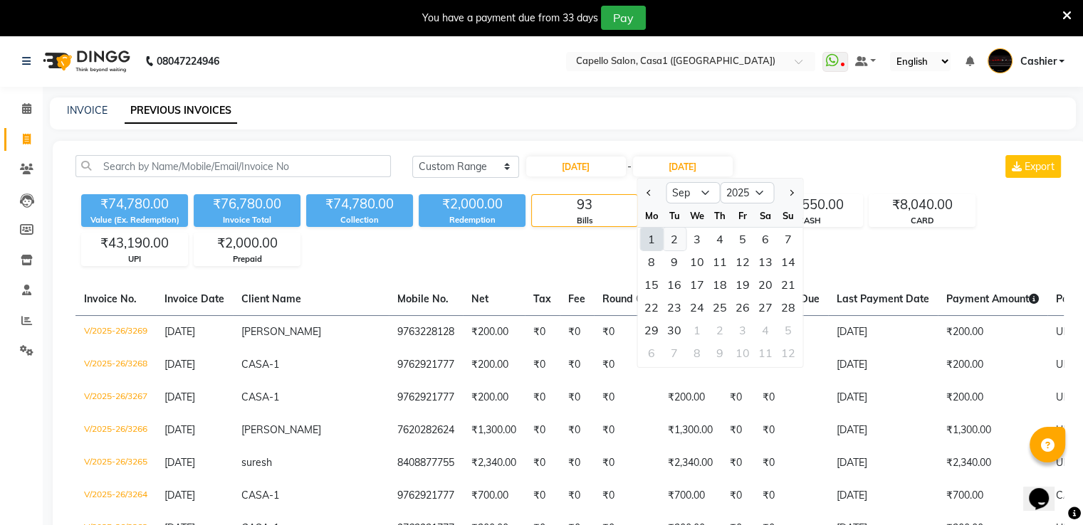
click at [681, 239] on div "2" at bounding box center [674, 239] width 23 height 23
type input "02-09-2025"
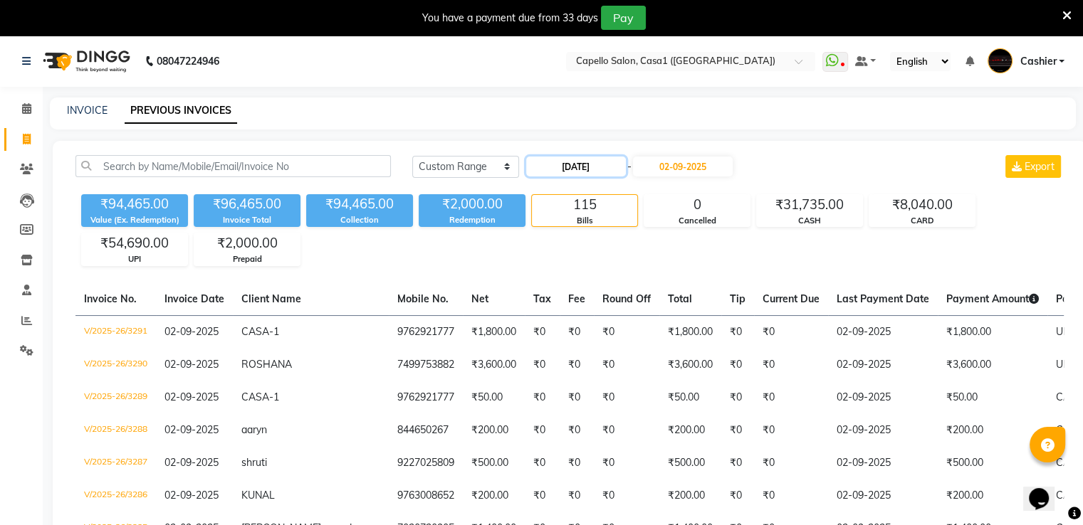
click at [612, 169] on input "28-08-2025" at bounding box center [576, 167] width 100 height 20
select select "8"
select select "2025"
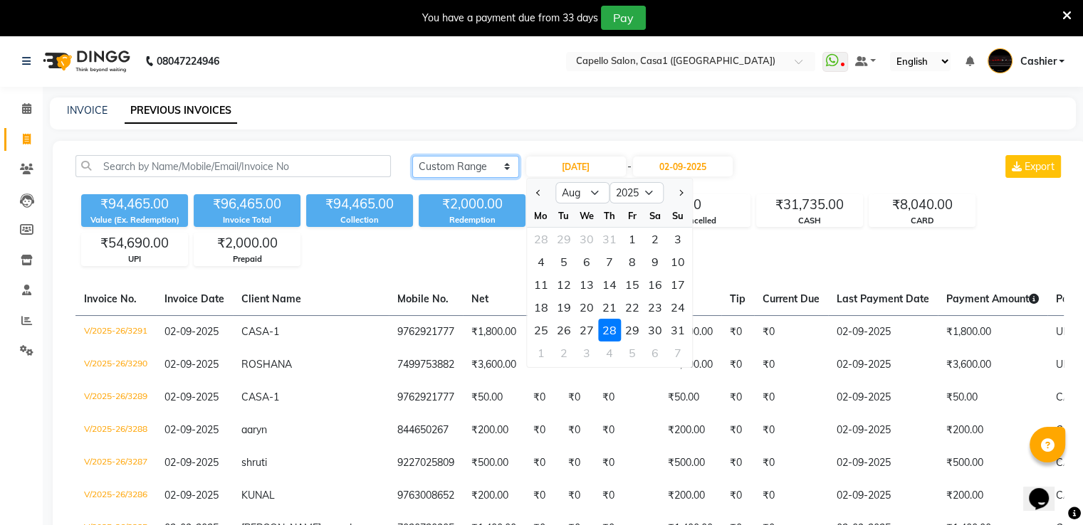
drag, startPoint x: 471, startPoint y: 156, endPoint x: 473, endPoint y: 168, distance: 12.3
click at [471, 157] on select "Today Yesterday Custom Range" at bounding box center [465, 167] width 107 height 22
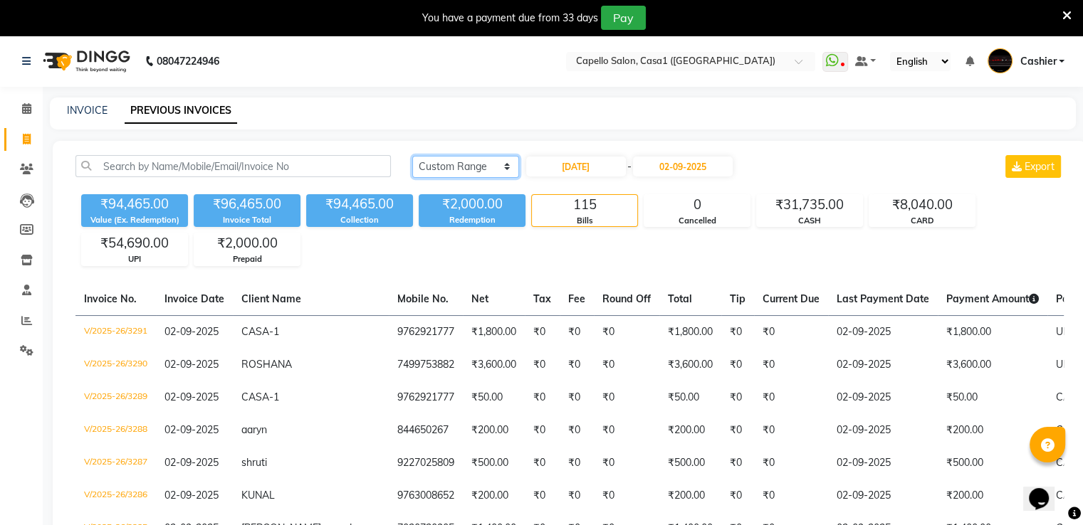
click at [473, 170] on select "Today Yesterday Custom Range" at bounding box center [465, 167] width 107 height 22
select select "today"
click at [412, 156] on select "Today Yesterday Custom Range" at bounding box center [465, 167] width 107 height 22
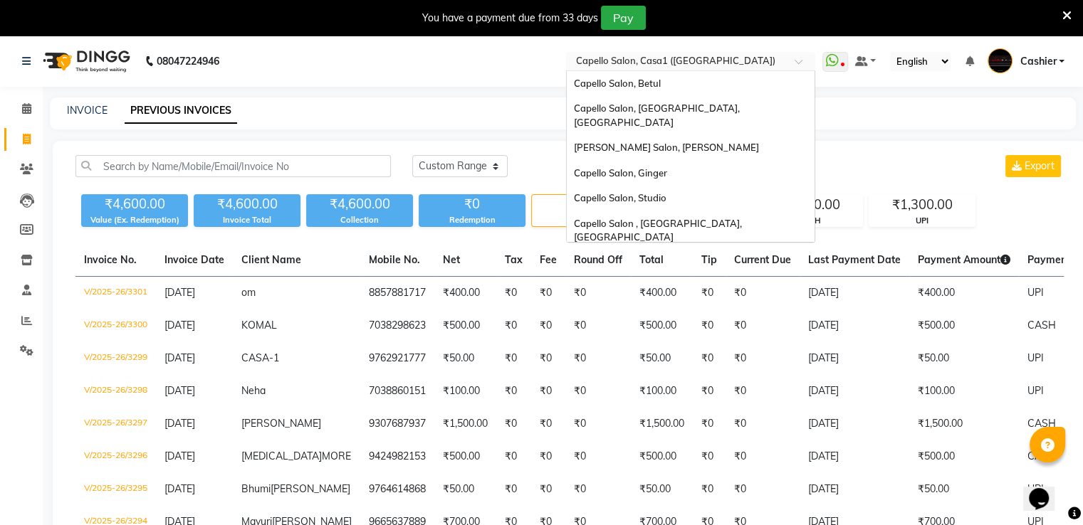
click at [661, 53] on div "Select Location × Capello Salon, Casa1 (Eternity Mall)" at bounding box center [690, 61] width 249 height 19
type input "vr"
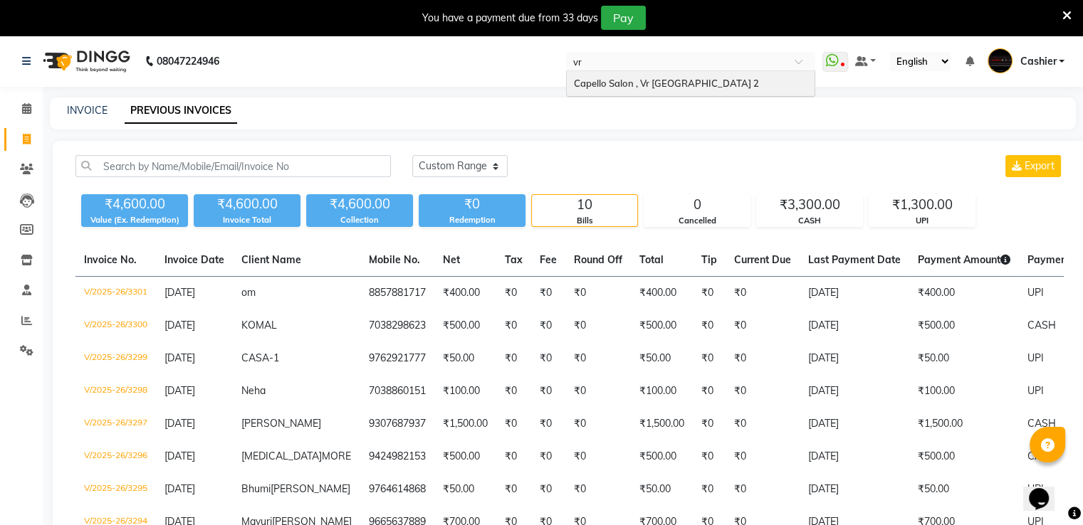
click at [671, 78] on span "Capello Salon , Vr [GEOGRAPHIC_DATA] 2" at bounding box center [666, 83] width 185 height 11
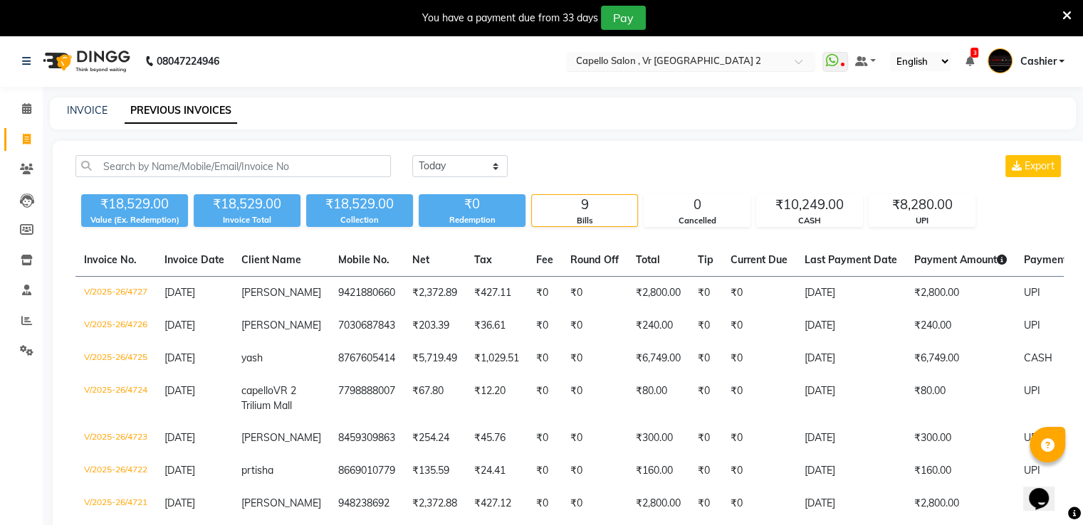
click at [636, 56] on input "text" at bounding box center [676, 63] width 206 height 14
type input "stu"
click at [649, 81] on span "Capello Salon, Studio" at bounding box center [620, 83] width 93 height 11
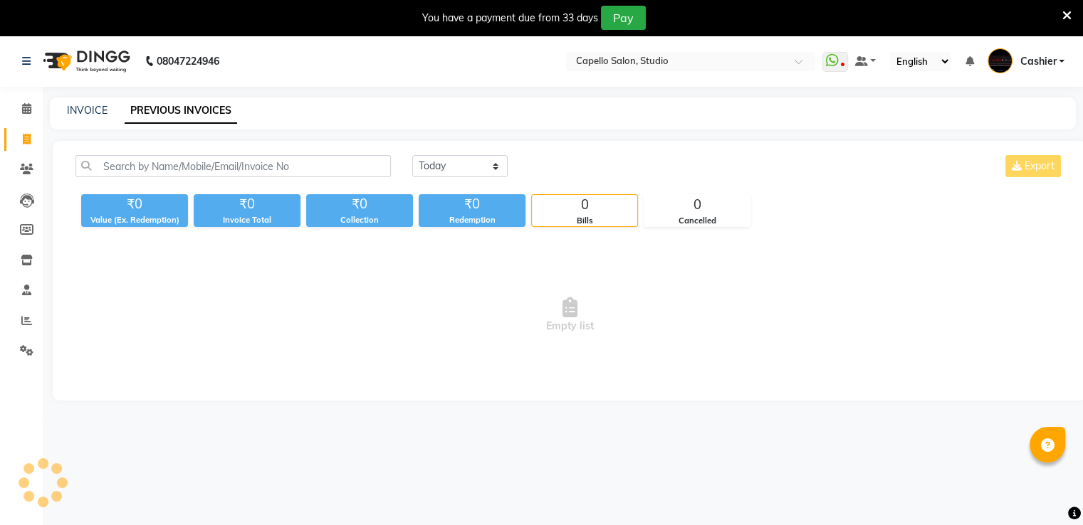
select select "en"
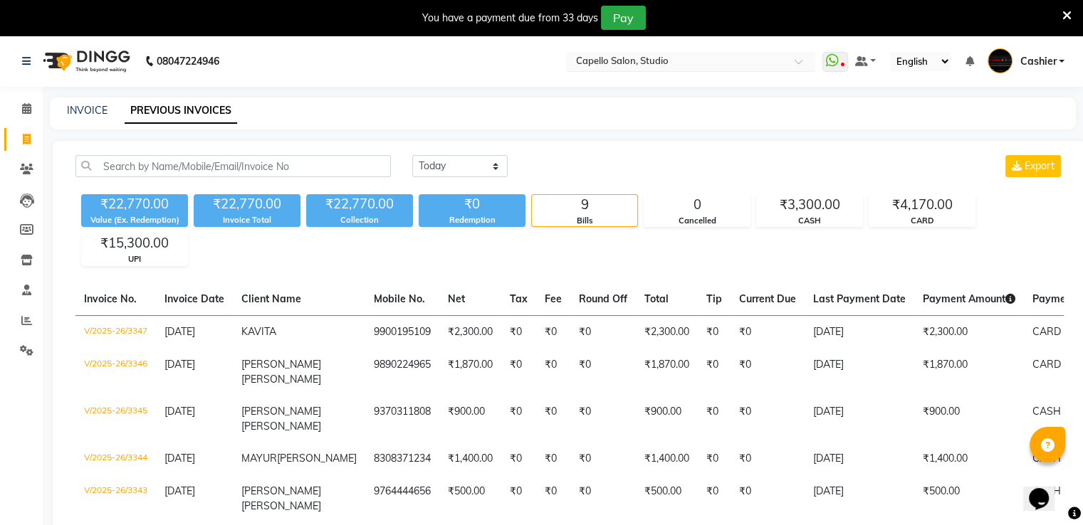
click at [624, 58] on input "text" at bounding box center [676, 63] width 206 height 14
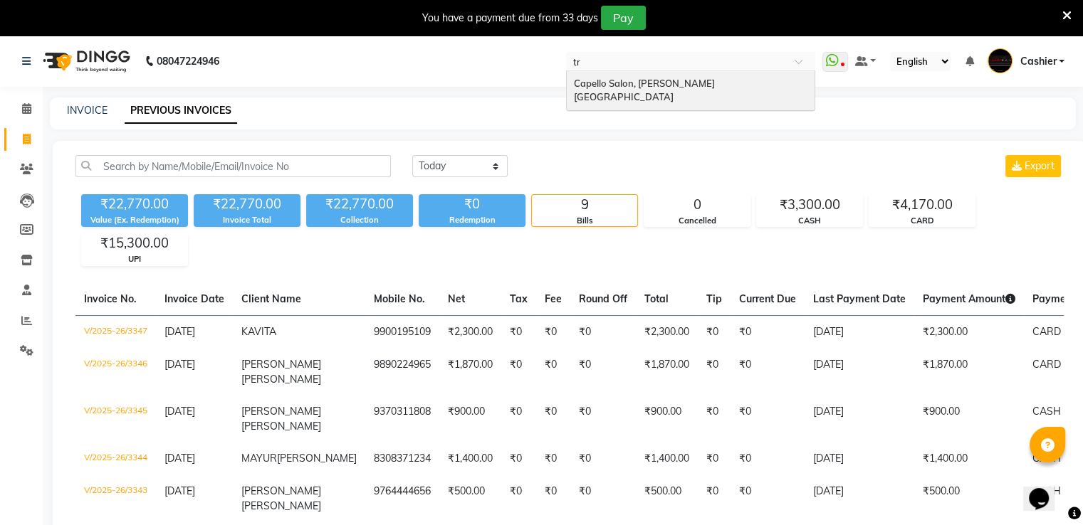
type input "tri"
click at [635, 83] on span "Capello Salon, [PERSON_NAME][GEOGRAPHIC_DATA]" at bounding box center [644, 91] width 141 height 26
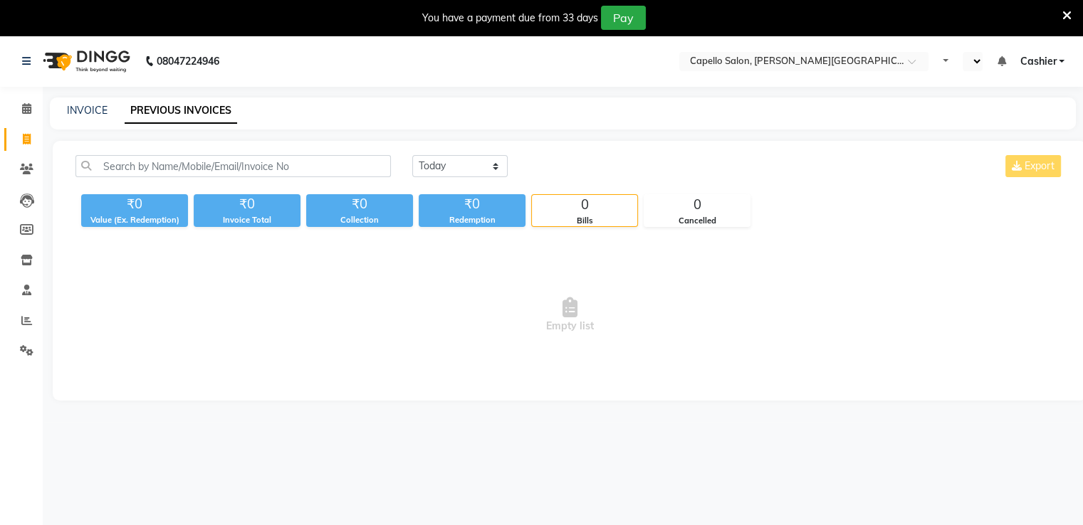
select select "en"
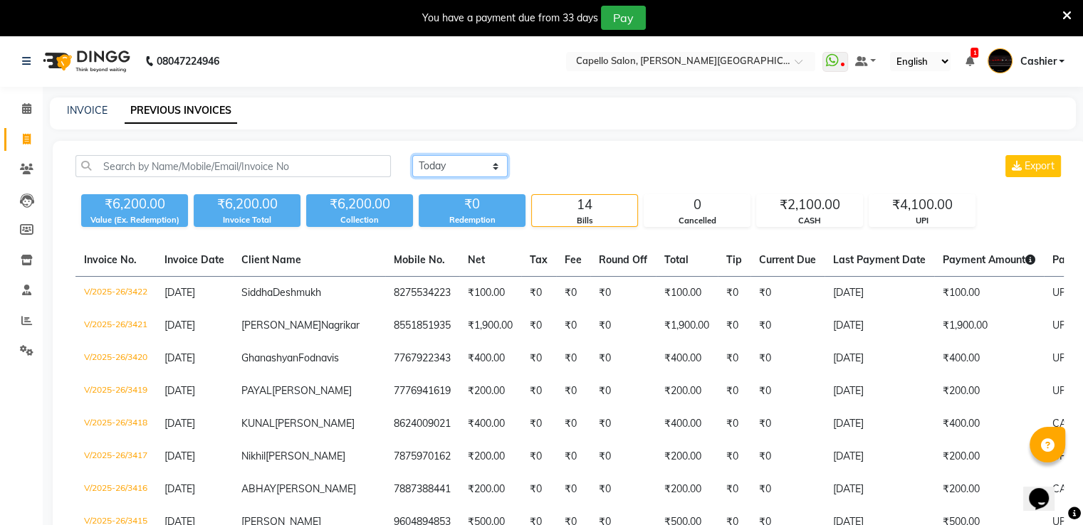
click at [451, 166] on select "[DATE] [DATE] Custom Range" at bounding box center [459, 166] width 95 height 22
drag, startPoint x: 629, startPoint y: 155, endPoint x: 607, endPoint y: 165, distance: 24.2
click at [629, 155] on div "[DATE] [DATE] Custom Range Export" at bounding box center [737, 166] width 651 height 22
click at [471, 169] on select "[DATE] [DATE] Custom Range" at bounding box center [459, 166] width 95 height 22
click at [412, 155] on select "[DATE] [DATE] Custom Range" at bounding box center [459, 166] width 95 height 22
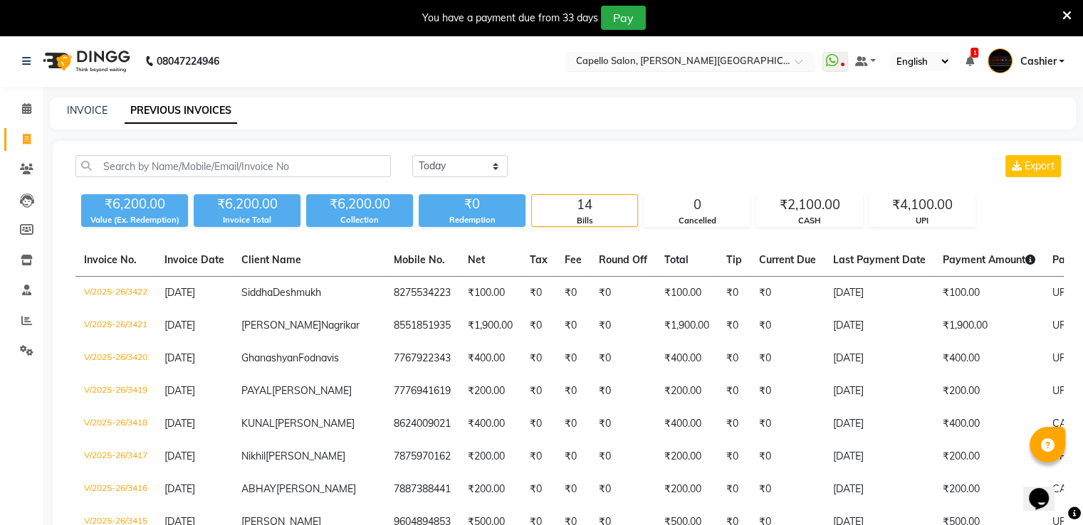
click at [721, 68] on input "text" at bounding box center [676, 63] width 206 height 14
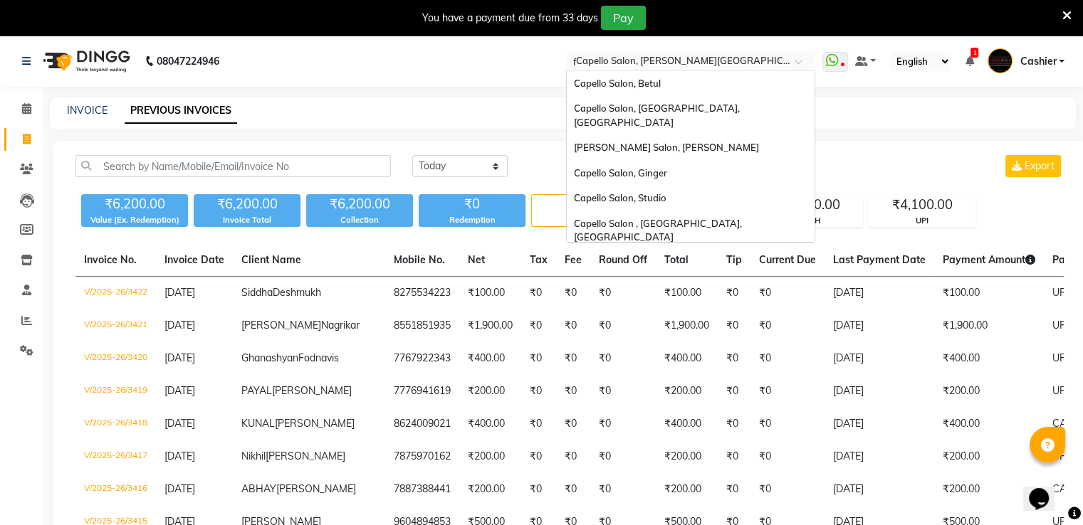
type input "fr"
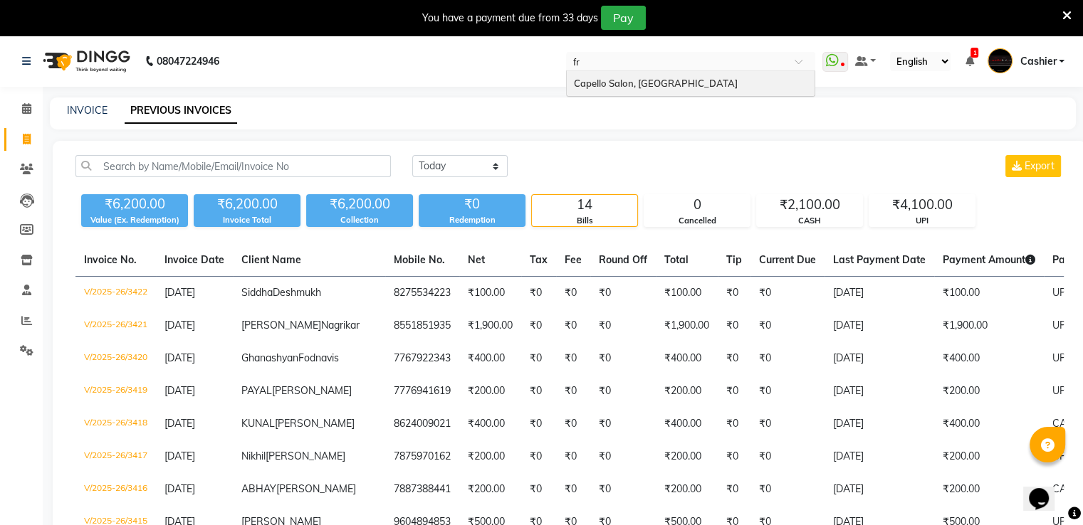
click at [707, 85] on div "Capello Salon, [GEOGRAPHIC_DATA]" at bounding box center [691, 84] width 248 height 26
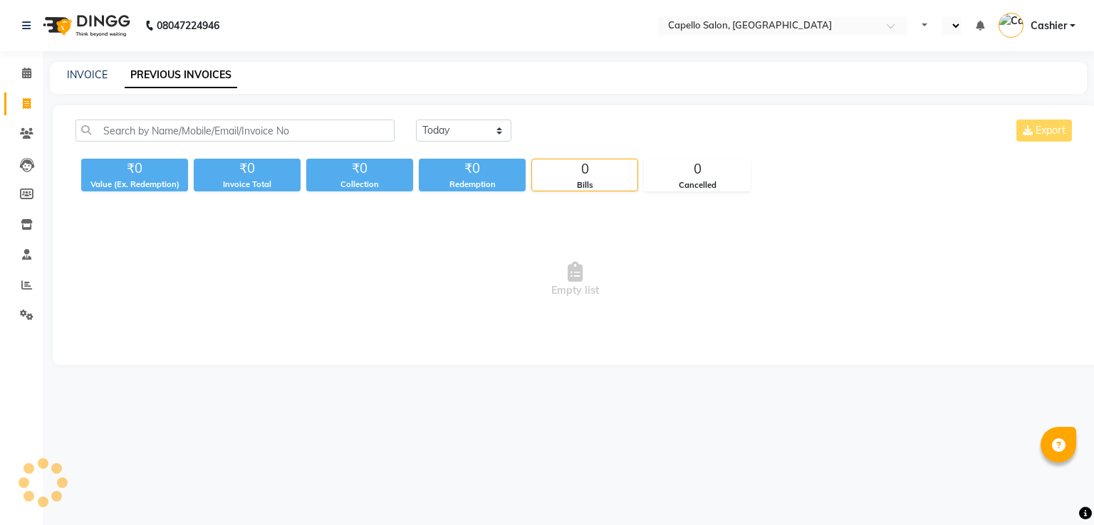
select select "en"
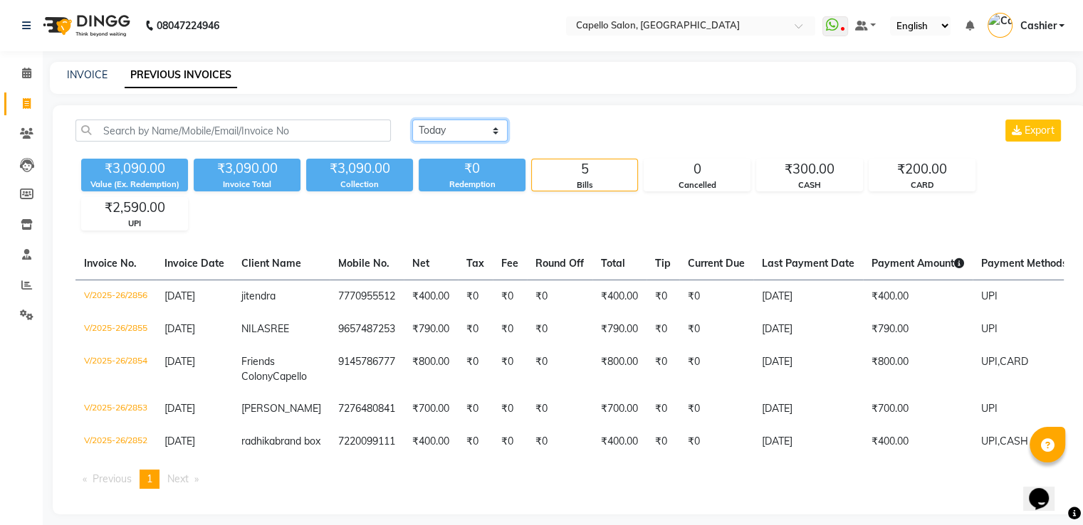
click at [451, 132] on select "[DATE] [DATE] Custom Range" at bounding box center [459, 131] width 95 height 22
click at [705, 120] on div "[DATE] [DATE] Custom Range Export" at bounding box center [737, 131] width 651 height 22
click at [445, 128] on select "[DATE] [DATE] Custom Range" at bounding box center [459, 131] width 95 height 22
click at [548, 132] on div "[DATE] [DATE] Custom Range Export" at bounding box center [737, 131] width 651 height 22
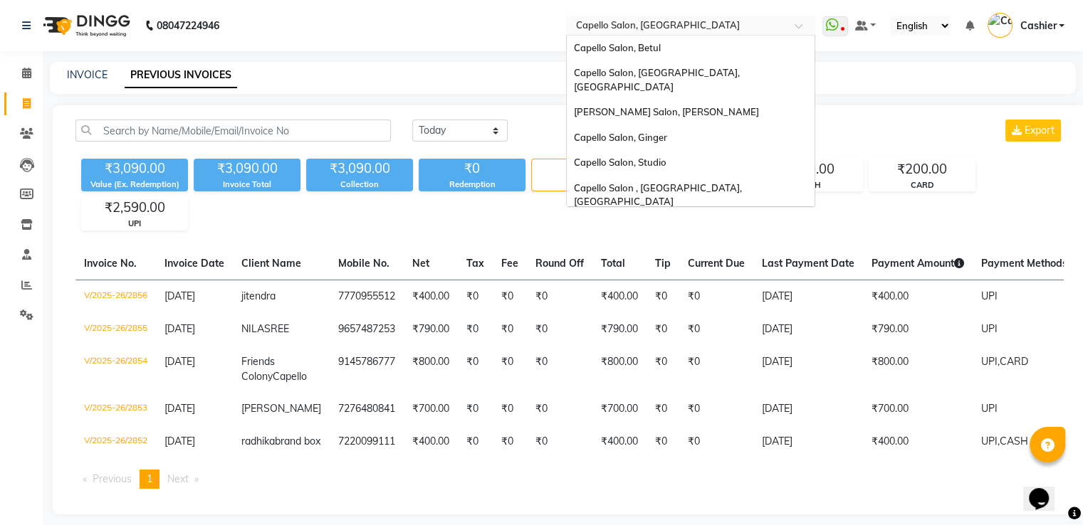
click at [686, 23] on input "text" at bounding box center [676, 27] width 206 height 14
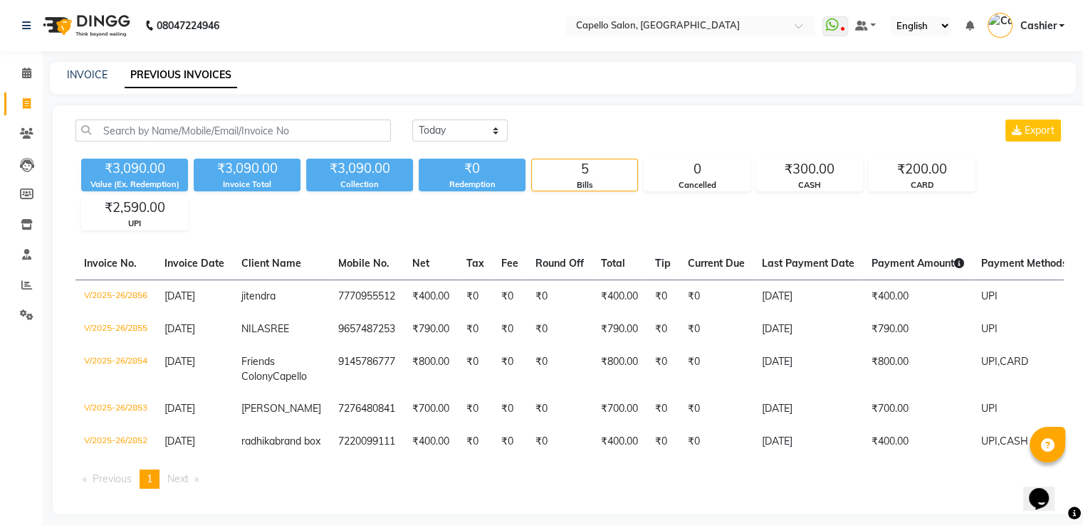
click at [861, 78] on div "INVOICE PREVIOUS INVOICES" at bounding box center [554, 75] width 1009 height 15
